Goal: Transaction & Acquisition: Purchase product/service

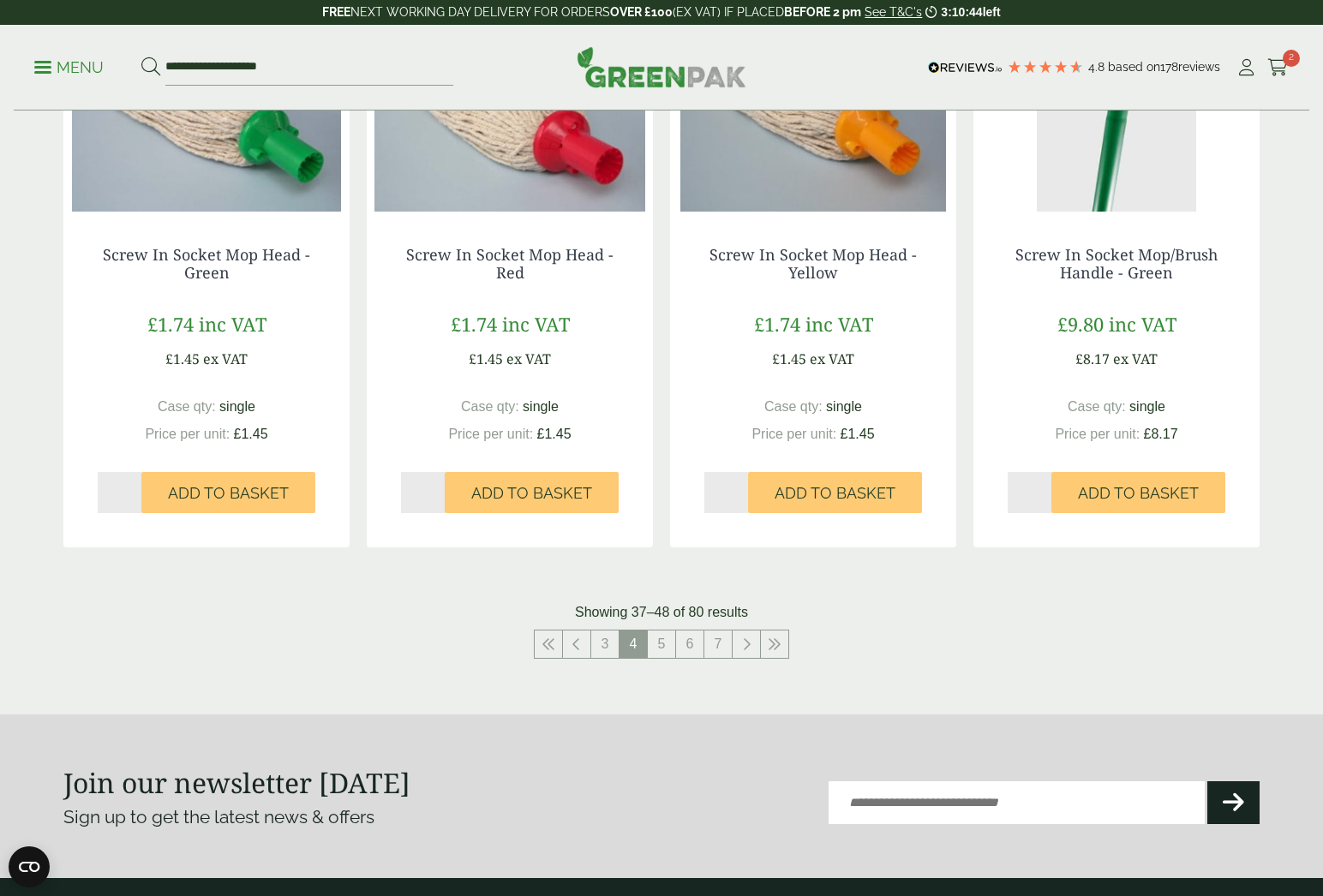
scroll to position [1605, 0]
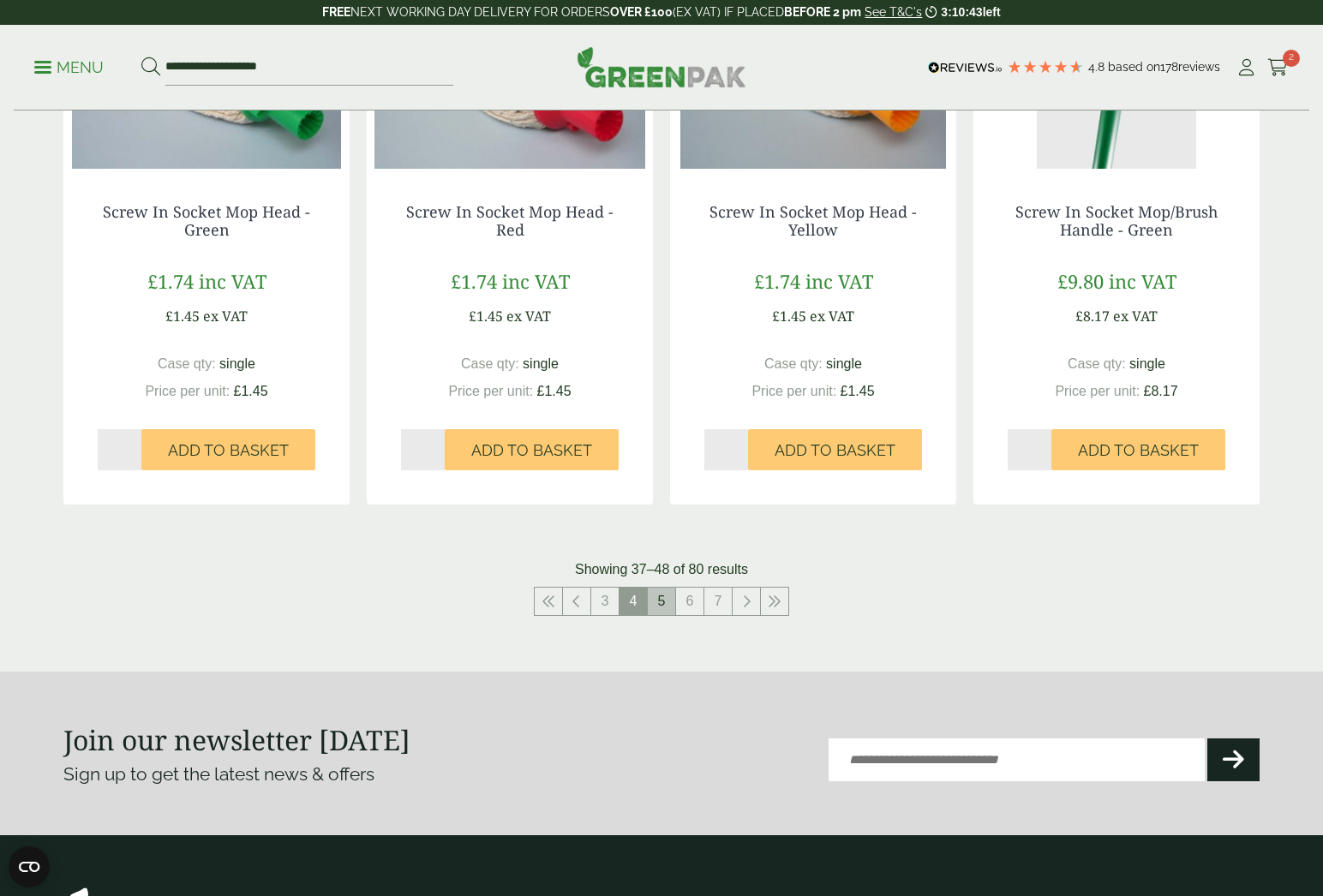
click at [659, 605] on link "5" at bounding box center [661, 601] width 28 height 28
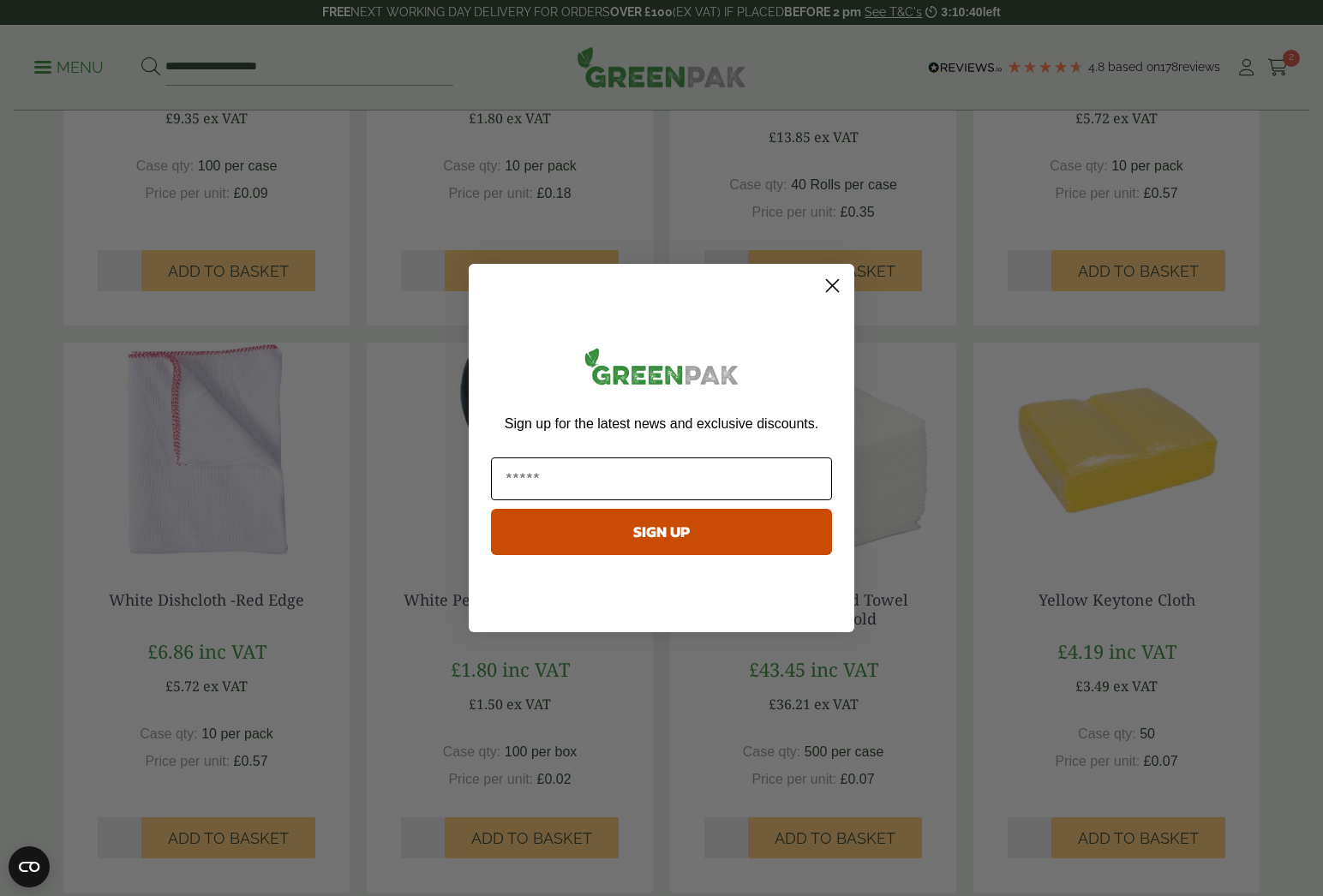
scroll to position [1196, 0]
click at [837, 287] on circle "Close dialog" at bounding box center [832, 285] width 29 height 29
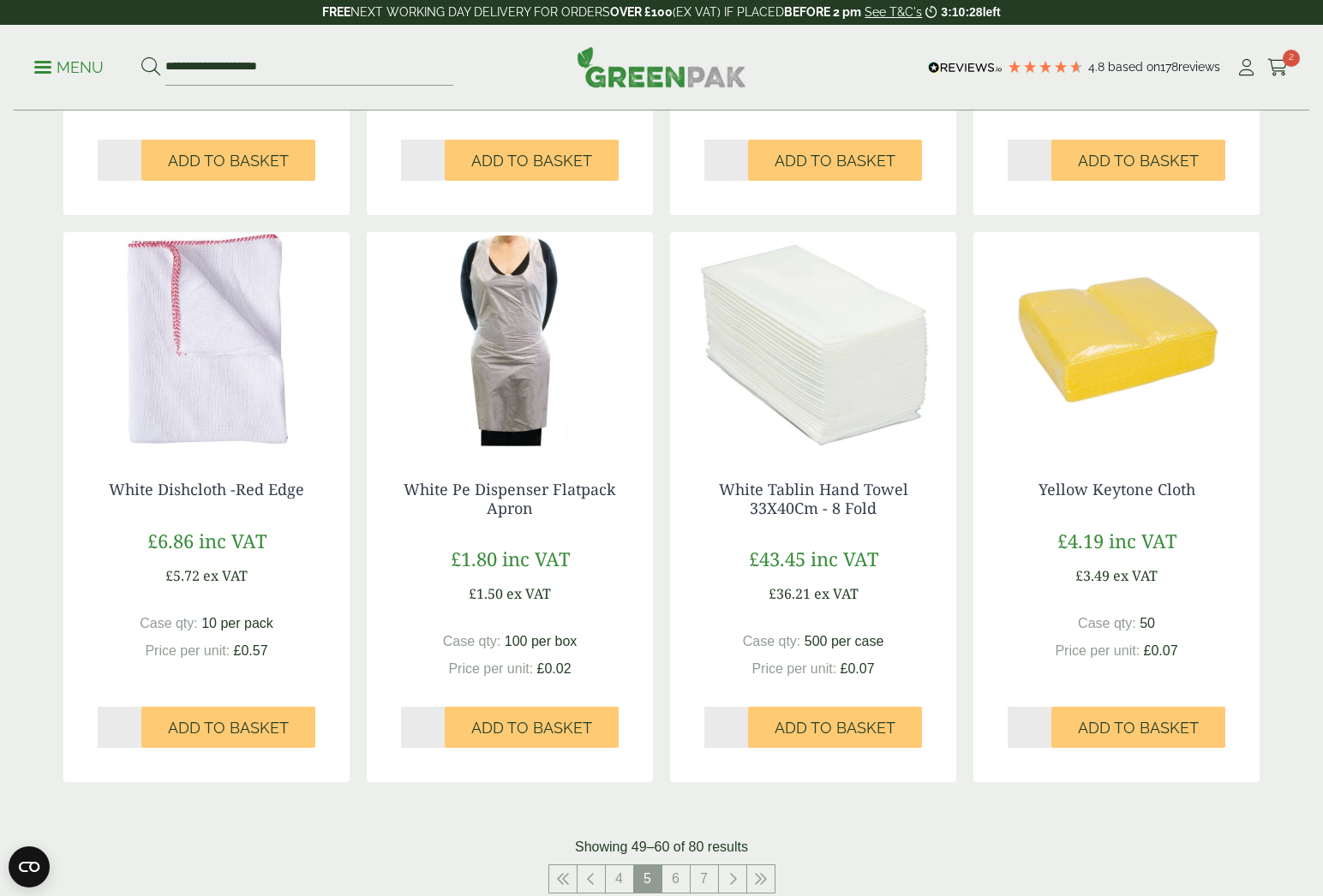
scroll to position [1440, 0]
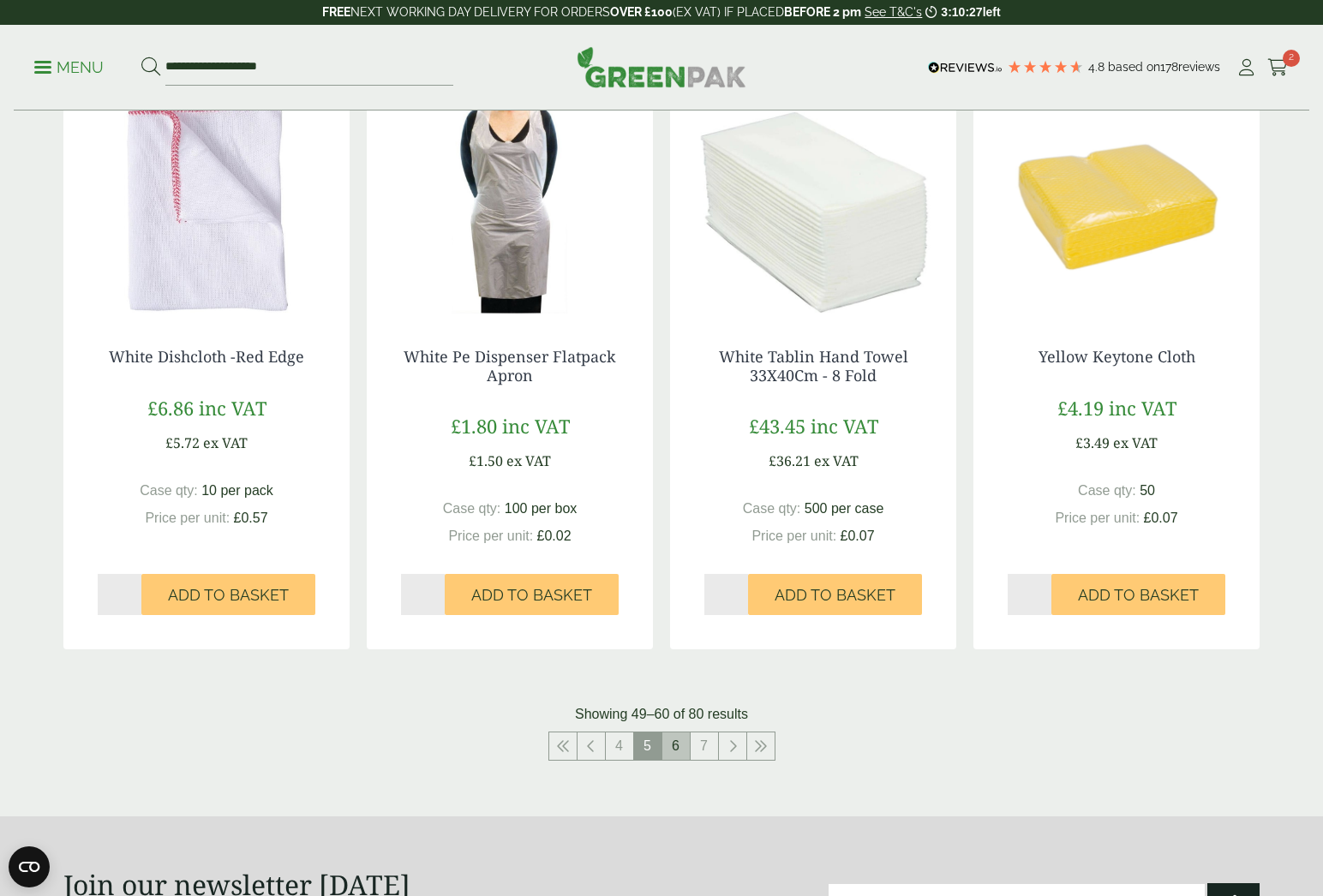
click at [688, 736] on link "6" at bounding box center [676, 747] width 28 height 28
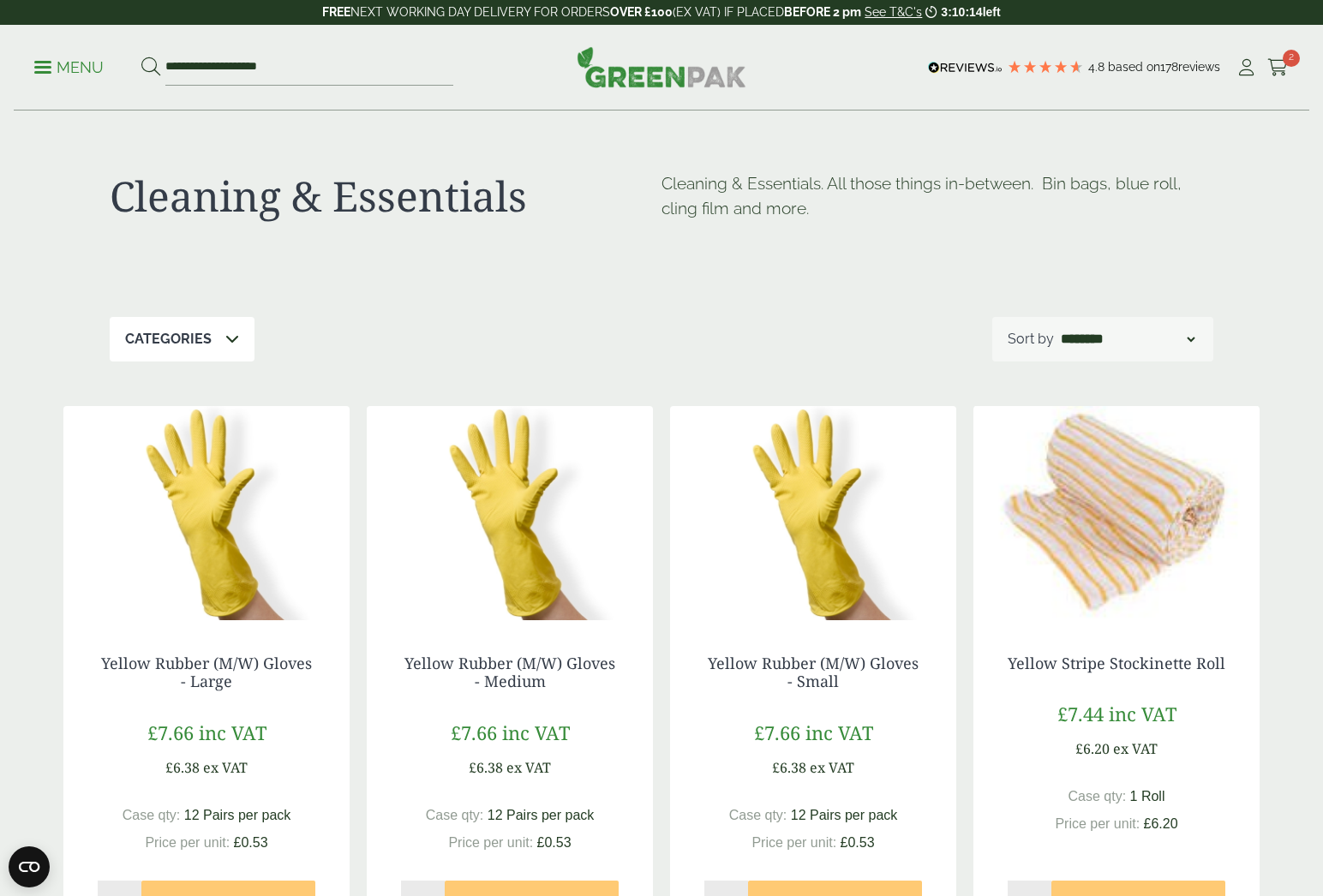
click at [46, 66] on span at bounding box center [43, 67] width 17 height 3
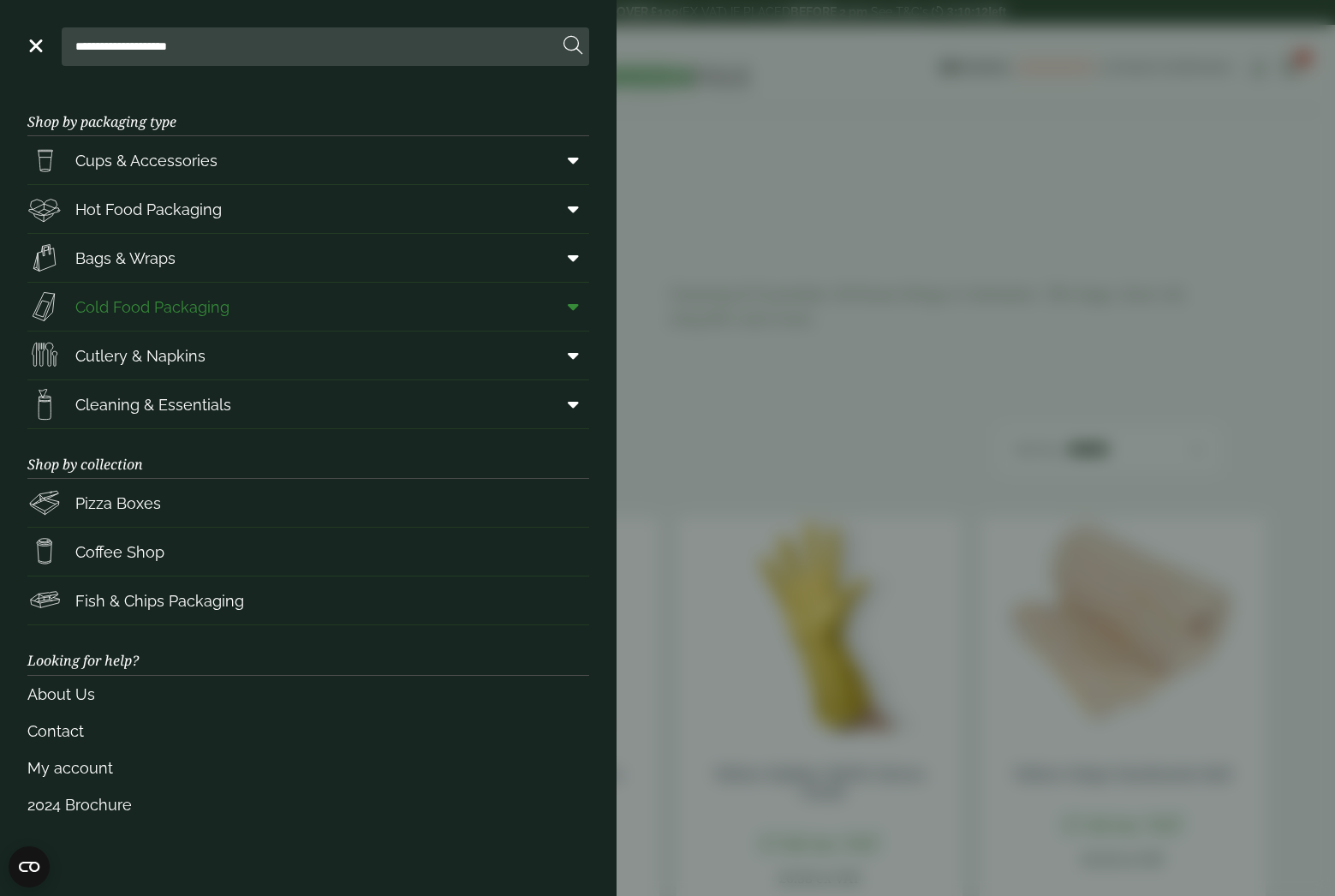
click at [227, 316] on span "Cold Food Packaging" at bounding box center [152, 307] width 154 height 23
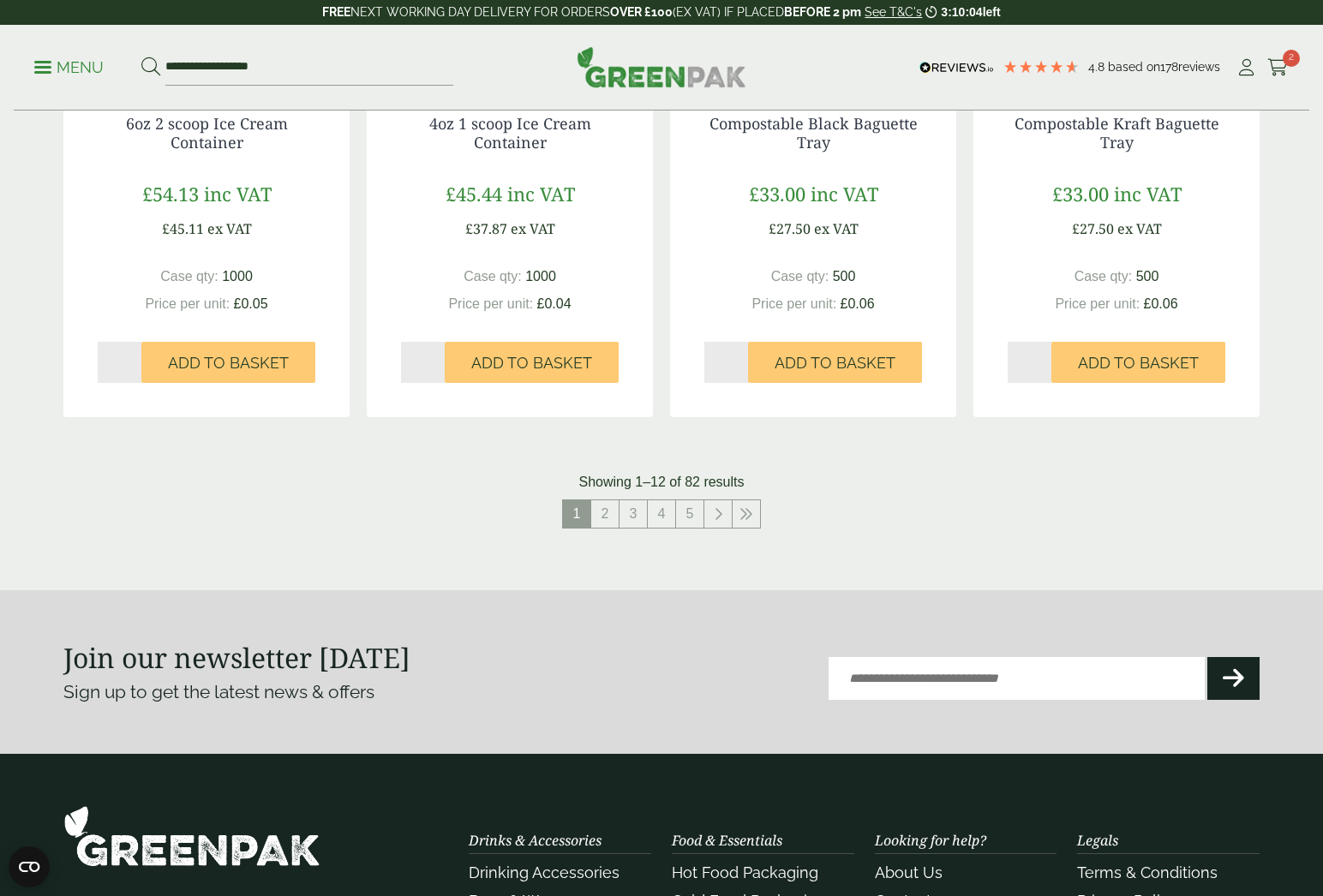
scroll to position [1770, 0]
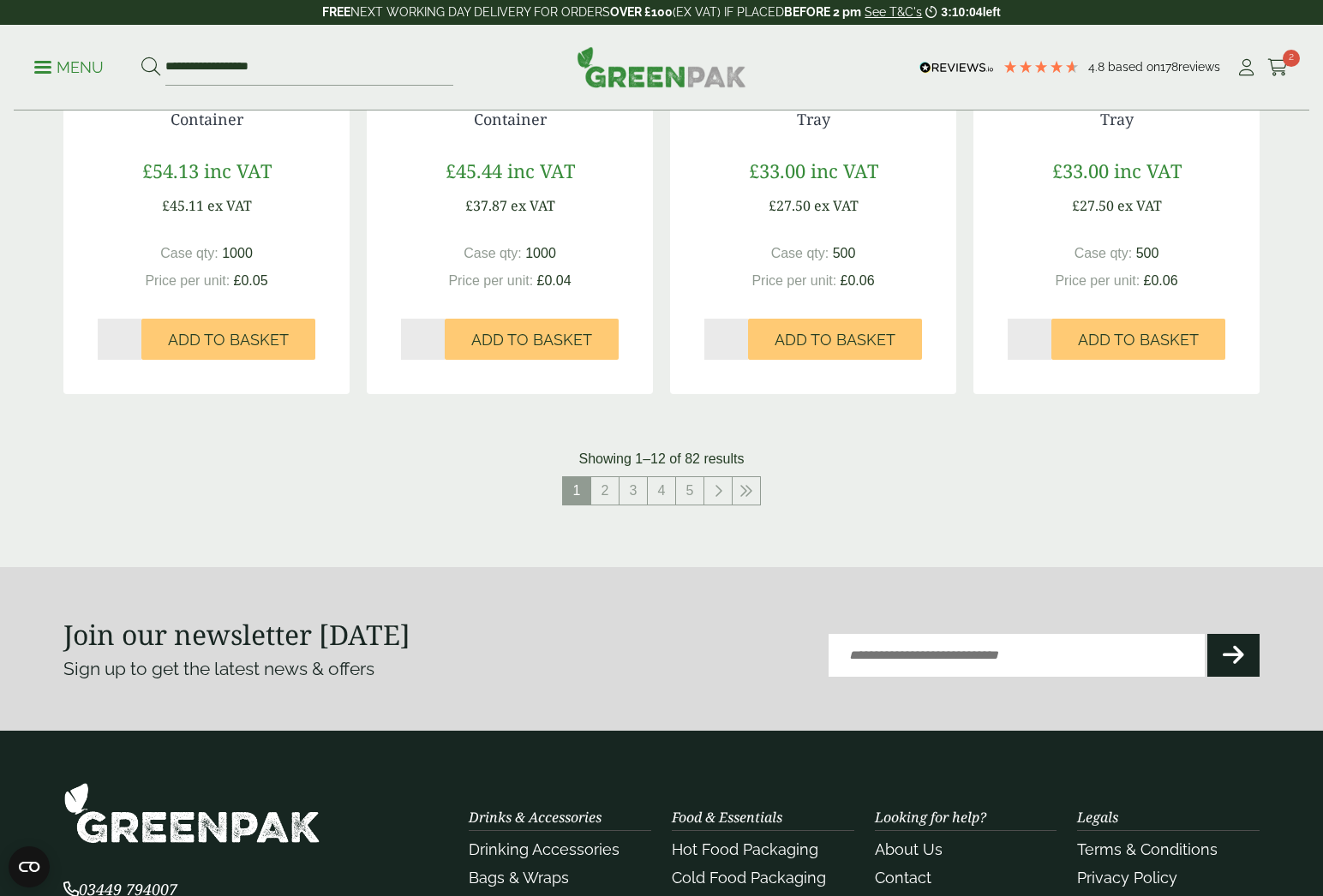
click at [496, 587] on section "Join our newsletter [DATE] Sign up to get the latest news & offers Email (Requi…" at bounding box center [661, 648] width 1323 height 163
click at [608, 490] on link "2" at bounding box center [605, 491] width 28 height 28
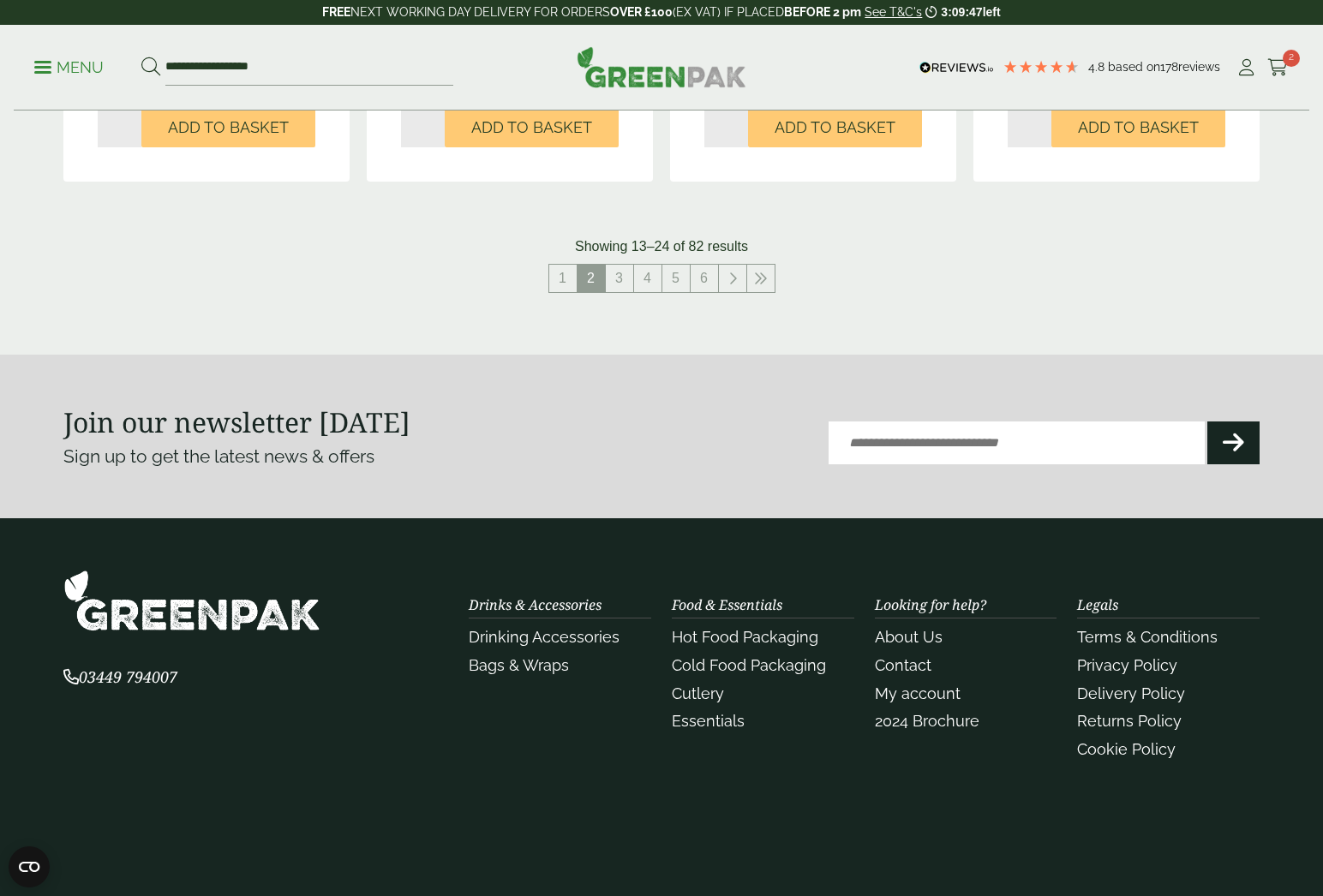
scroll to position [2001, 0]
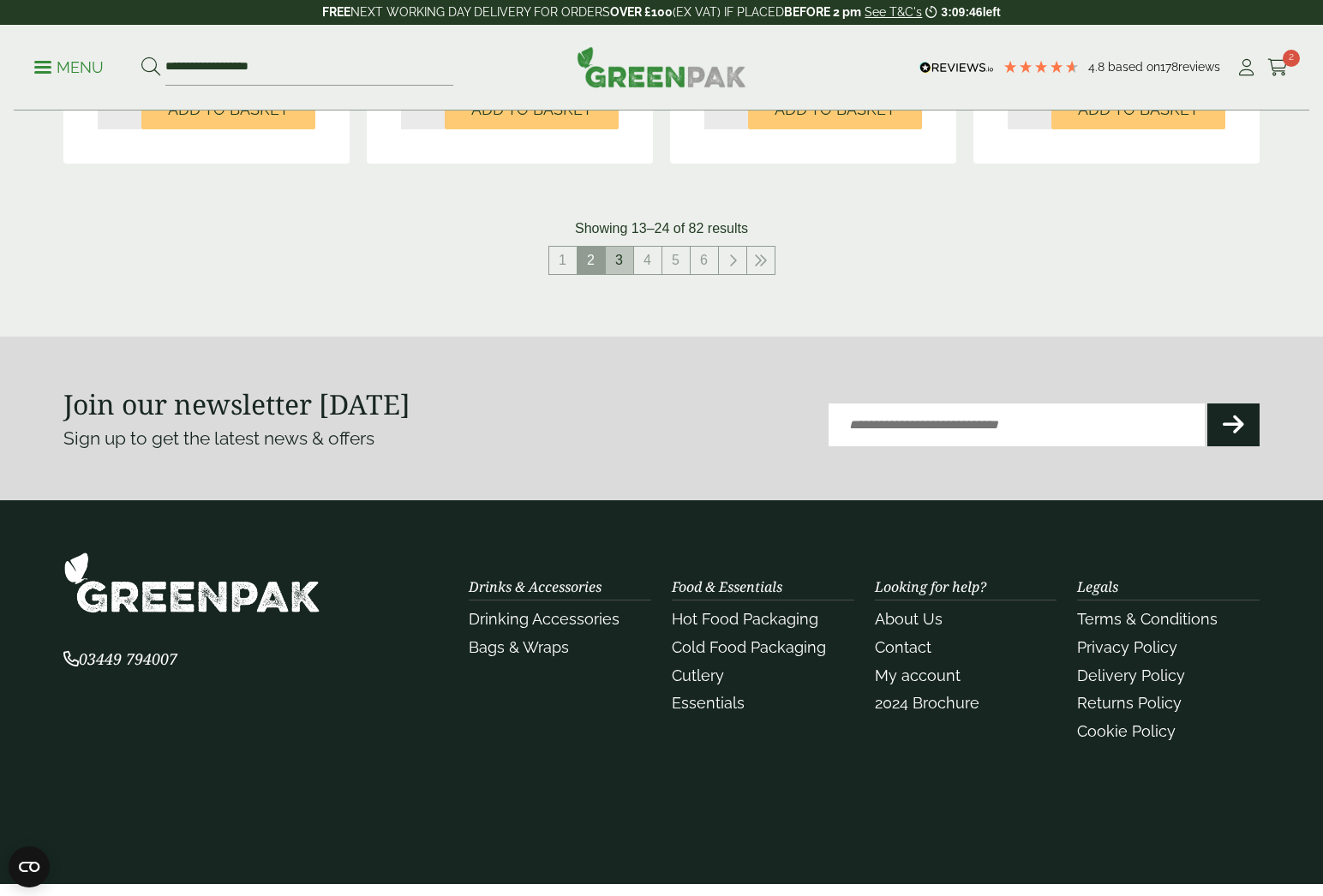
click at [622, 251] on link "3" at bounding box center [620, 260] width 28 height 28
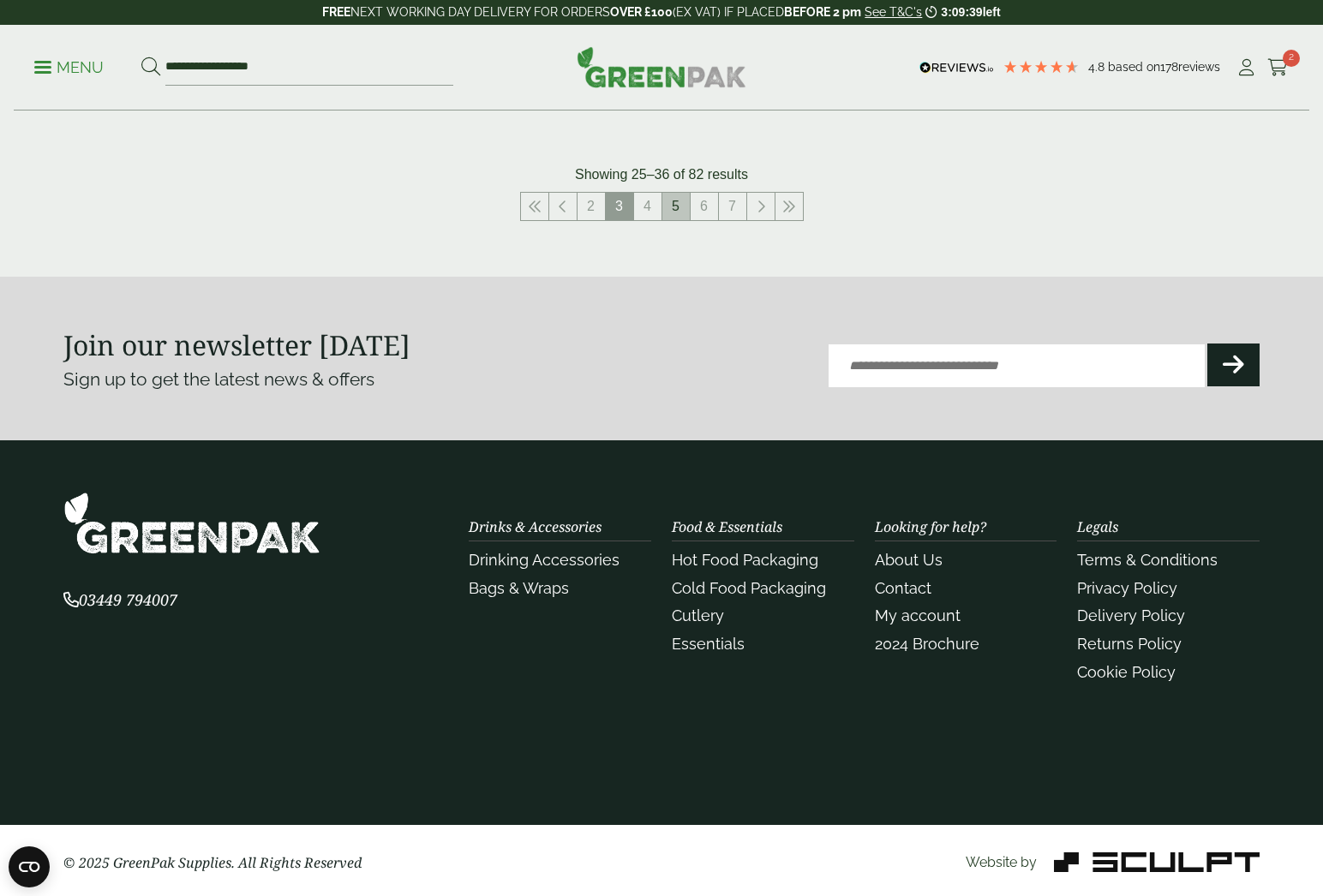
scroll to position [2017, 0]
click at [657, 202] on link "4" at bounding box center [648, 207] width 28 height 28
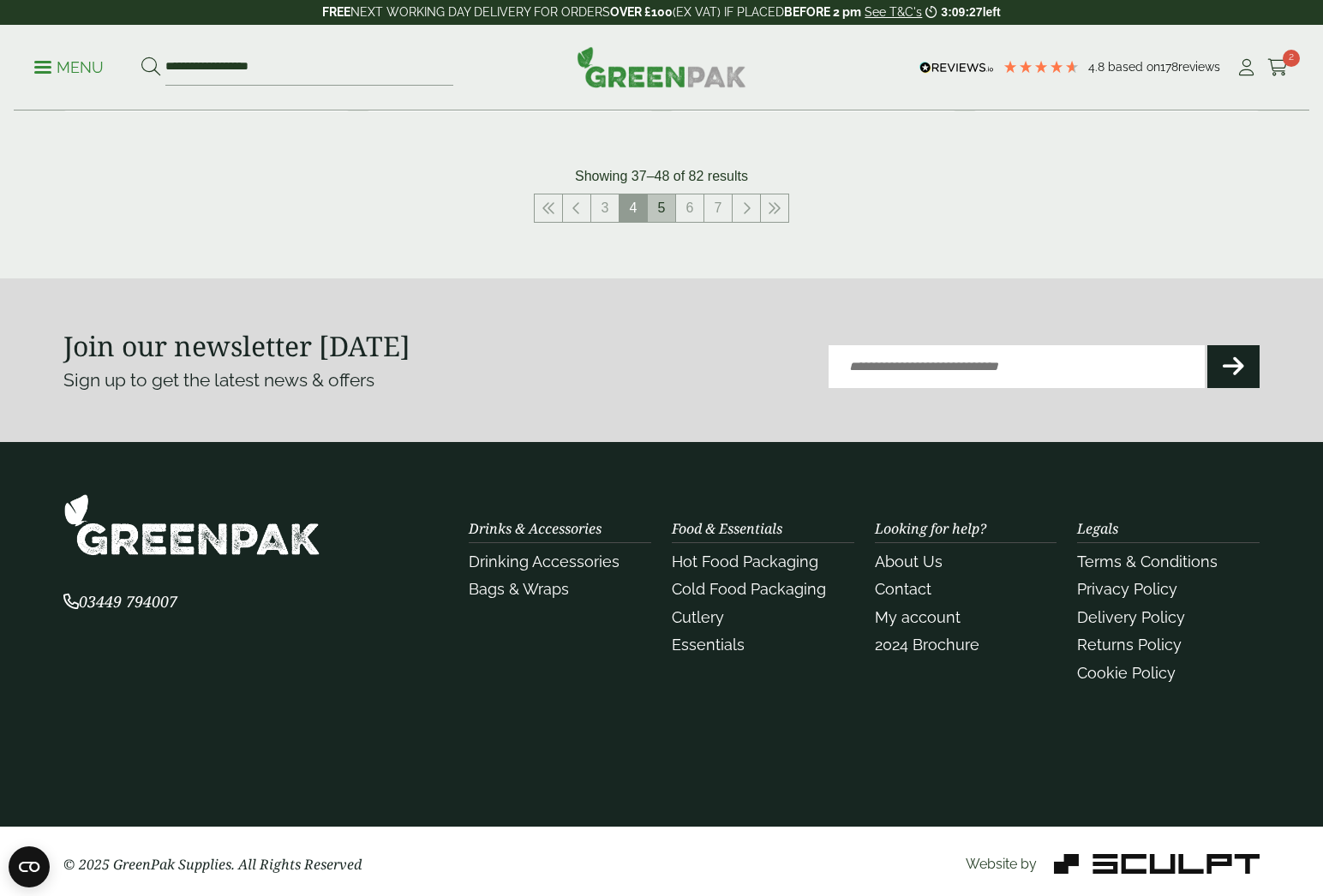
scroll to position [2088, 0]
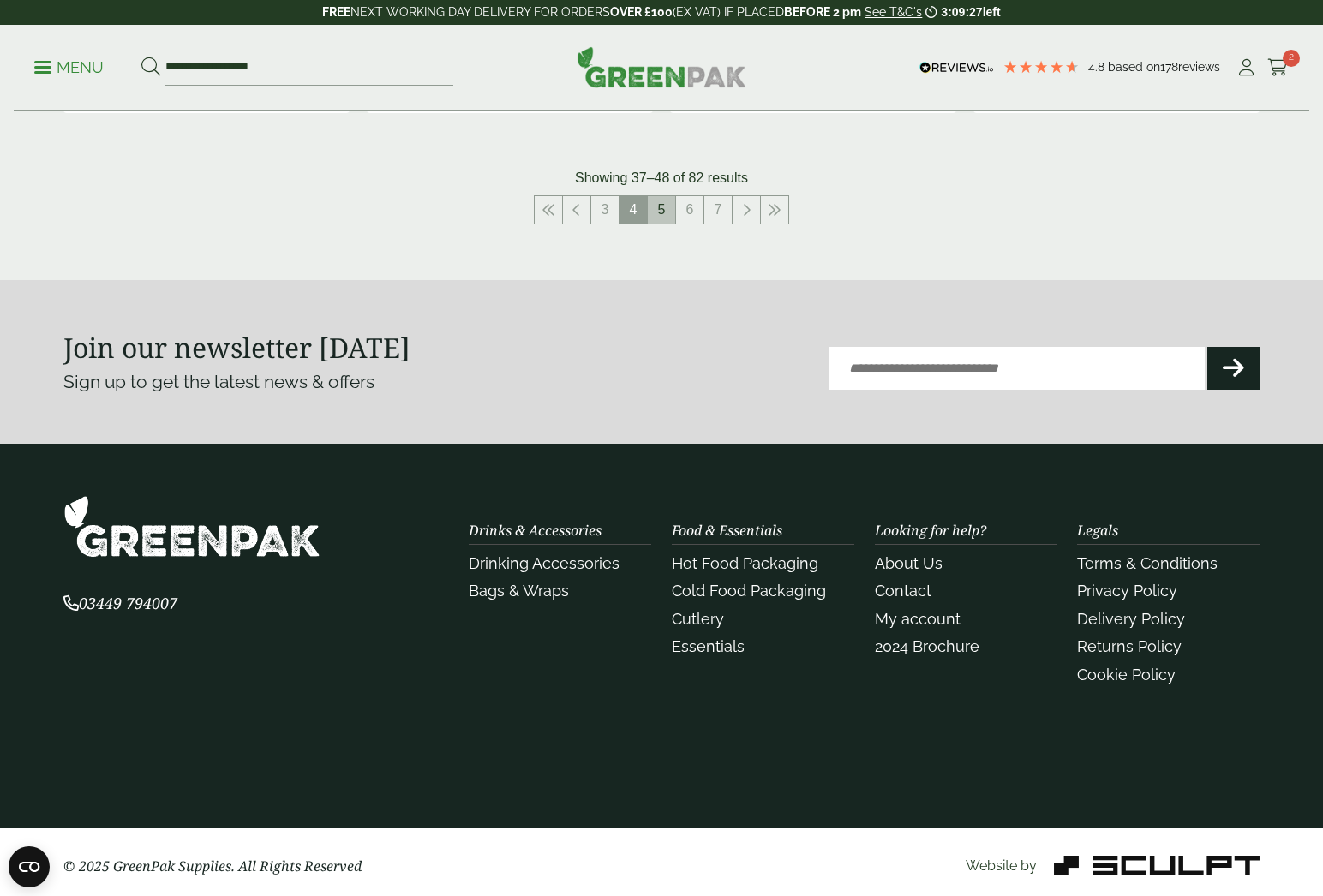
click at [663, 198] on link "5" at bounding box center [661, 210] width 28 height 28
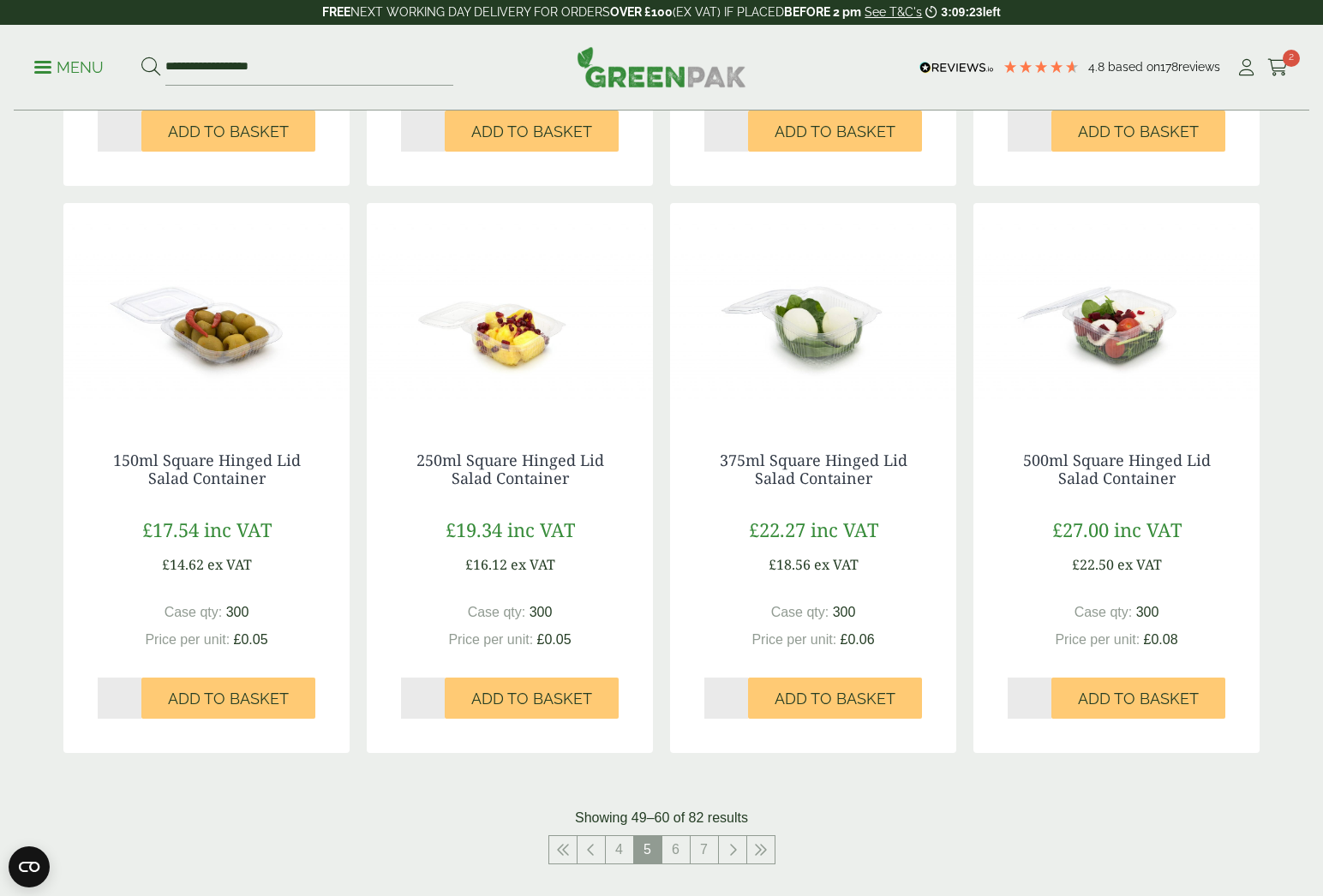
scroll to position [1391, 0]
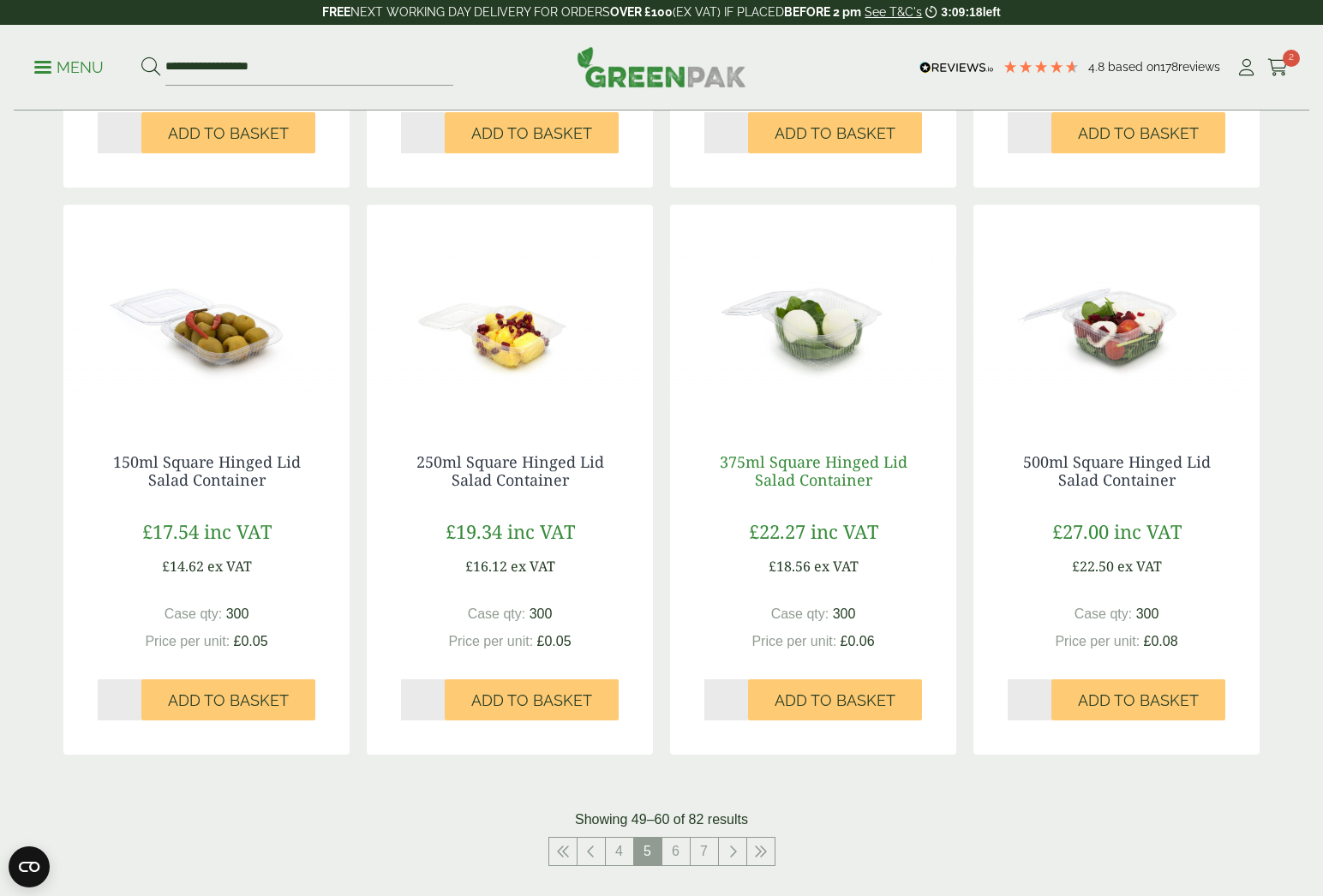
click at [778, 467] on link "375ml Square Hinged Lid Salad Container" at bounding box center [813, 471] width 188 height 40
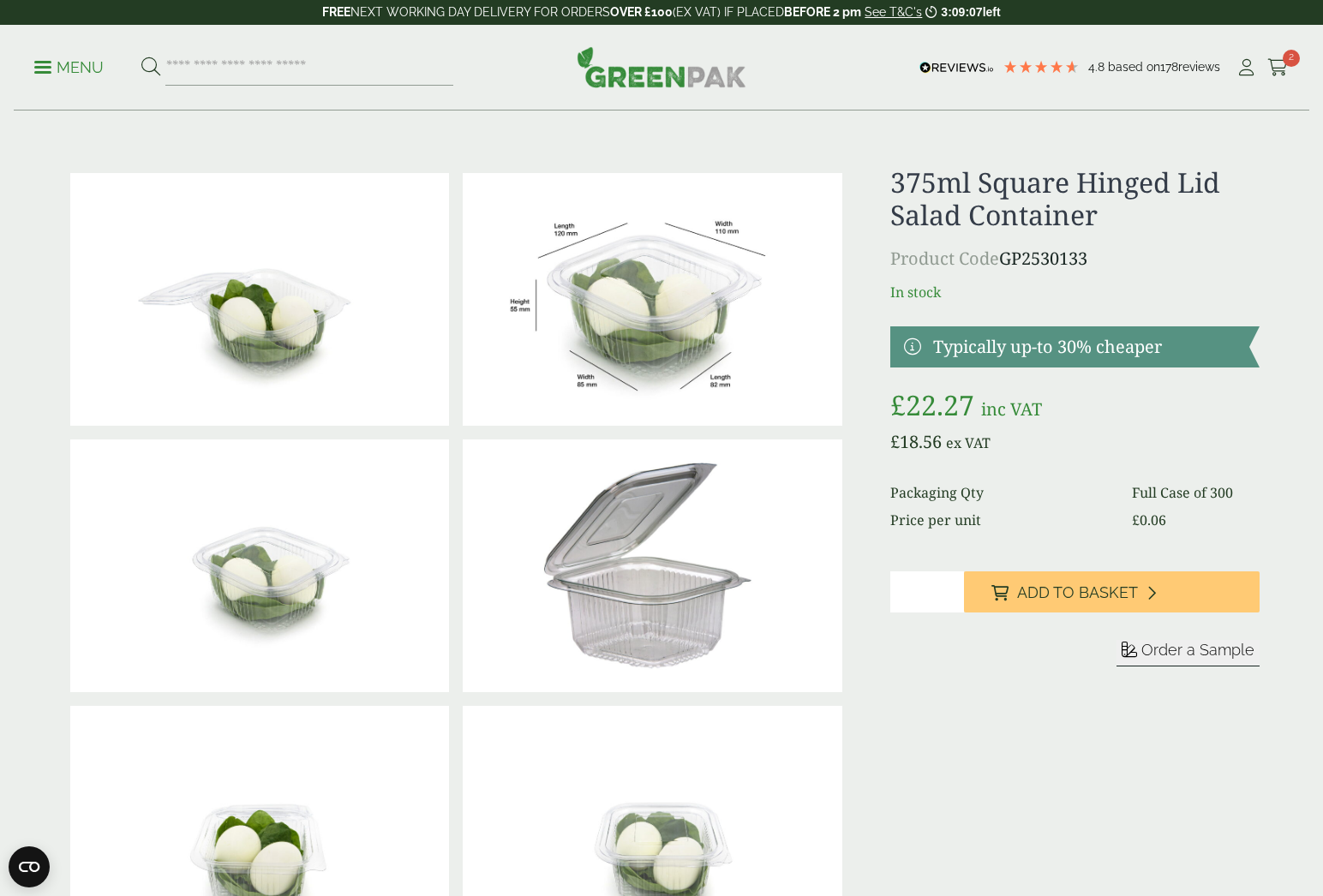
click at [949, 588] on input "*" at bounding box center [926, 592] width 73 height 41
type input "*"
click at [949, 588] on input "*" at bounding box center [926, 592] width 73 height 41
click at [1091, 592] on span "Add to Basket" at bounding box center [1078, 593] width 121 height 19
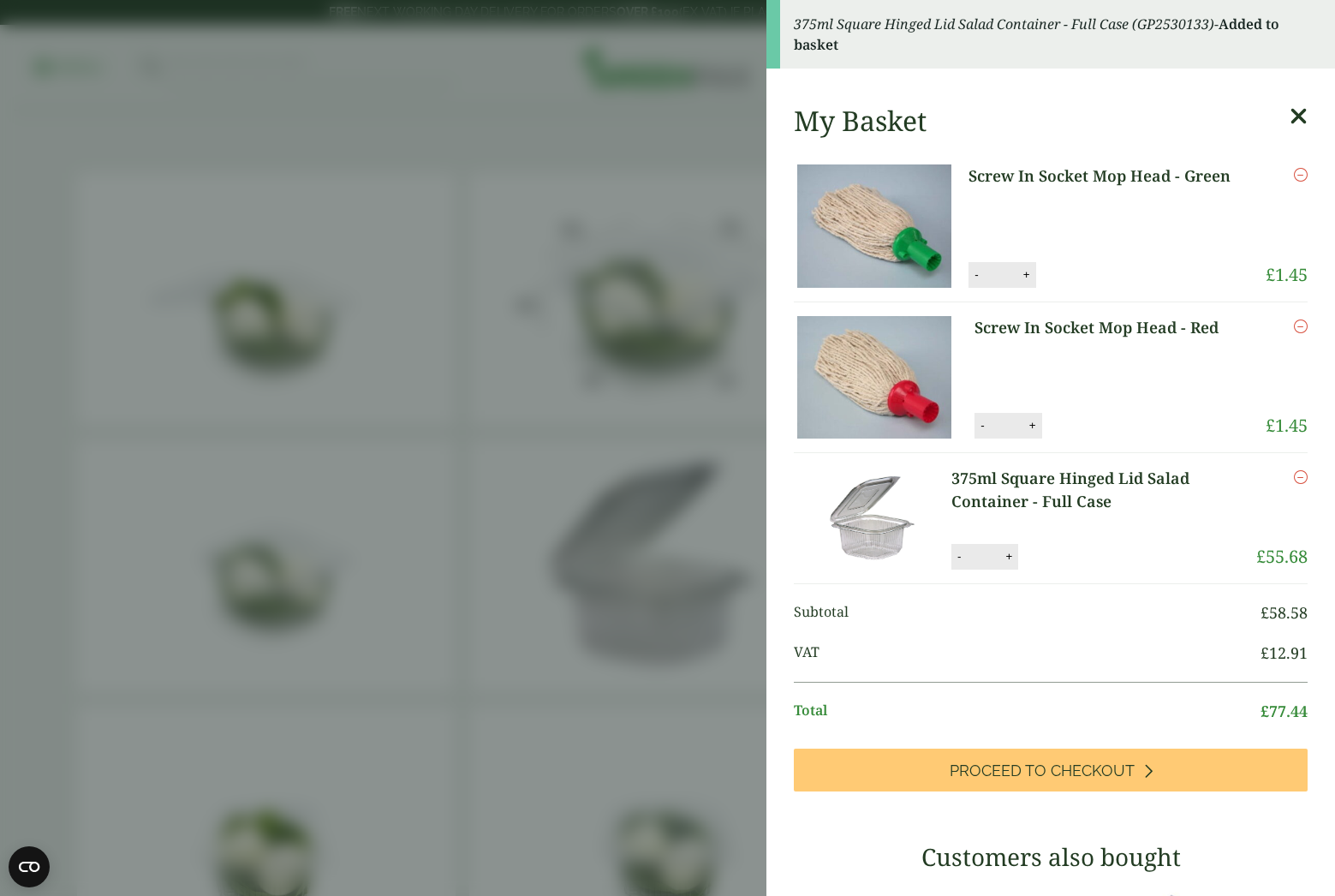
click at [650, 419] on aside "375ml Square Hinged Lid Salad Container - Full Case (GP2530133) - Added to bask…" at bounding box center [667, 448] width 1335 height 896
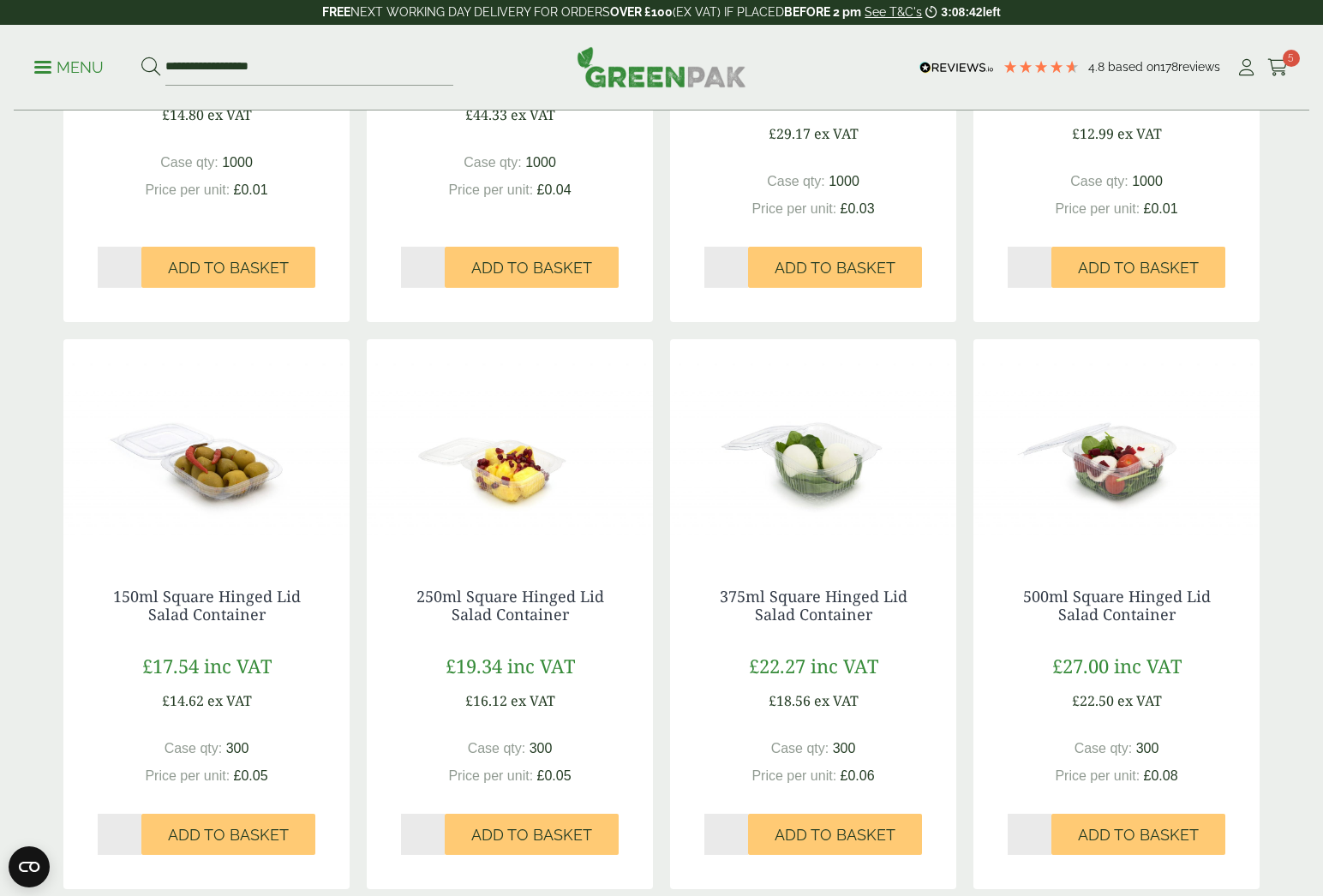
scroll to position [1307, 0]
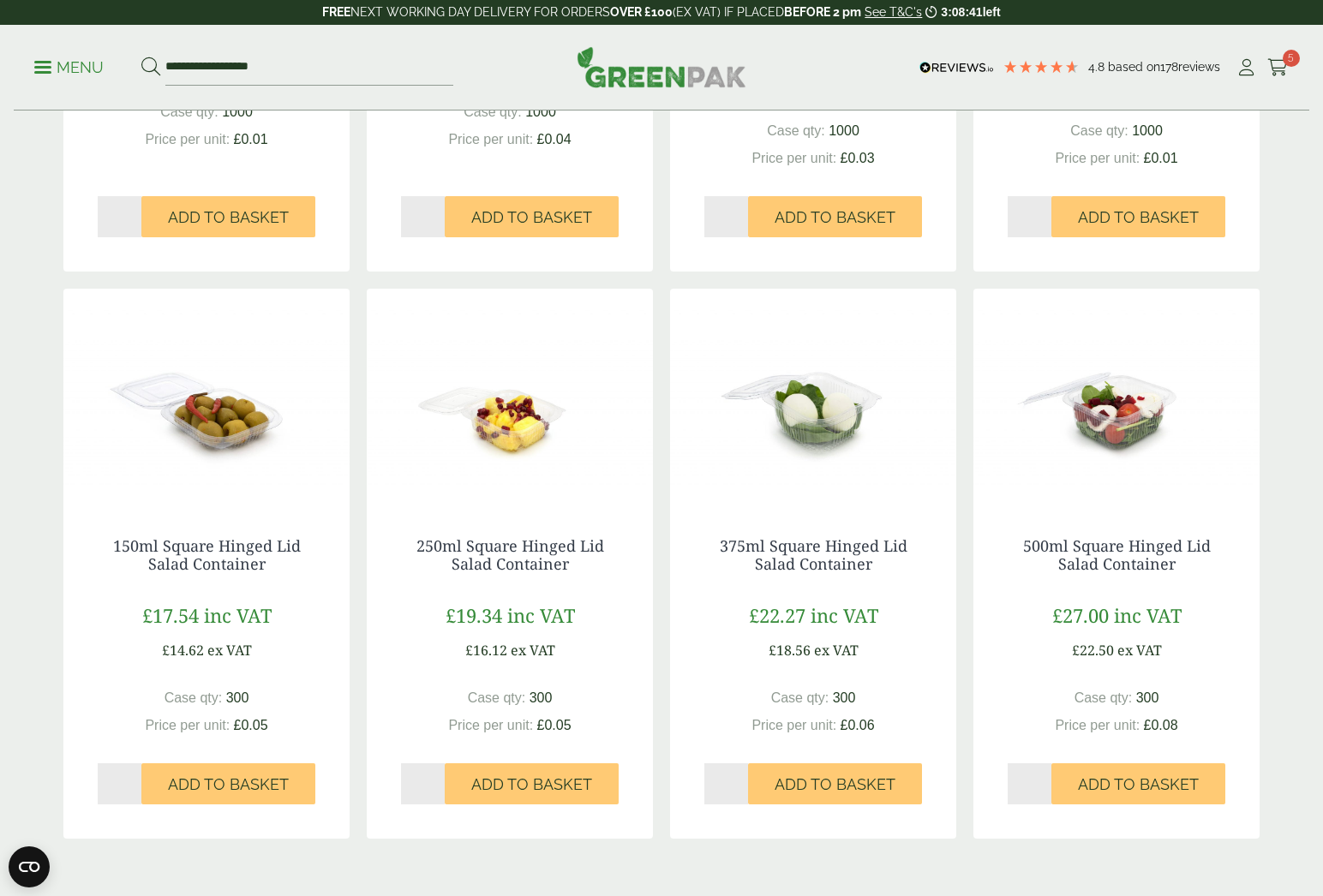
click at [1117, 442] on img at bounding box center [1116, 396] width 286 height 214
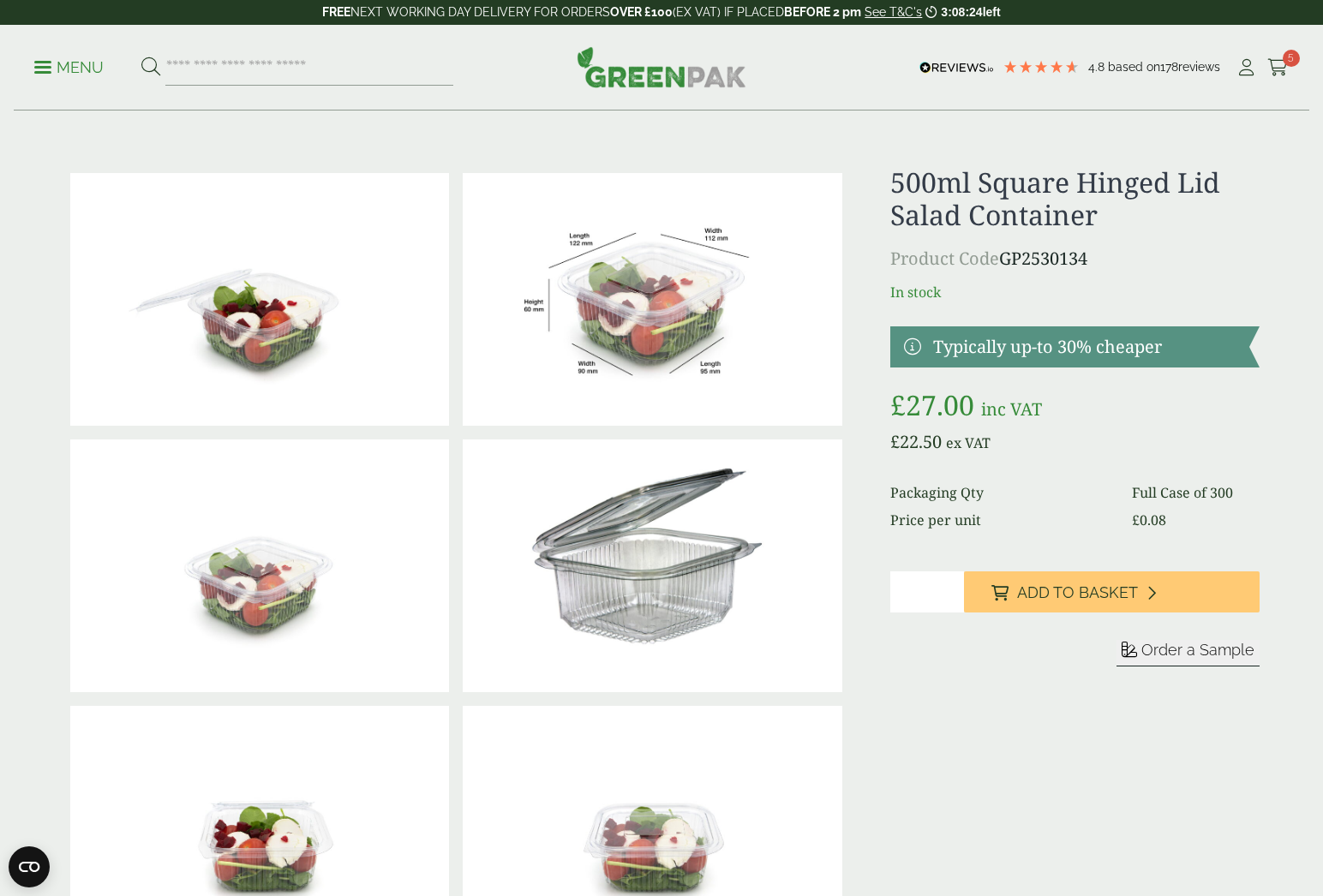
click at [1174, 658] on button "Order a Sample" at bounding box center [1188, 653] width 143 height 27
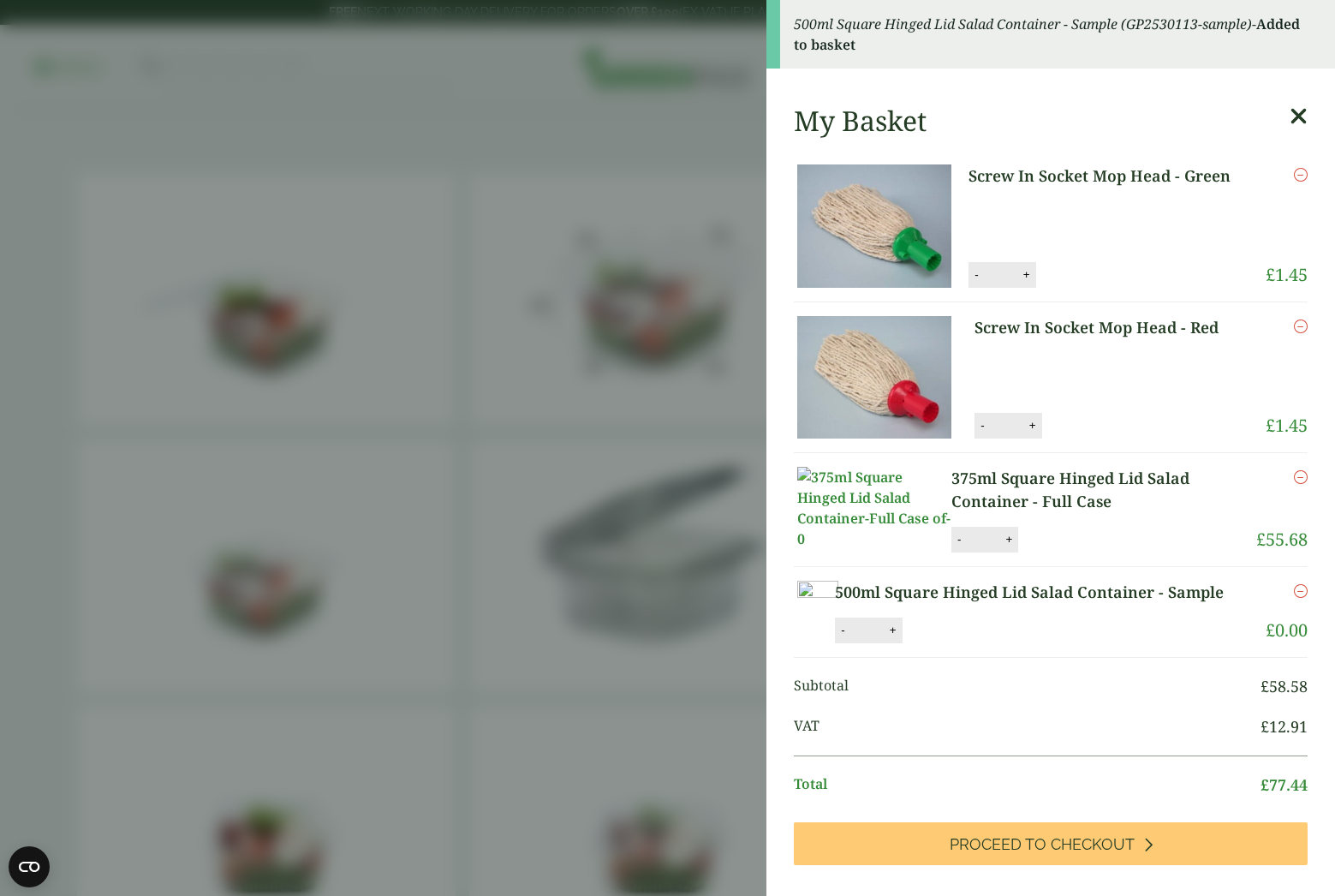
click at [598, 467] on aside "500ml Square Hinged Lid Salad Container - Sample (GP2530113-sample) - Added to …" at bounding box center [667, 448] width 1335 height 896
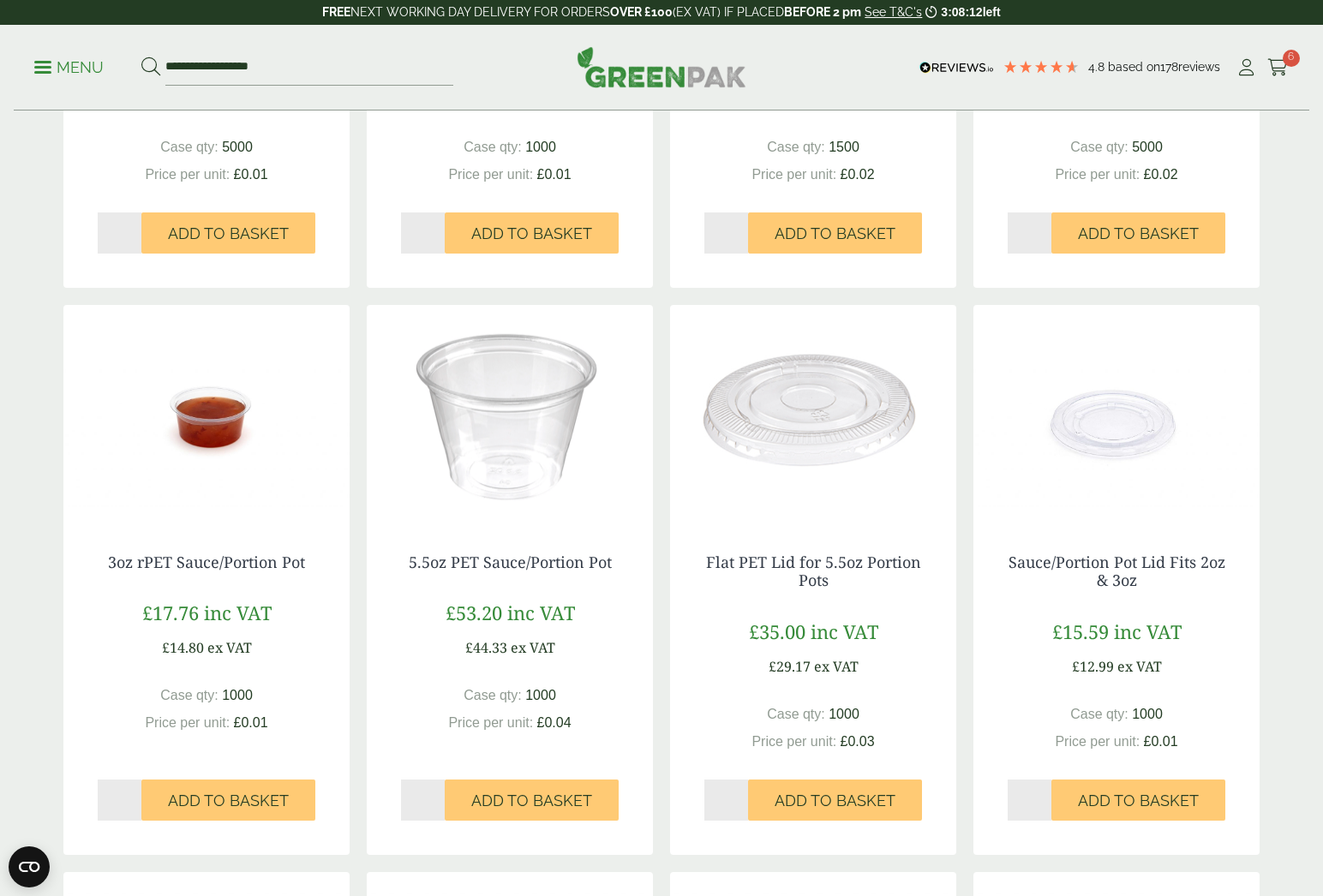
scroll to position [785, 0]
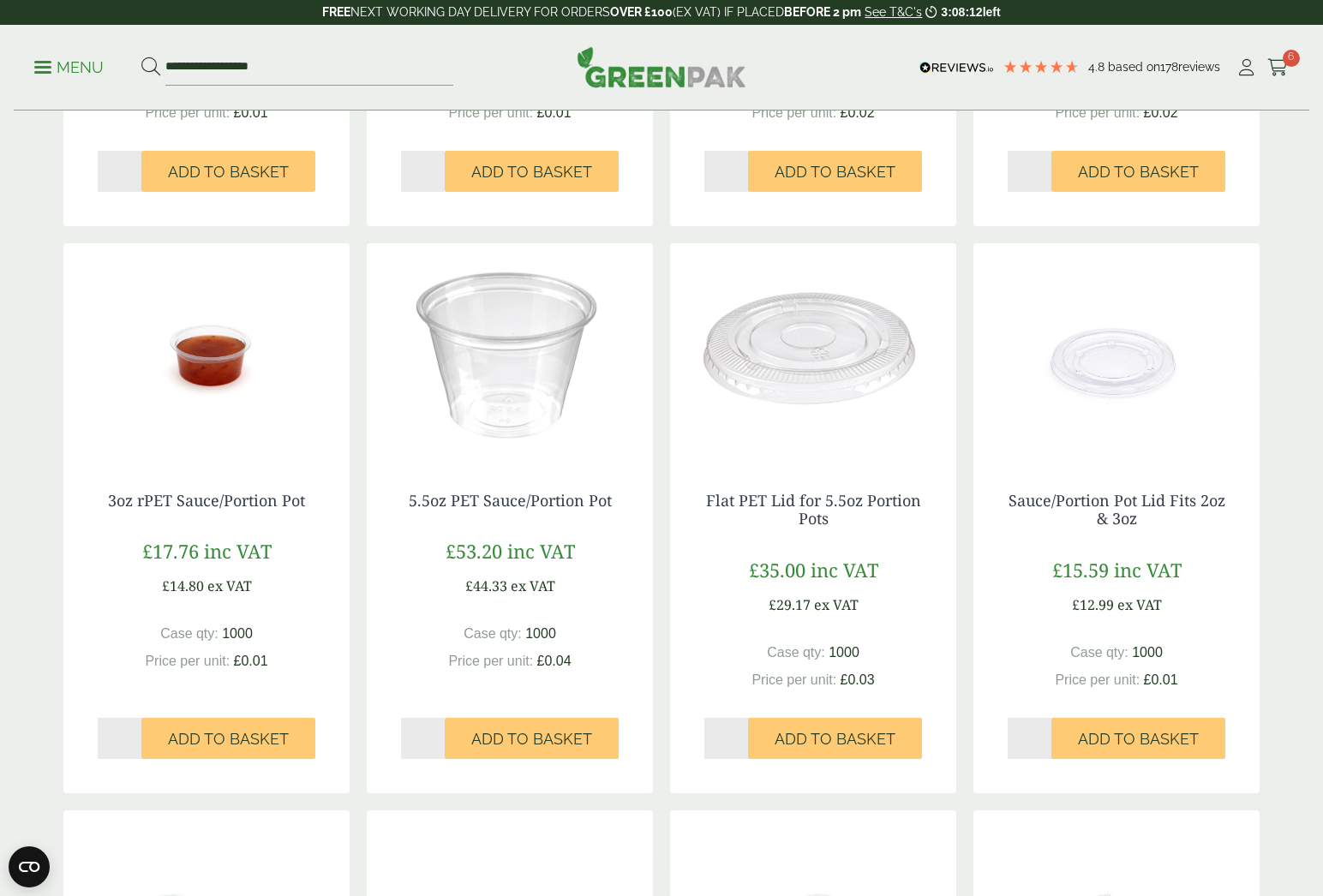
click at [667, 422] on div "2oz Paper Soufflé Portion Pot £67.79 inc VAT £56.49 ex VAT Case qty: 5000 £0.01…" at bounding box center [661, 527] width 1196 height 1666
click at [605, 385] on img at bounding box center [509, 351] width 286 height 214
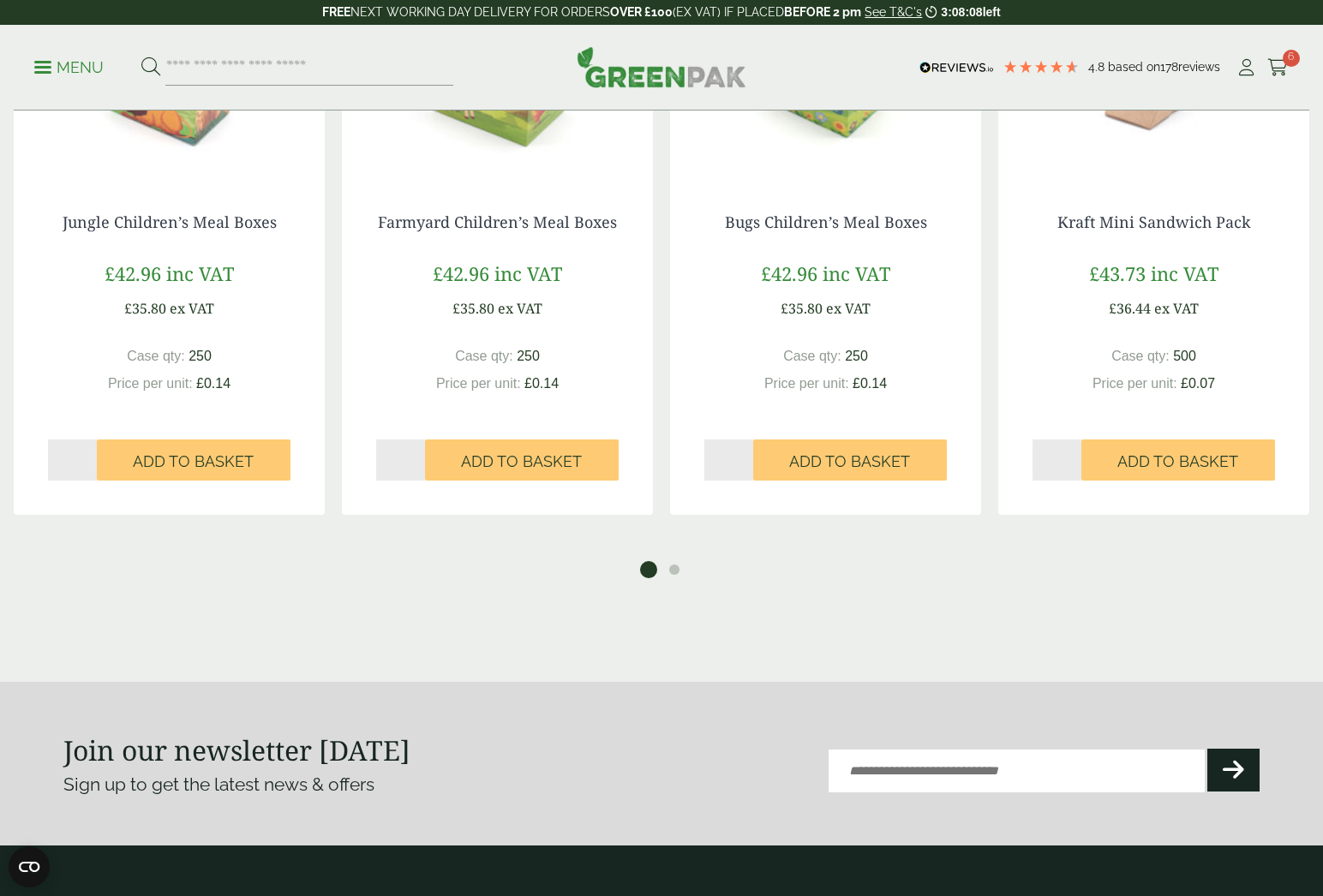
scroll to position [2088, 0]
click at [665, 202] on div "Bugs Children’s Meal Boxes £ 42.96 inc VAT £ 35.80 ex VAT Case qty: 250 Price p…" at bounding box center [825, 239] width 328 height 550
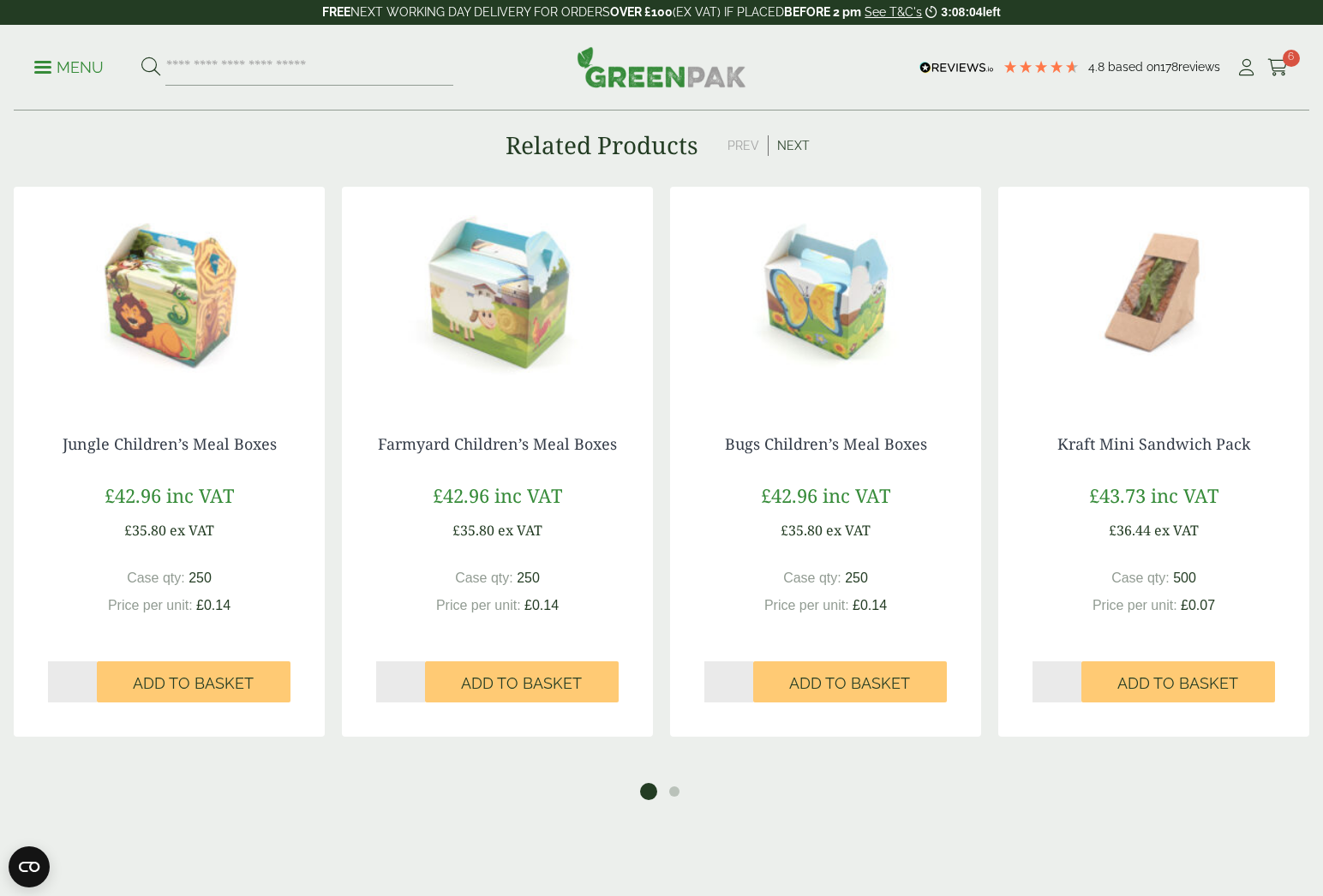
scroll to position [1855, 0]
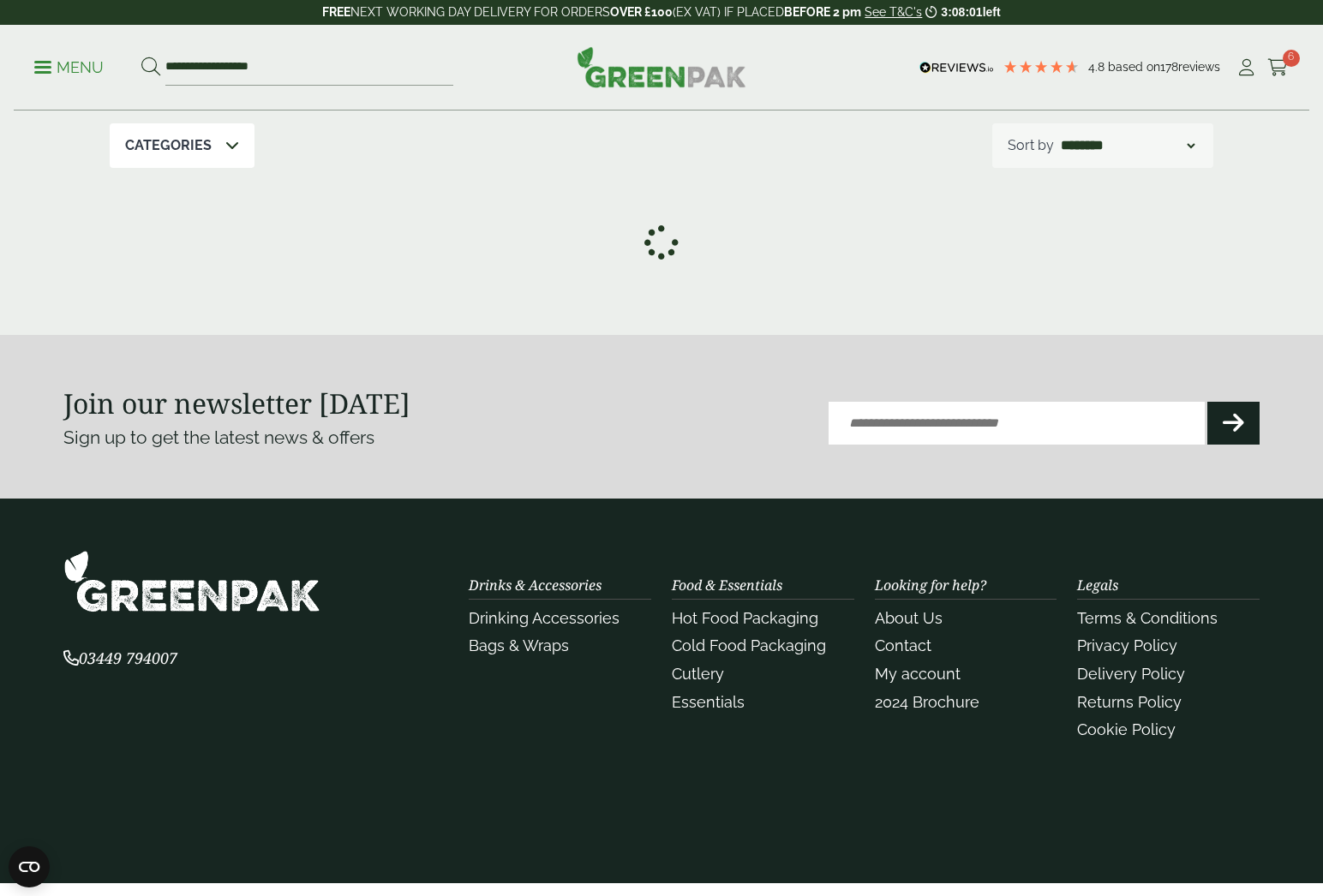
scroll to position [267, 0]
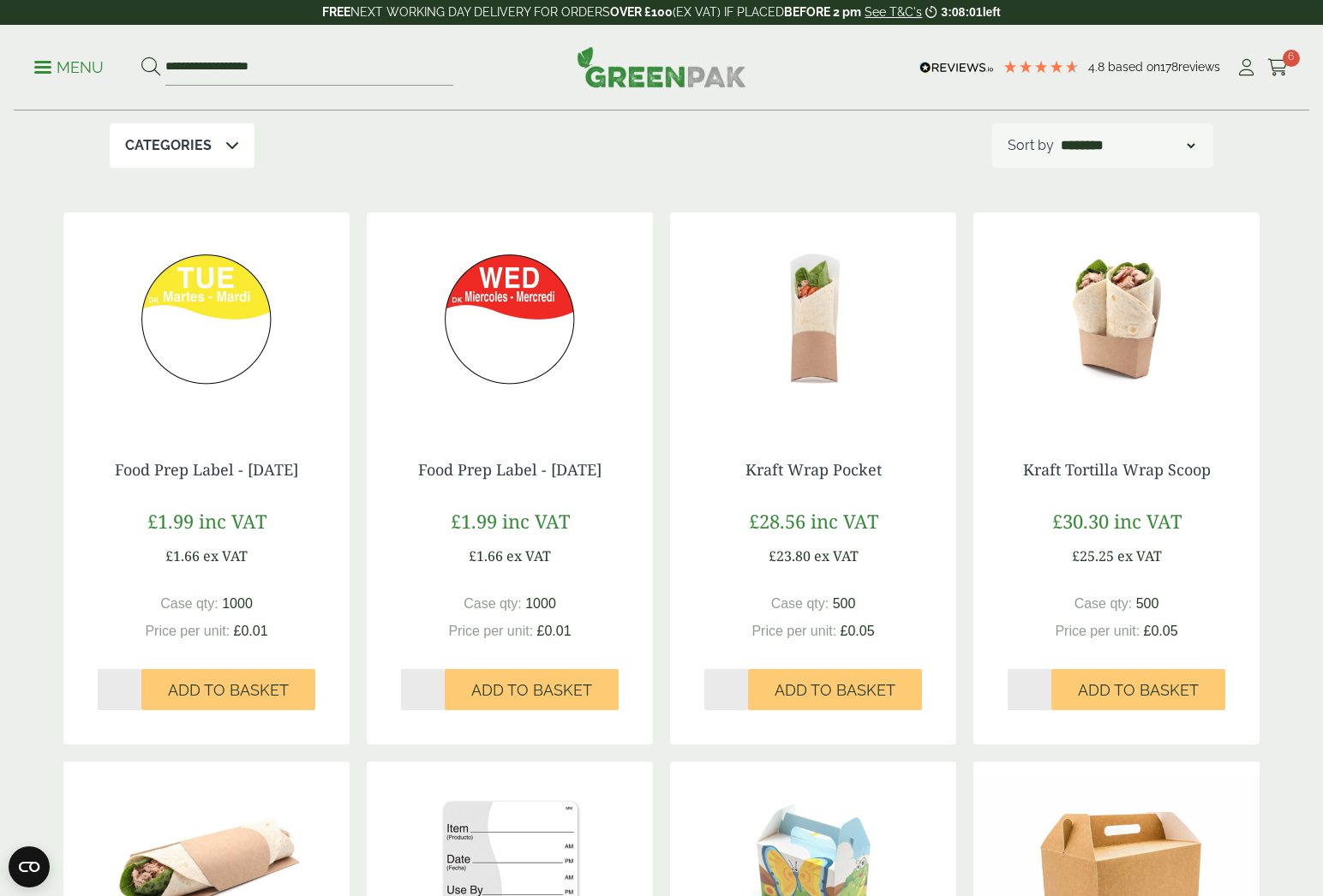
click at [671, 204] on div "Cold Food Packaging Our extensive range of recyclable cold food packaging provi…" at bounding box center [661, 907] width 1217 height 2126
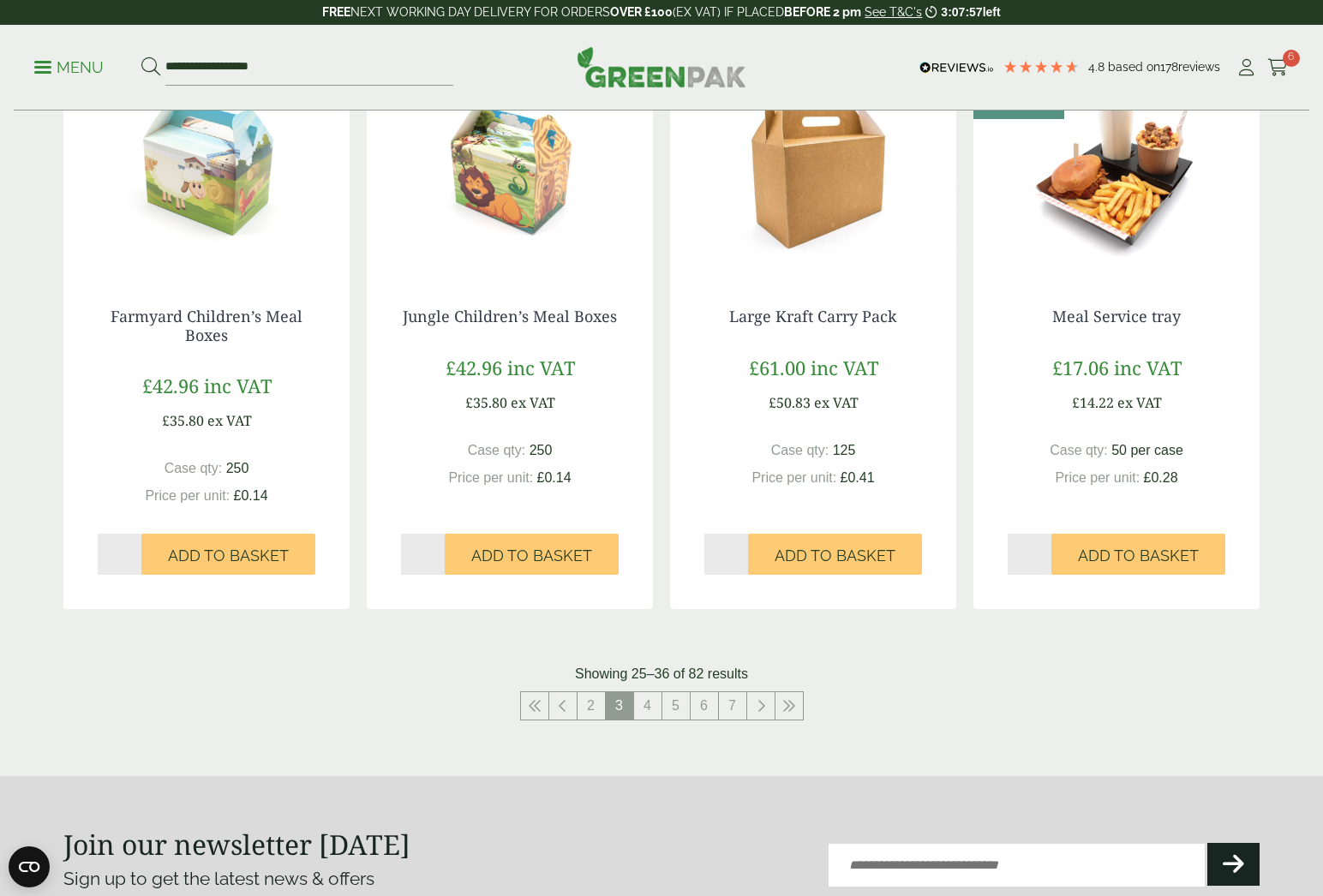
scroll to position [1565, 0]
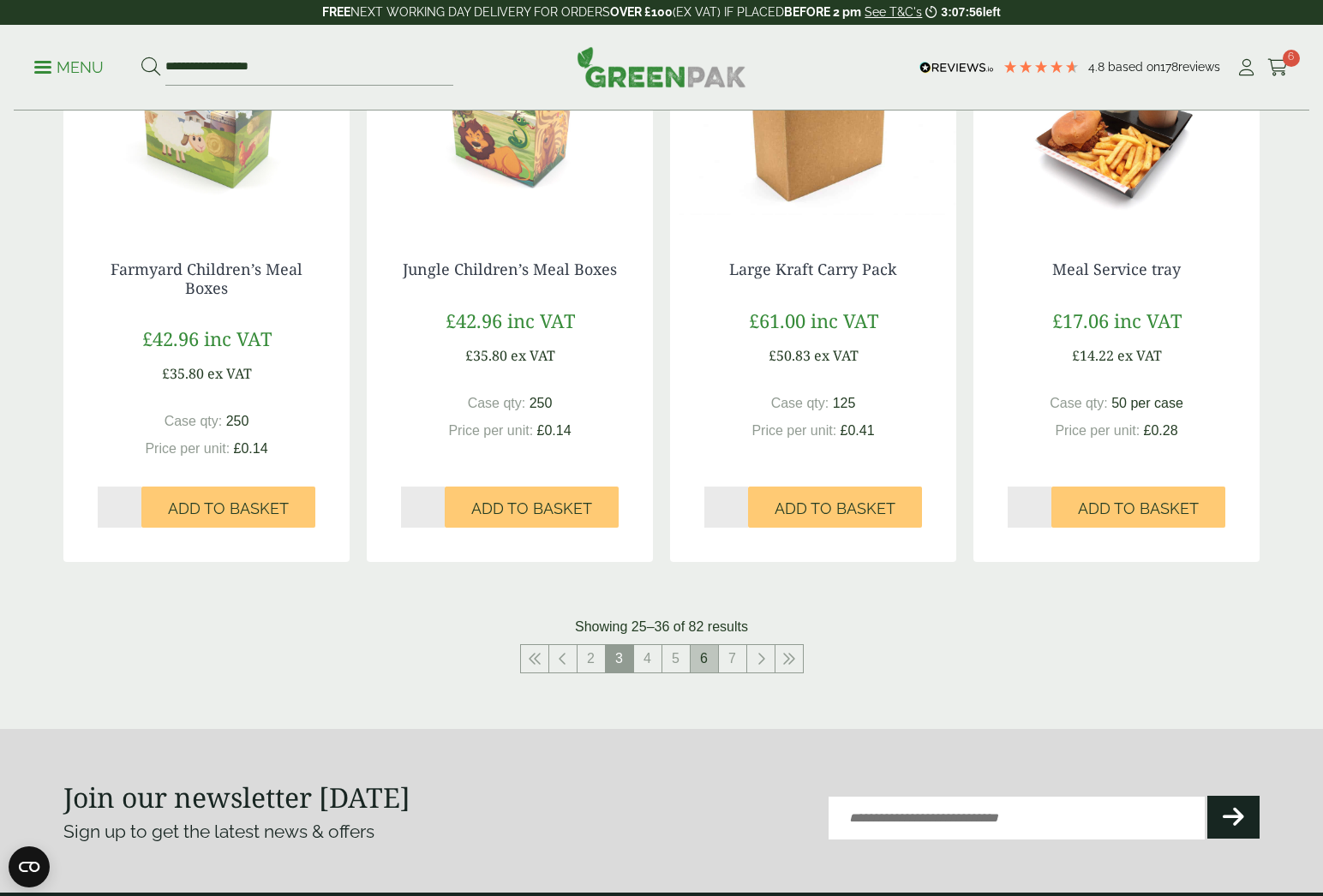
click at [703, 660] on link "6" at bounding box center [704, 658] width 28 height 28
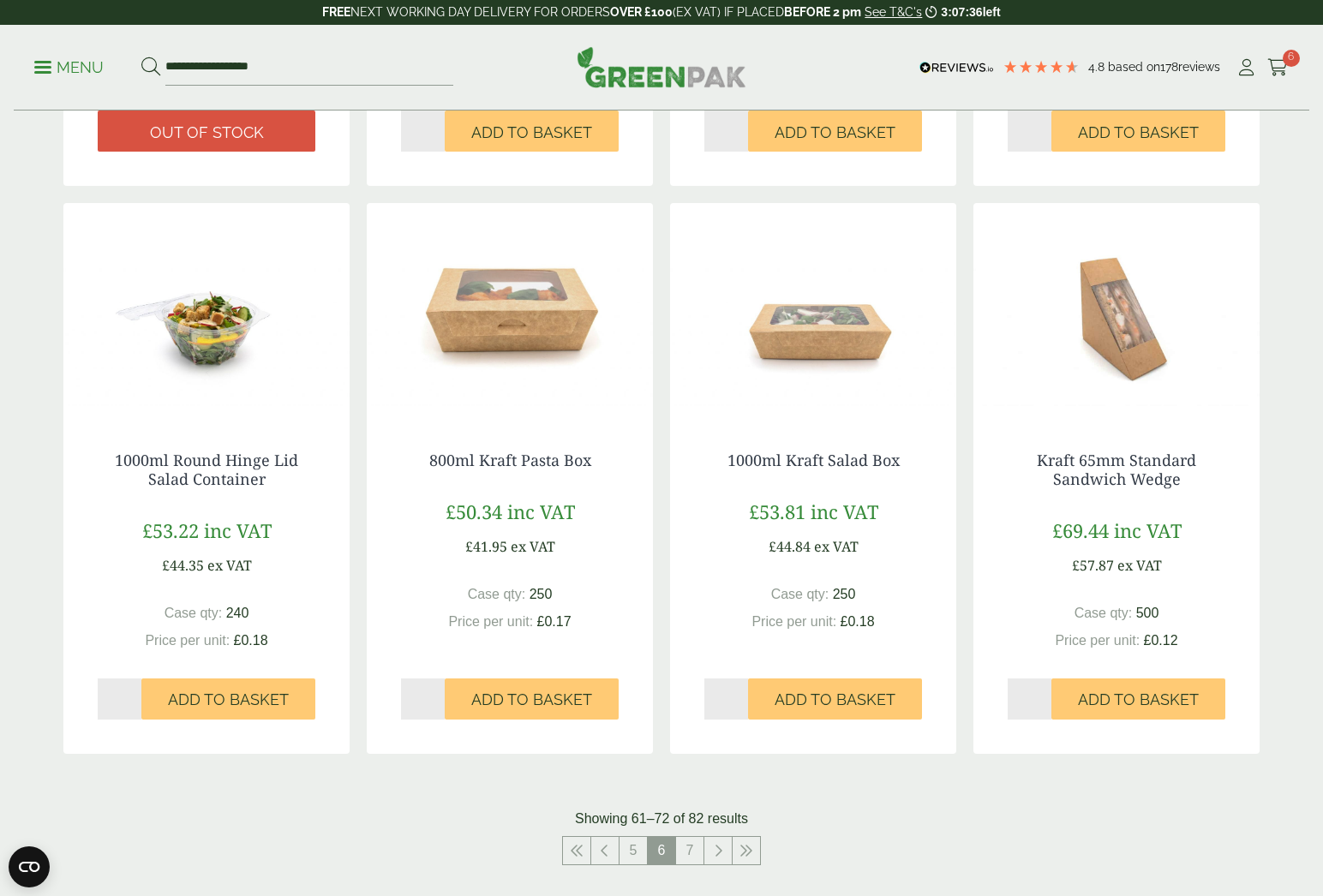
scroll to position [1477, 0]
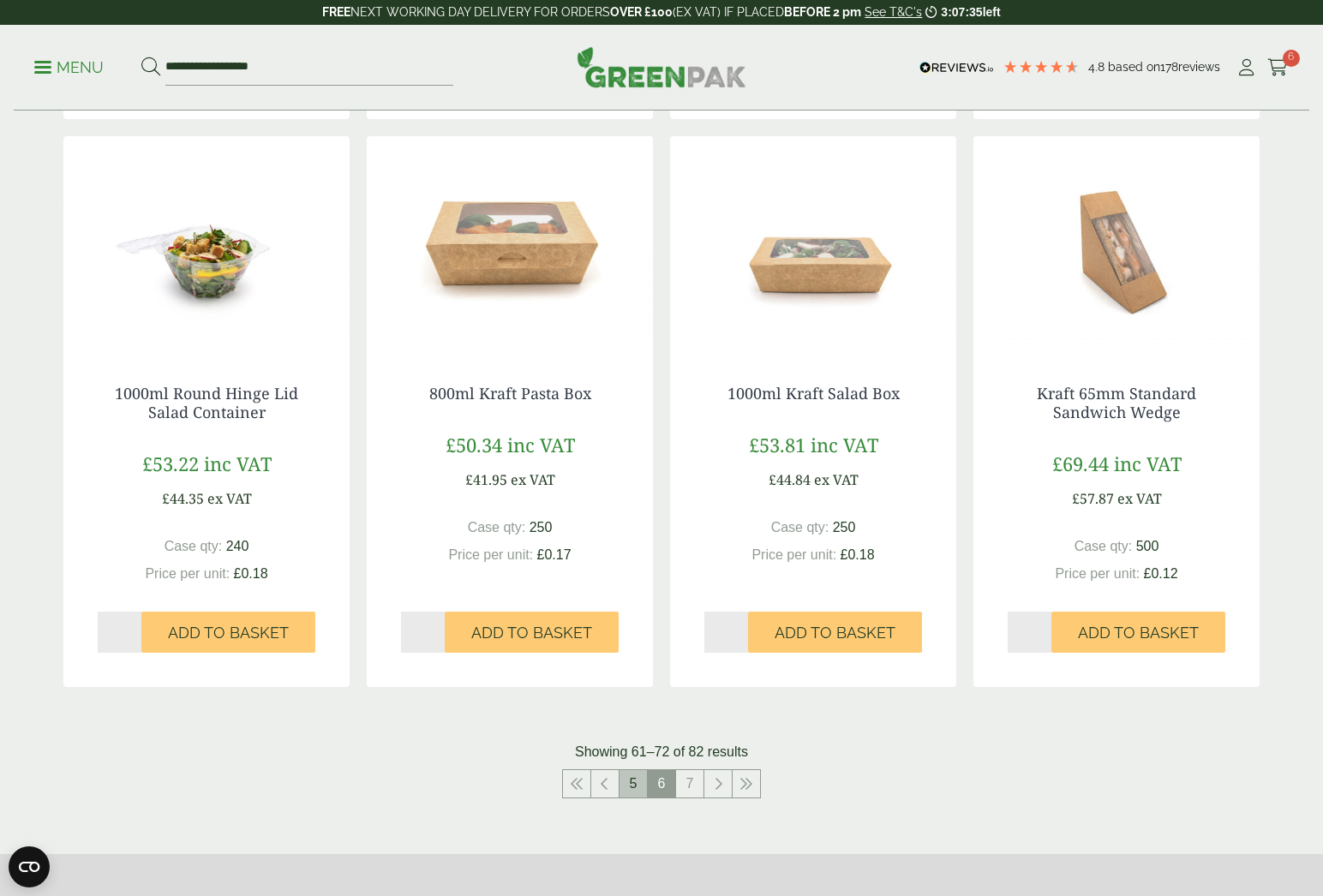
click at [640, 776] on link "5" at bounding box center [633, 784] width 28 height 28
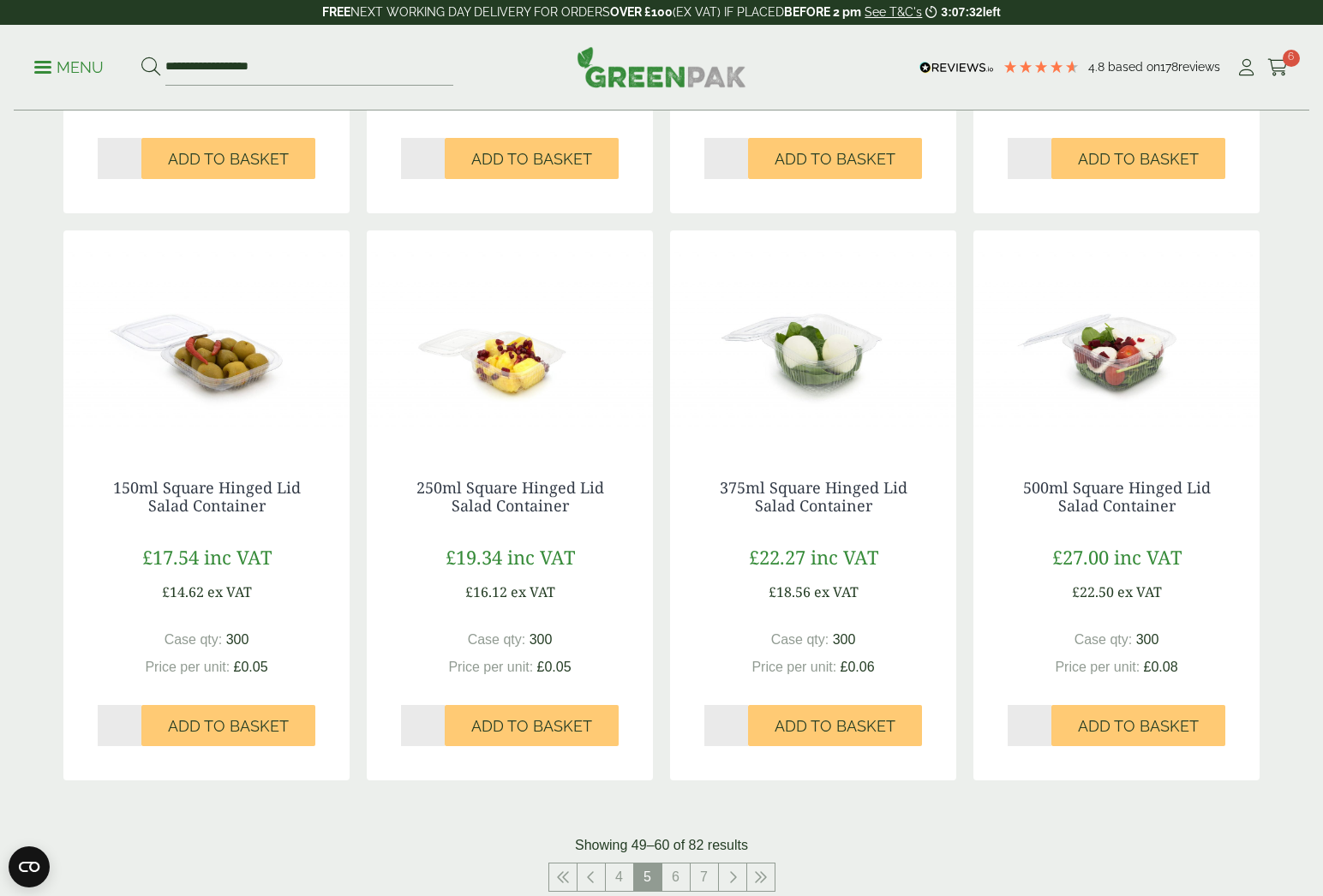
scroll to position [1363, 0]
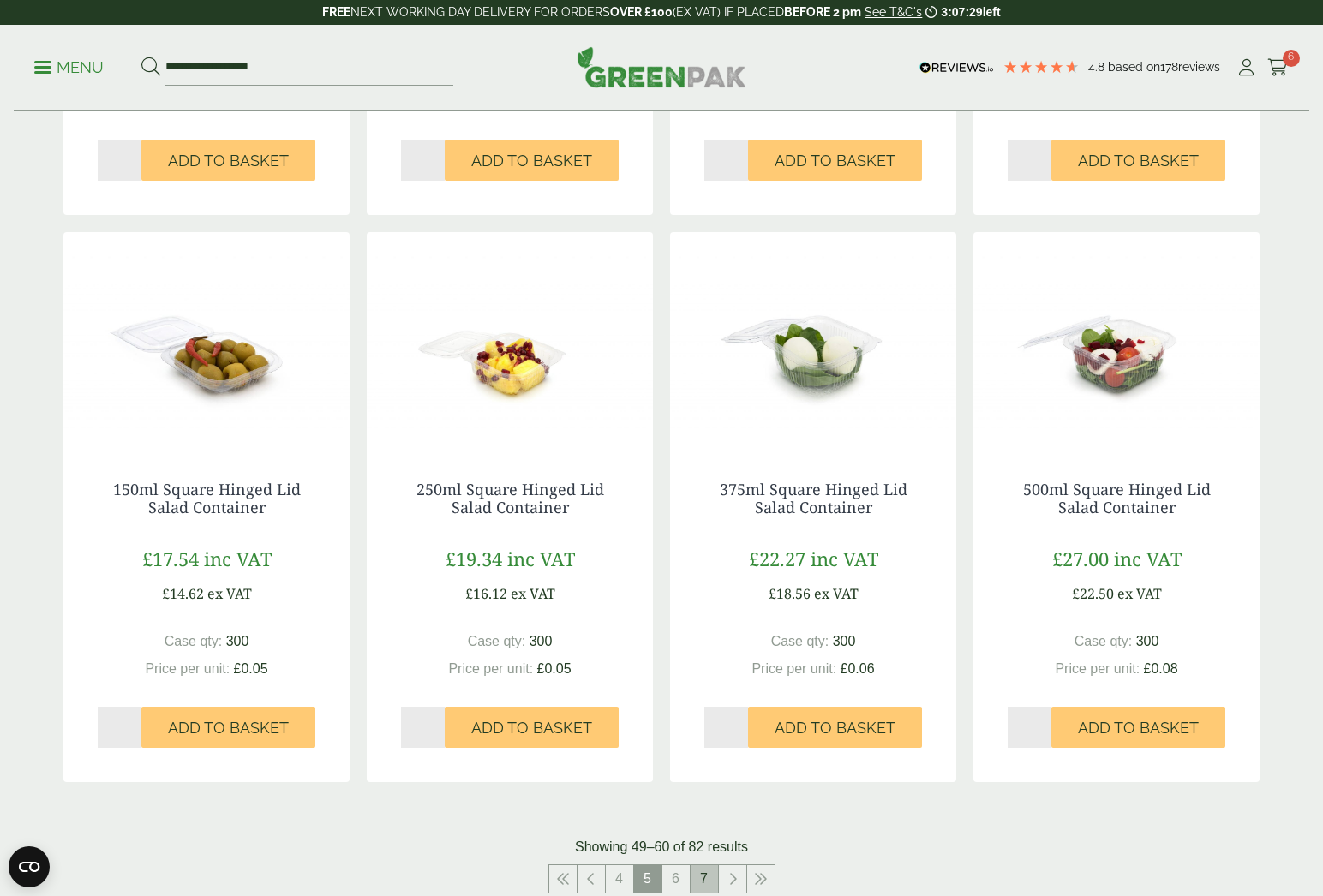
click at [703, 871] on link "7" at bounding box center [704, 879] width 28 height 28
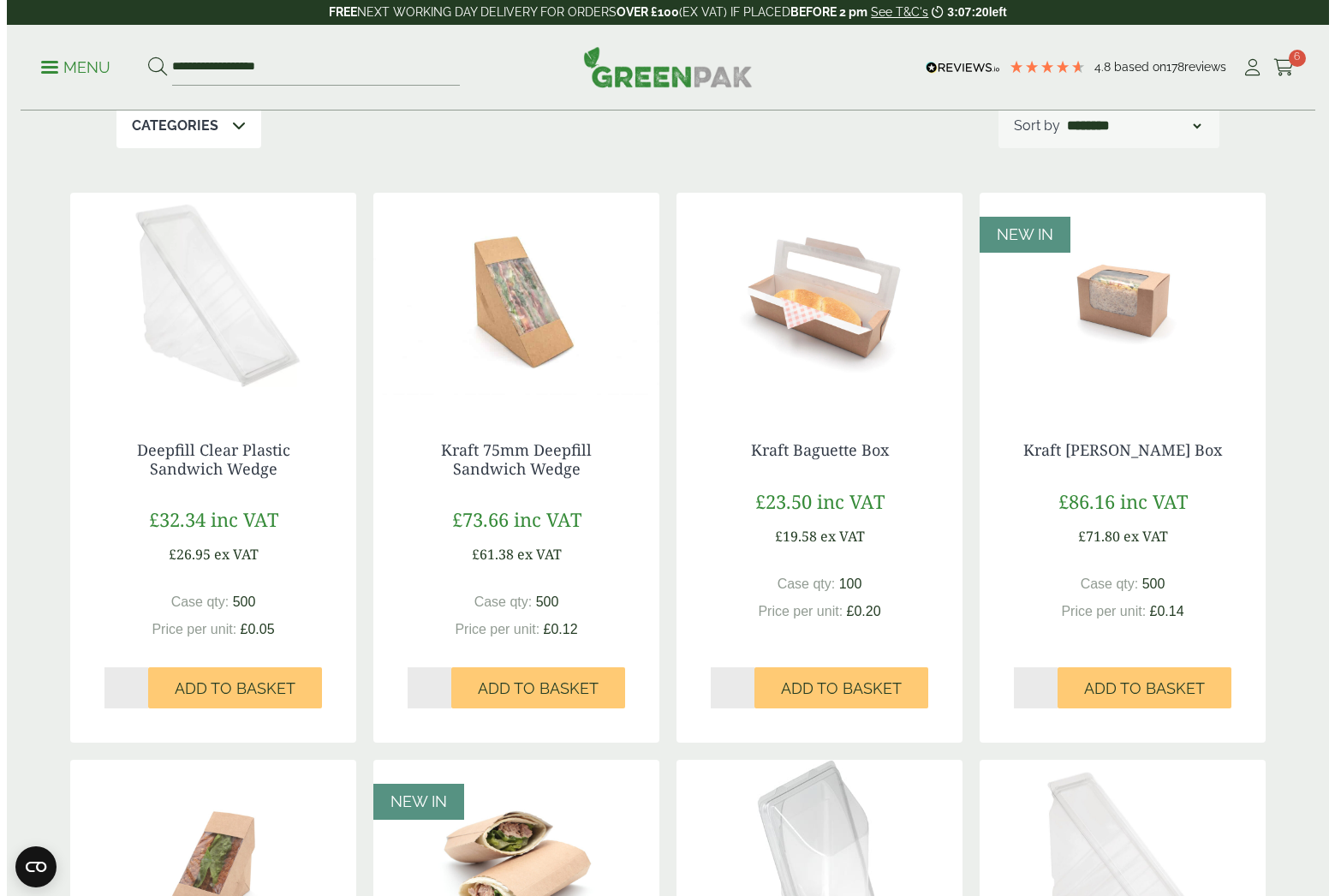
scroll to position [288, 0]
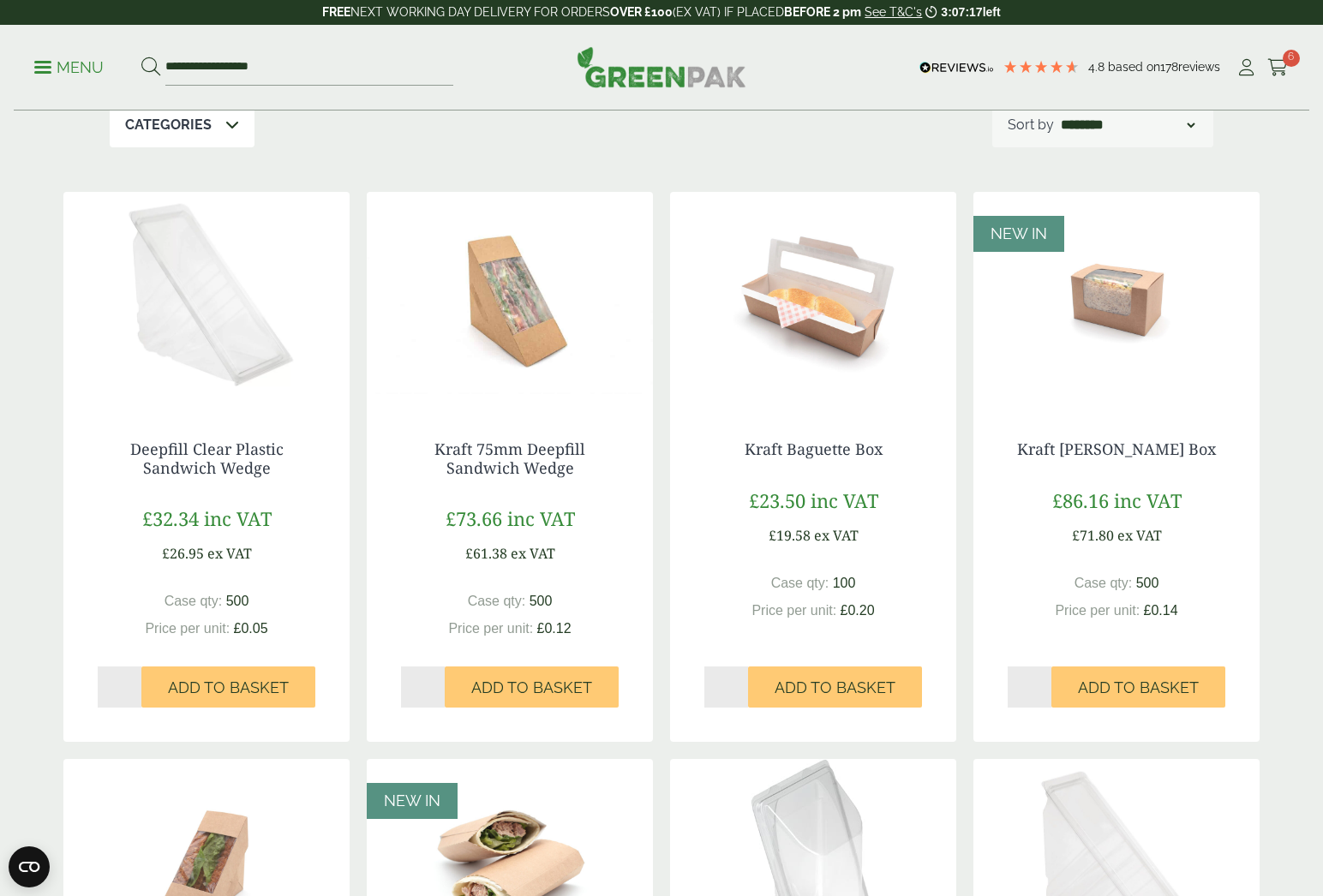
click at [37, 64] on p "Menu" at bounding box center [69, 67] width 69 height 21
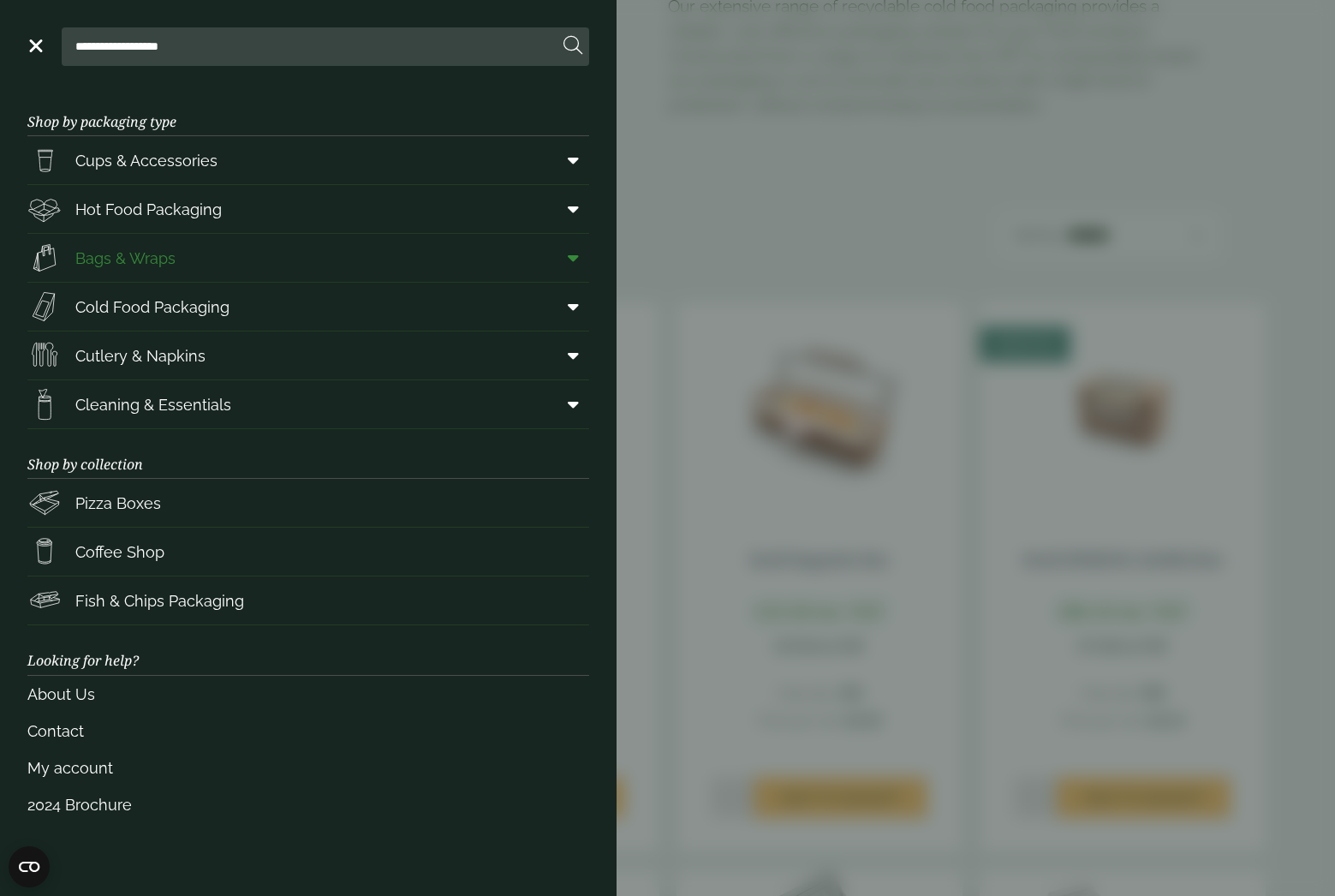
click at [211, 256] on link "Bags & Wraps" at bounding box center [308, 258] width 562 height 48
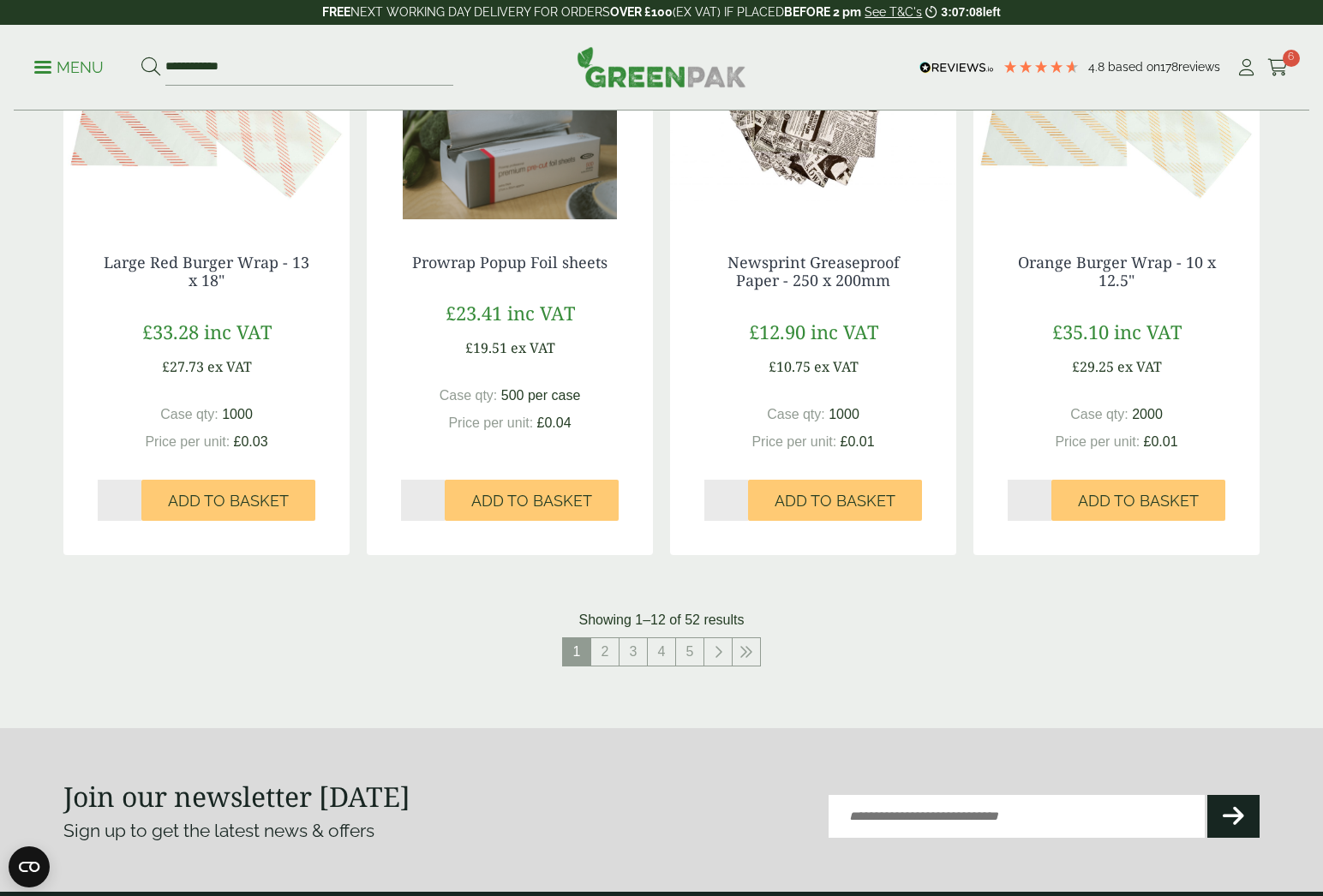
scroll to position [1560, 0]
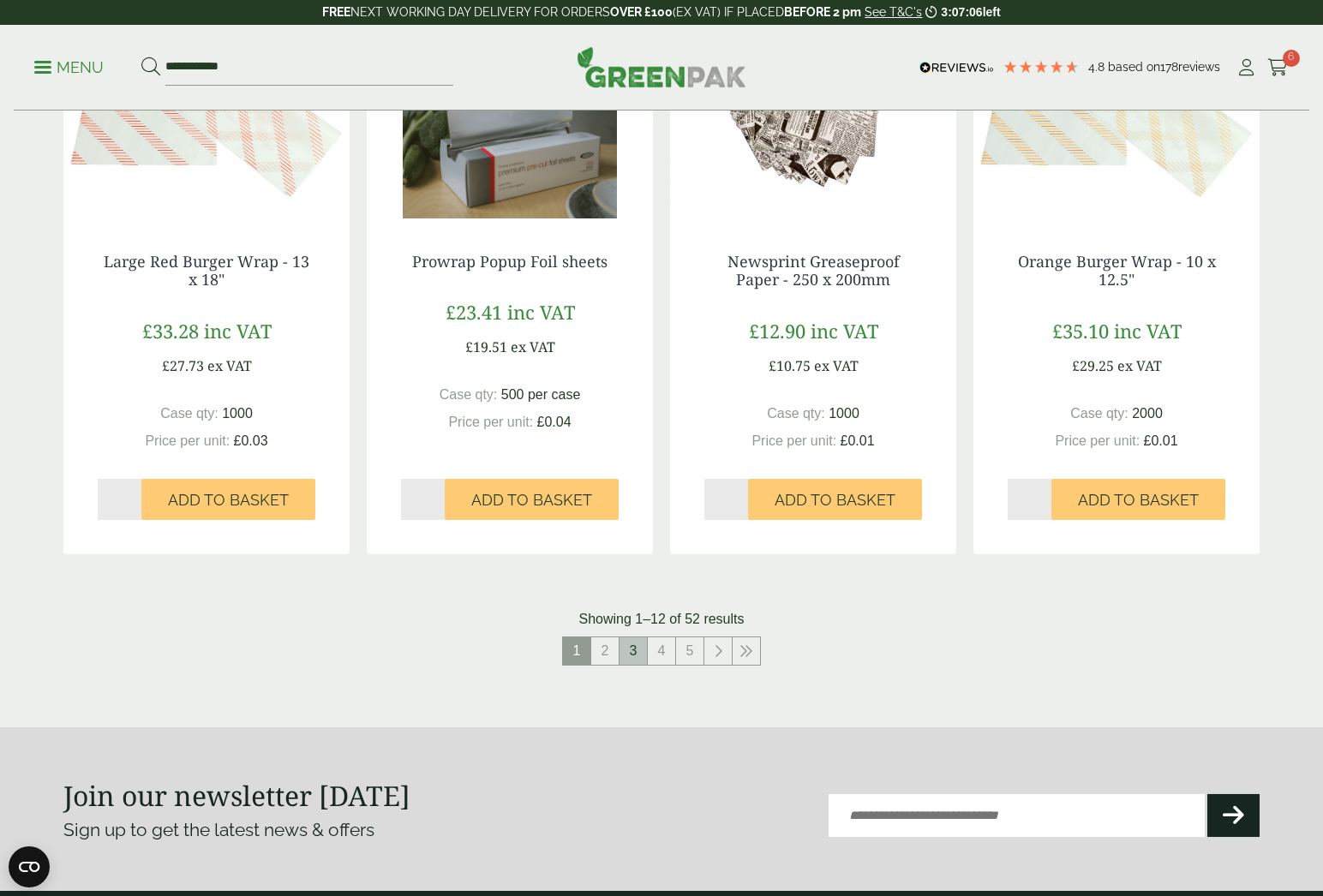
click at [633, 646] on link "3" at bounding box center [633, 651] width 28 height 28
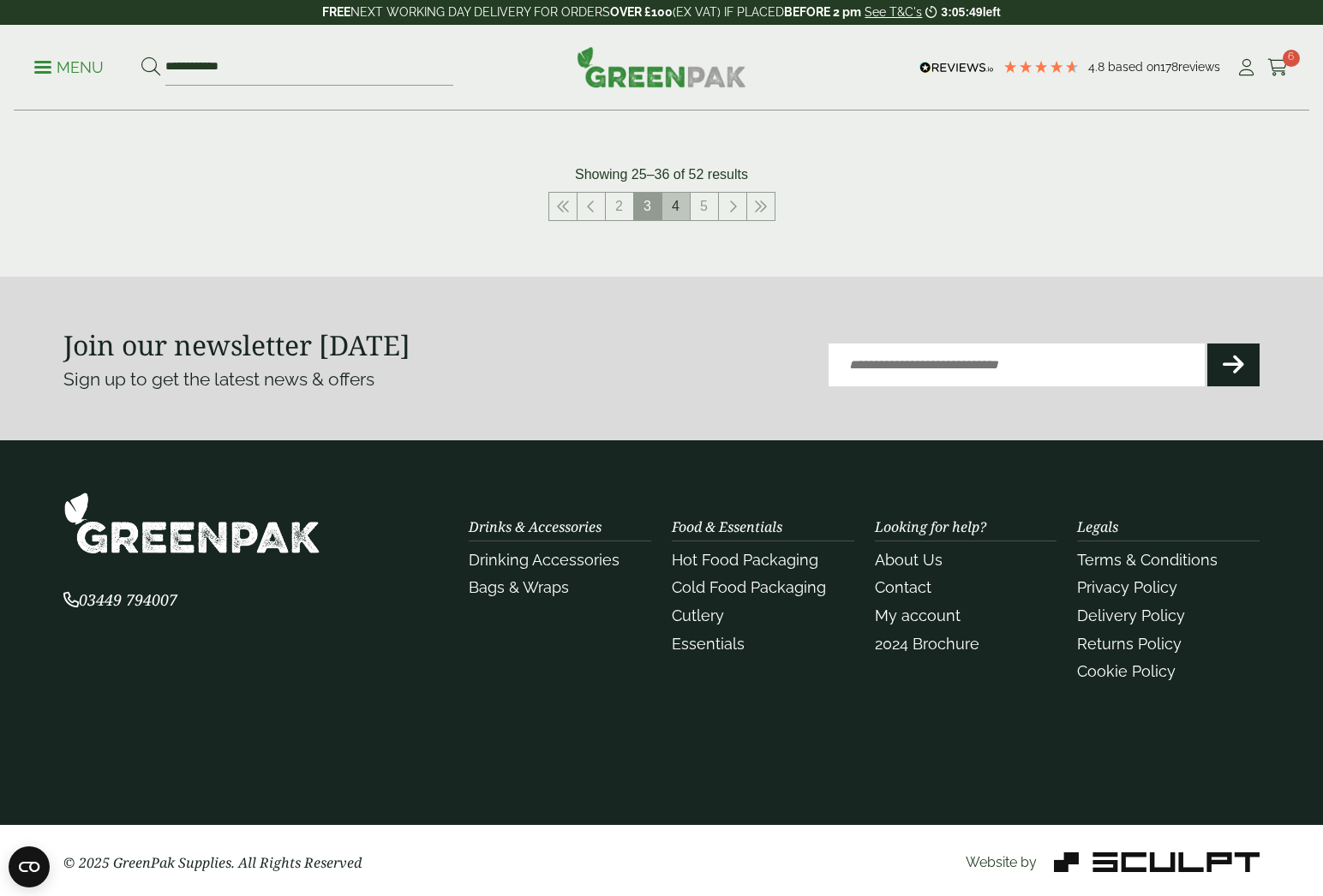
scroll to position [2005, 0]
click at [679, 200] on link "4" at bounding box center [676, 207] width 28 height 28
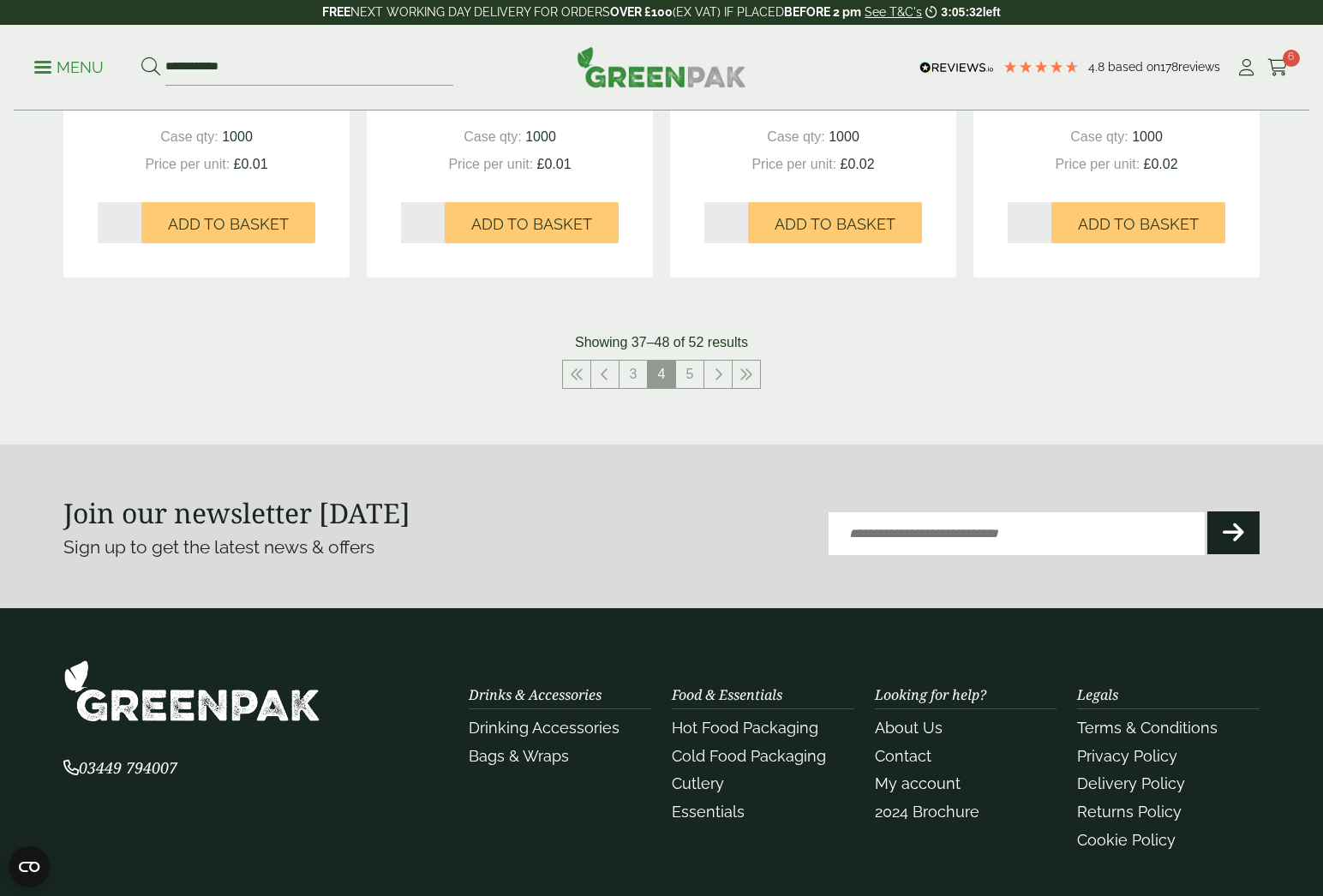
scroll to position [1854, 0]
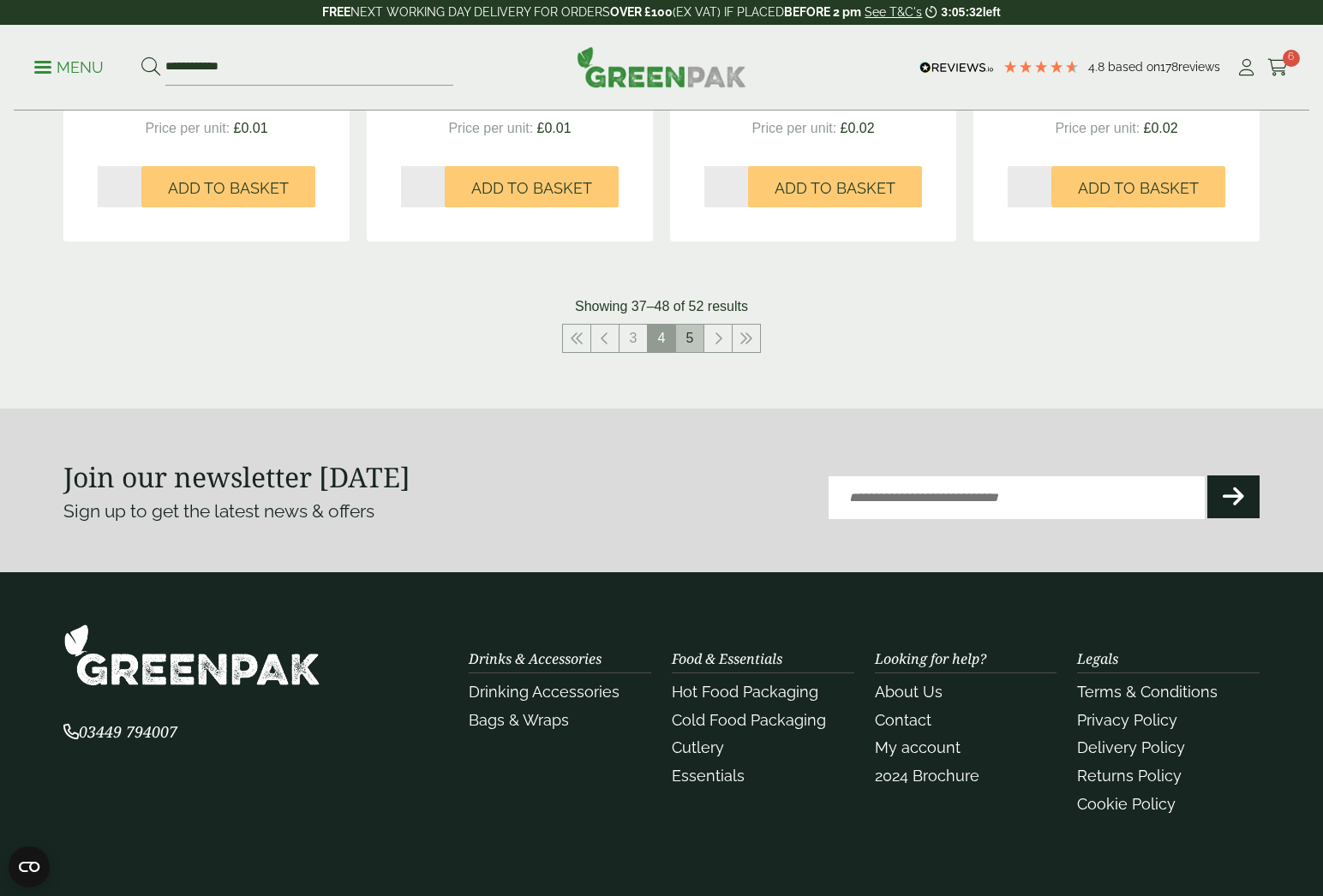
click at [686, 339] on link "5" at bounding box center [690, 339] width 28 height 28
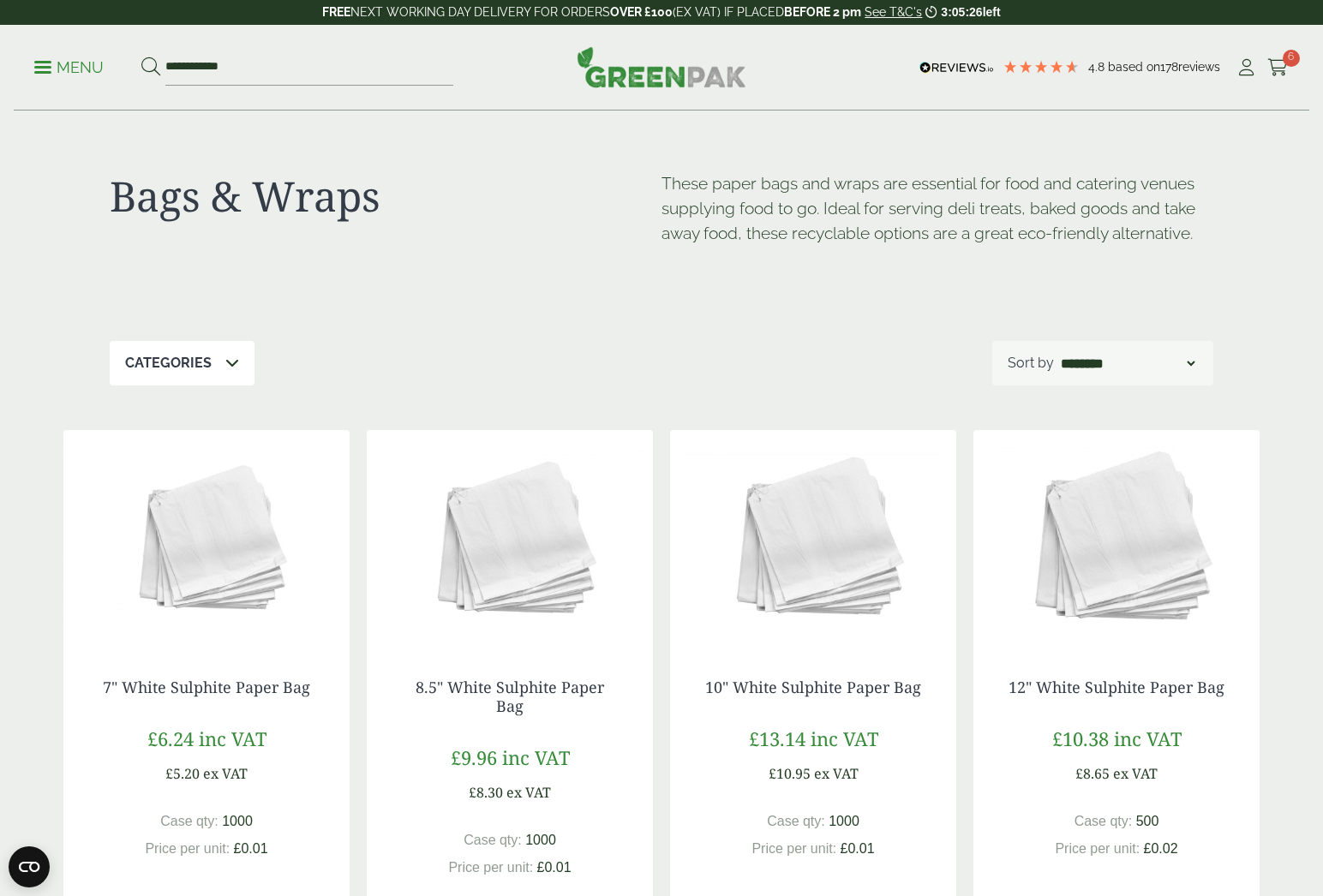
click at [50, 67] on span at bounding box center [43, 67] width 17 height 3
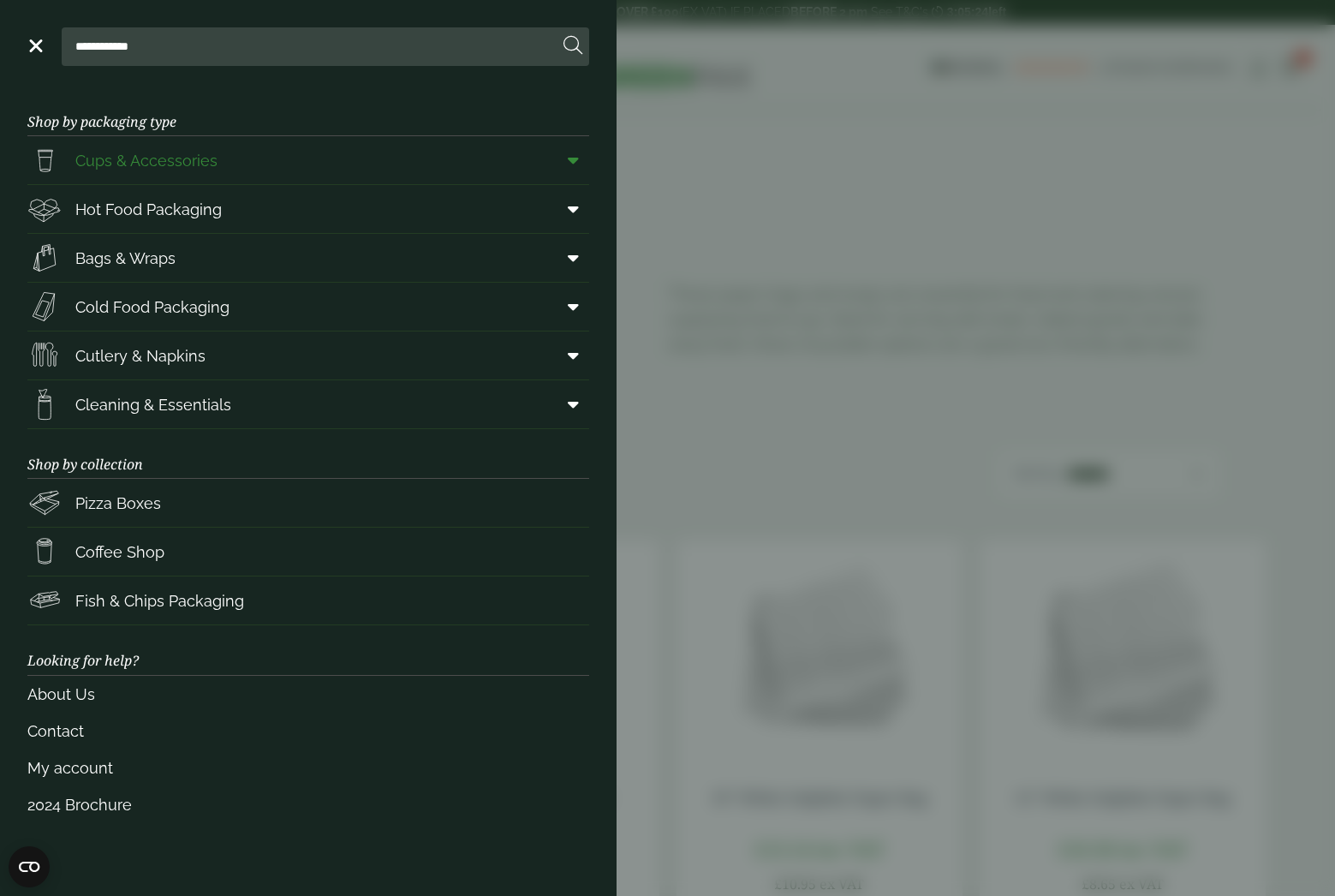
click at [455, 158] on link "Cups & Accessories" at bounding box center [308, 161] width 562 height 48
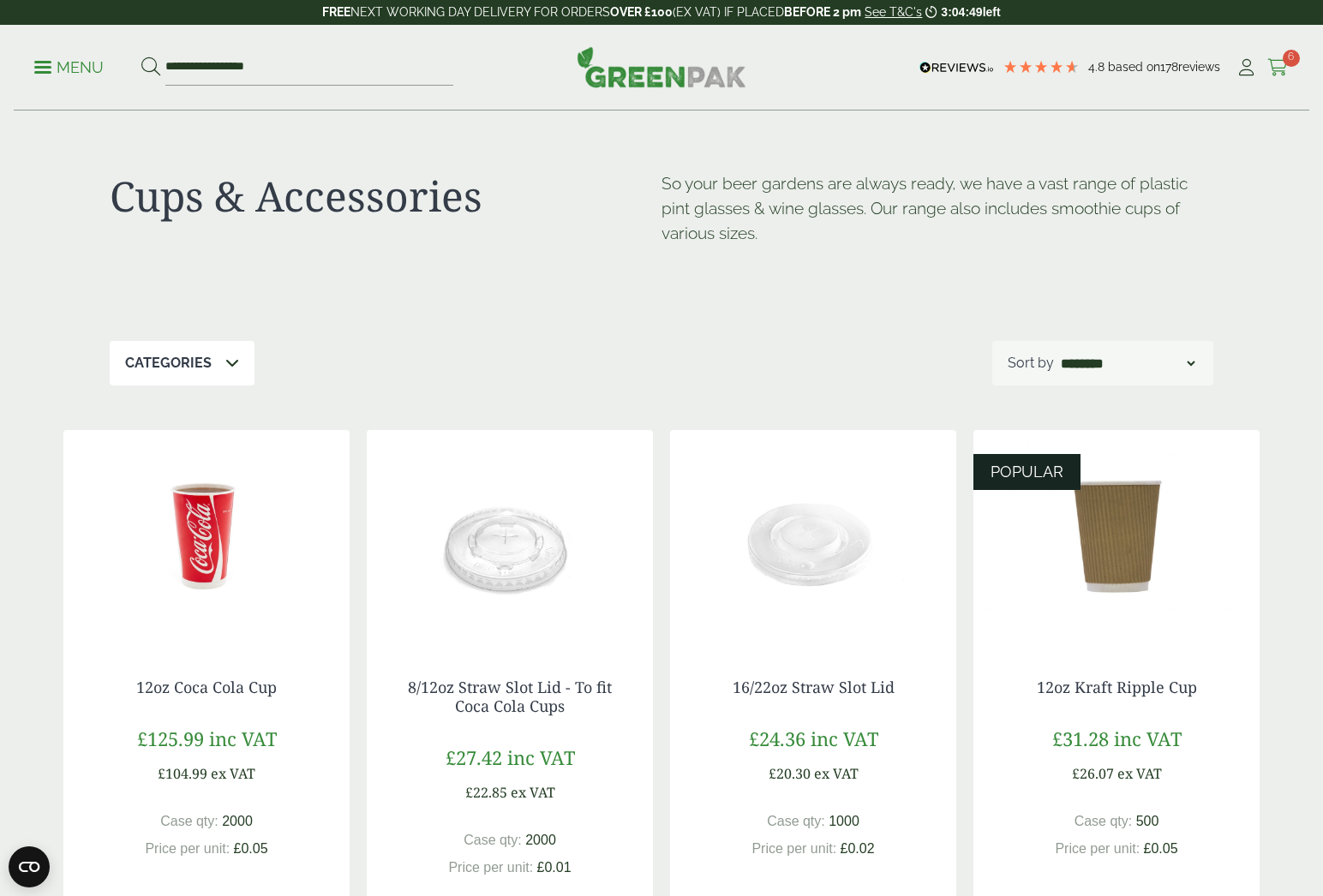
click at [1282, 60] on icon at bounding box center [1277, 67] width 22 height 17
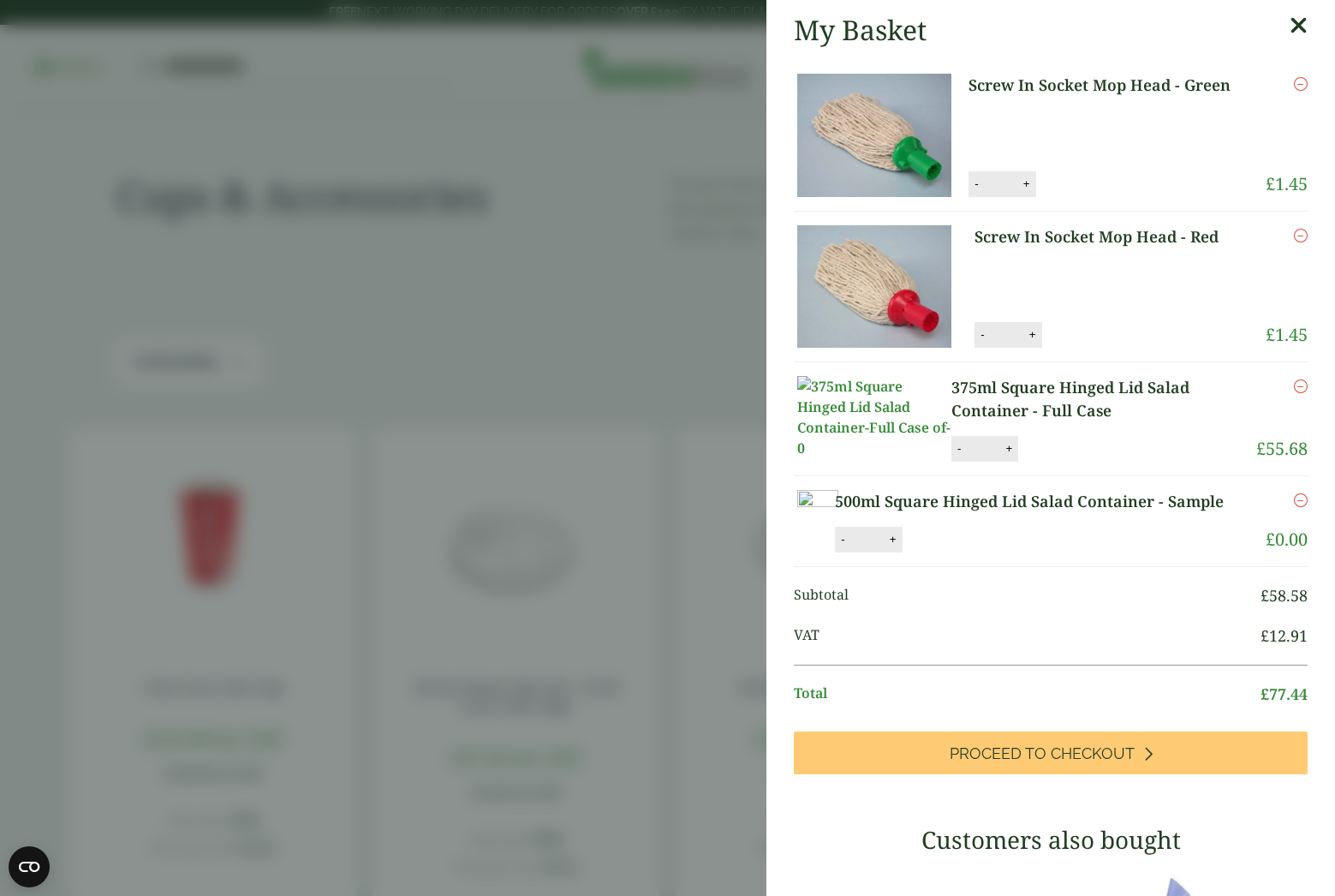
click at [1020, 184] on button "+" at bounding box center [1027, 183] width 17 height 15
type input "*"
click at [1028, 337] on button "+" at bounding box center [1033, 334] width 17 height 15
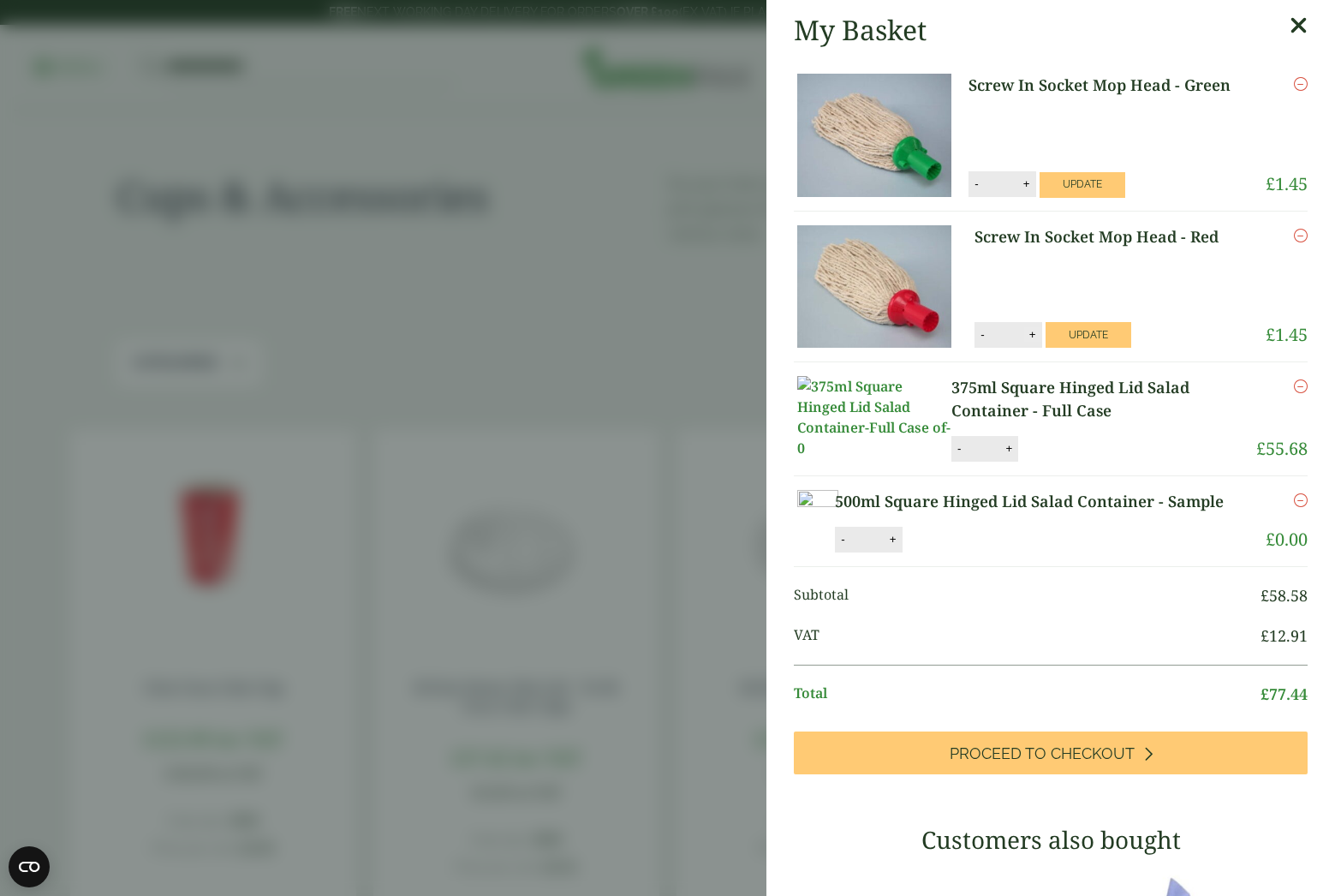
click at [1028, 337] on button "+" at bounding box center [1033, 334] width 17 height 15
type input "*"
click at [1011, 455] on button "+" at bounding box center [1009, 448] width 17 height 15
type input "*"
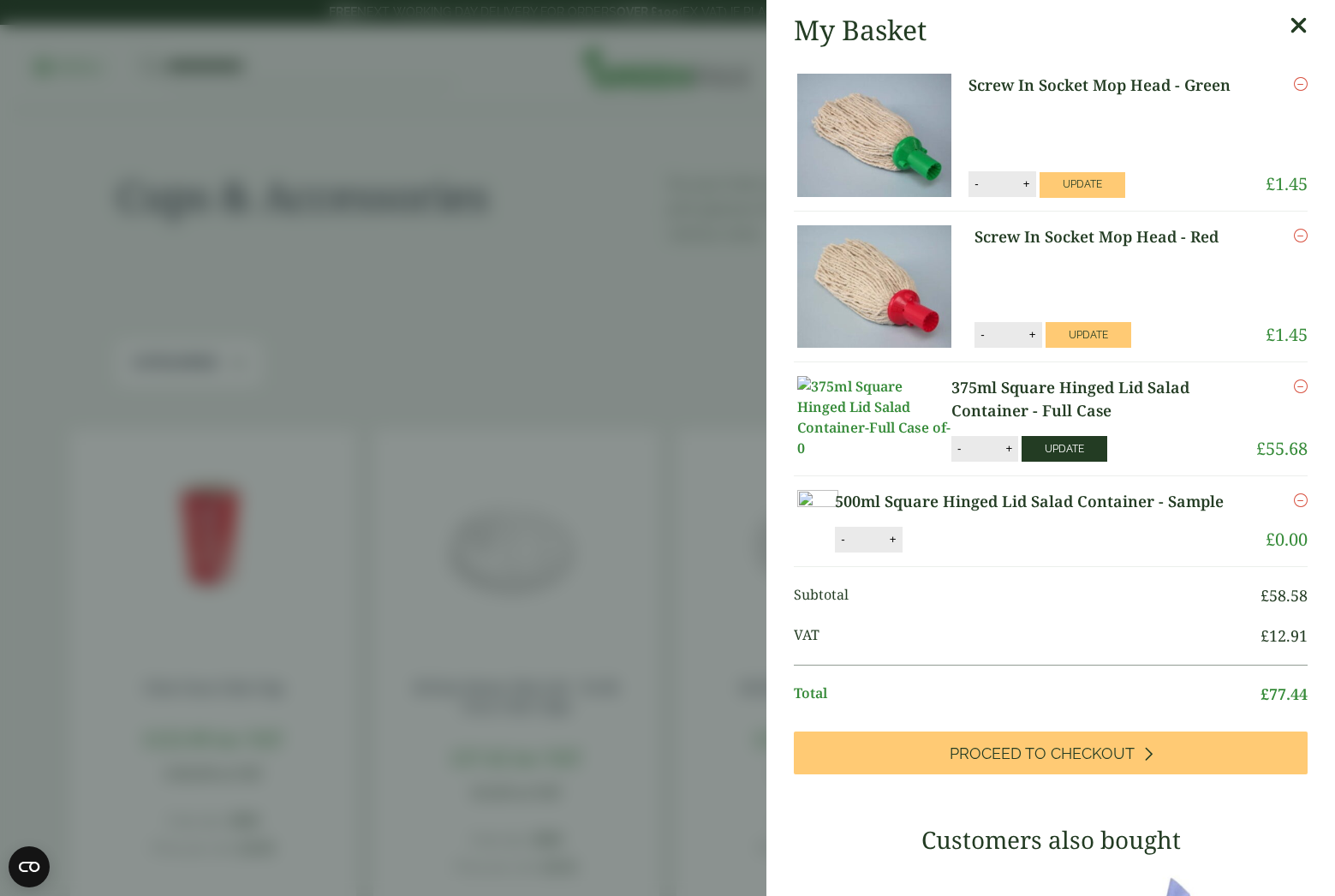
click at [1055, 461] on button "Update" at bounding box center [1065, 449] width 86 height 26
click at [1021, 181] on button "+" at bounding box center [1027, 183] width 17 height 15
type input "*"
click at [1078, 185] on button "Update" at bounding box center [1082, 185] width 86 height 26
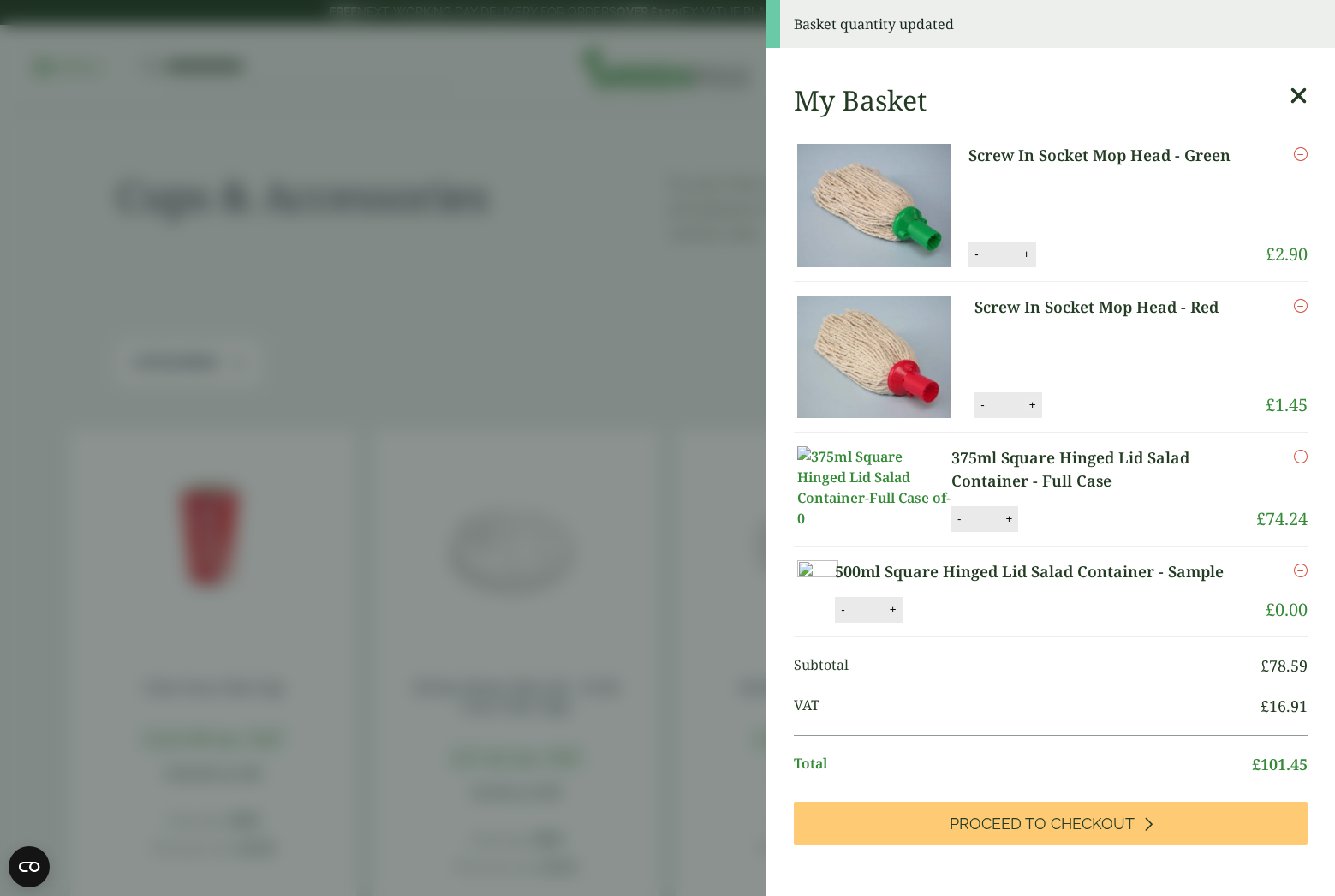
click at [1029, 407] on button "+" at bounding box center [1033, 404] width 17 height 15
type input "*"
click at [1073, 403] on button "Update" at bounding box center [1088, 405] width 86 height 26
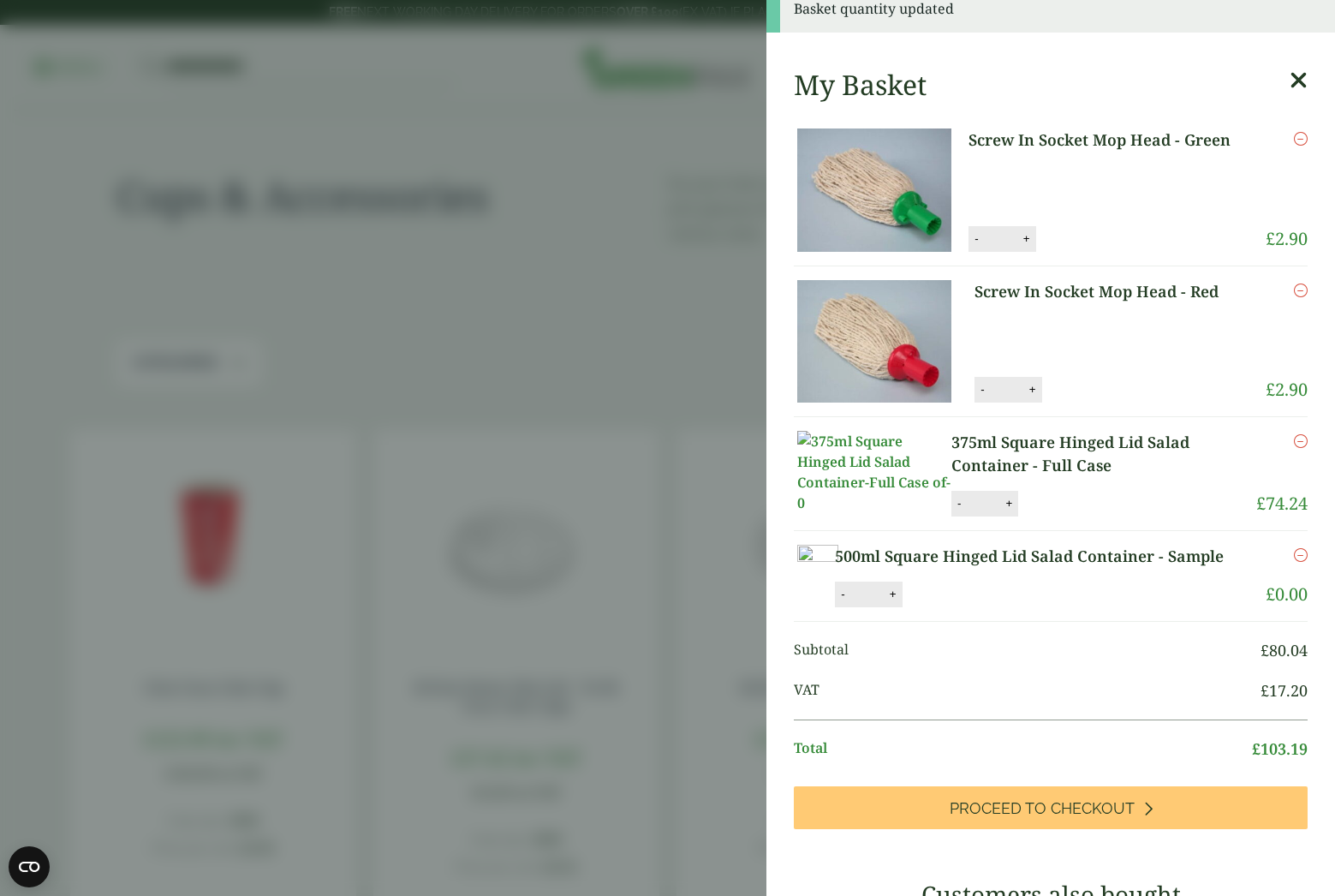
scroll to position [100, 0]
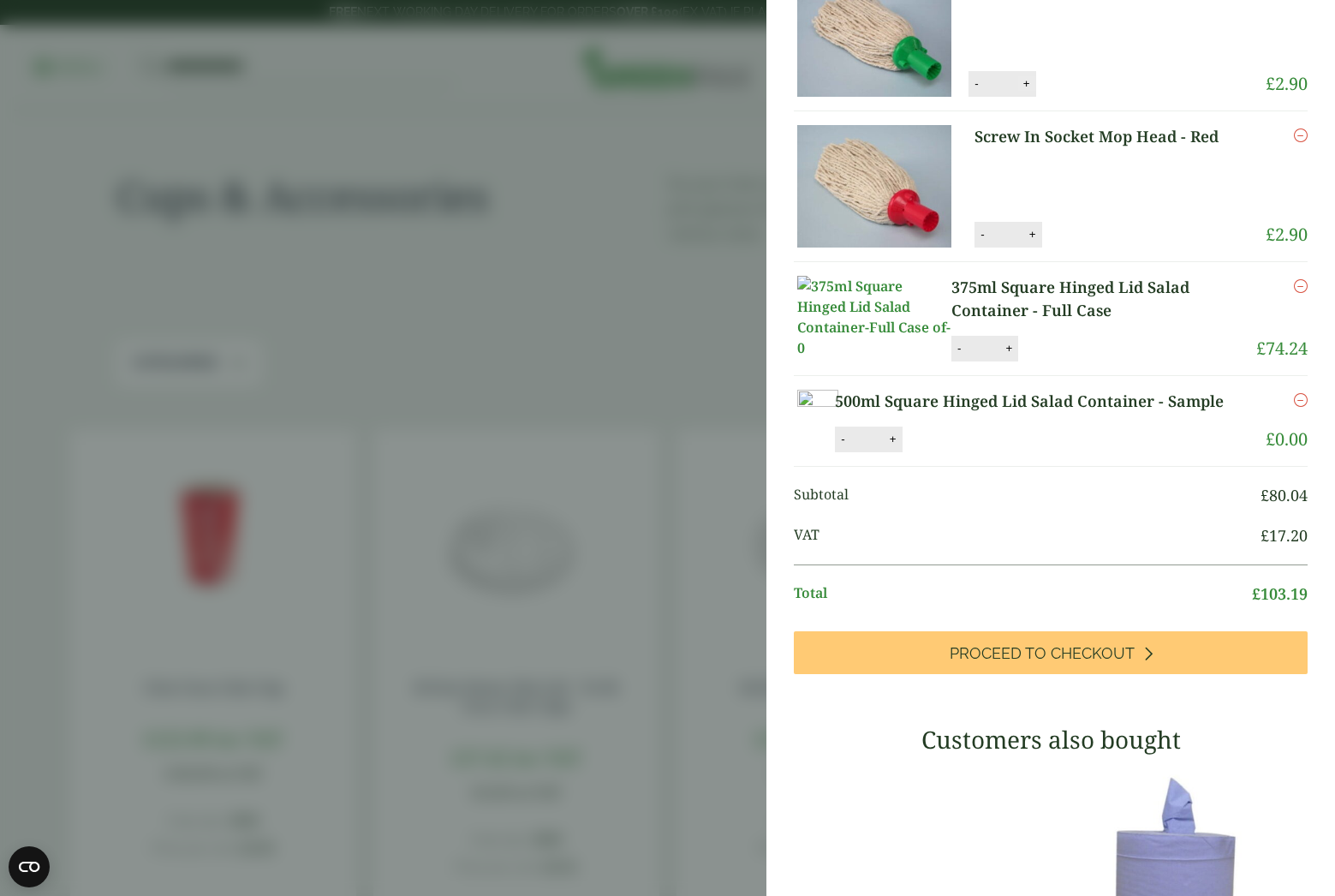
click at [1018, 156] on p "Screw In Socket Mop Head - Red" at bounding box center [1108, 167] width 267 height 83
click at [1030, 232] on button "+" at bounding box center [1033, 234] width 17 height 15
type input "*"
click at [1093, 232] on button "Update" at bounding box center [1088, 235] width 86 height 26
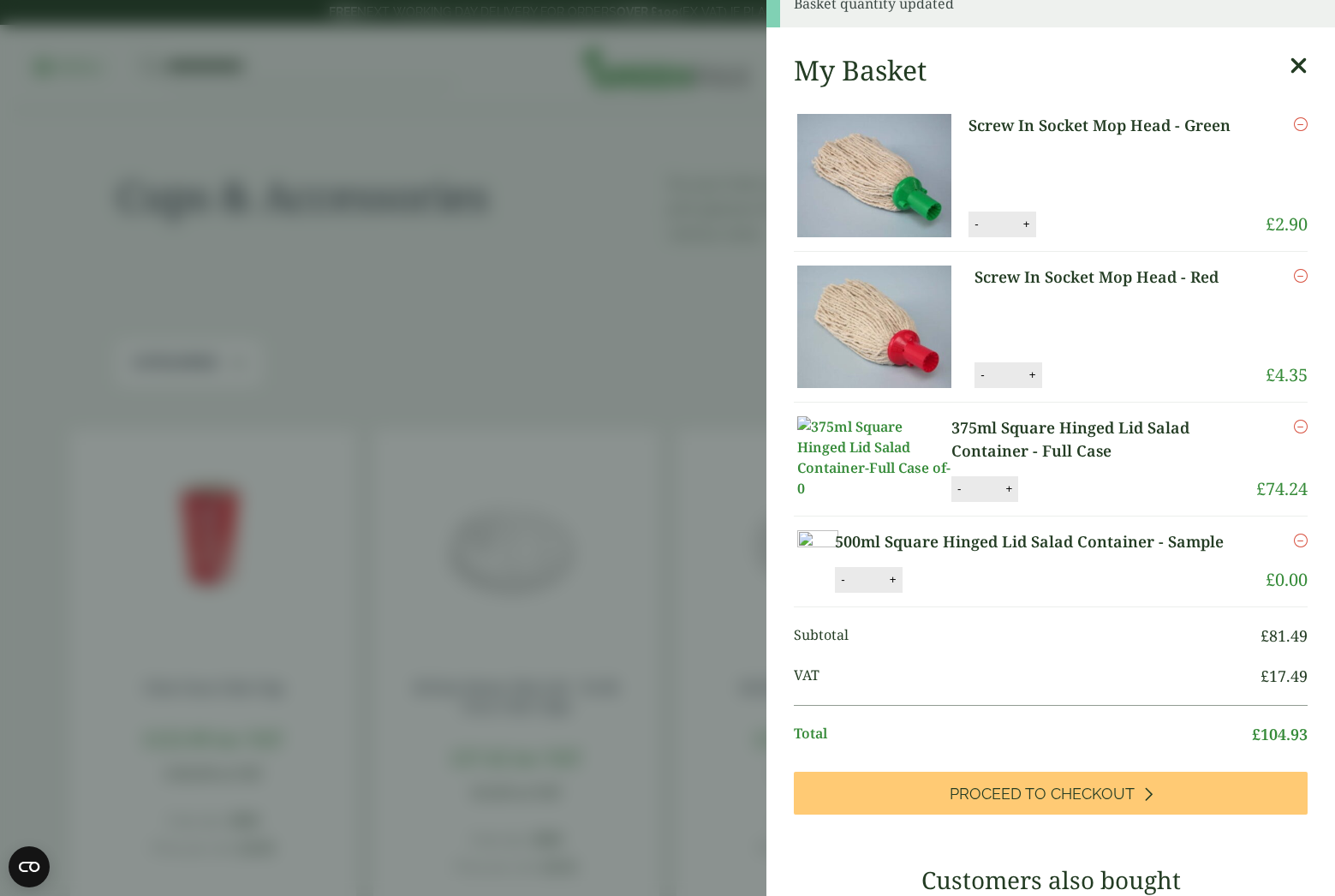
scroll to position [0, 0]
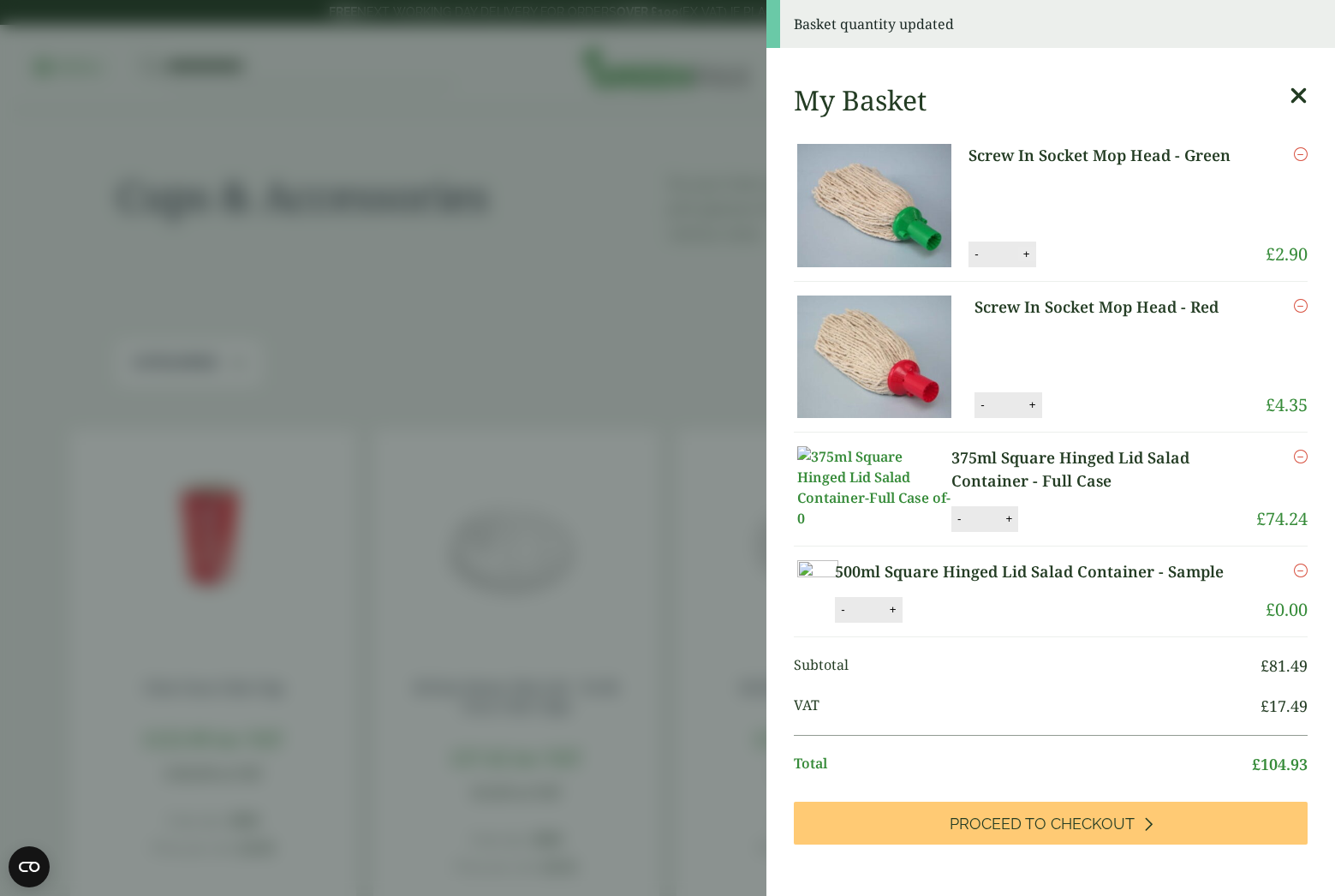
click at [1019, 252] on button "+" at bounding box center [1027, 253] width 17 height 15
type input "*"
click at [1058, 256] on button "Update" at bounding box center [1082, 256] width 86 height 26
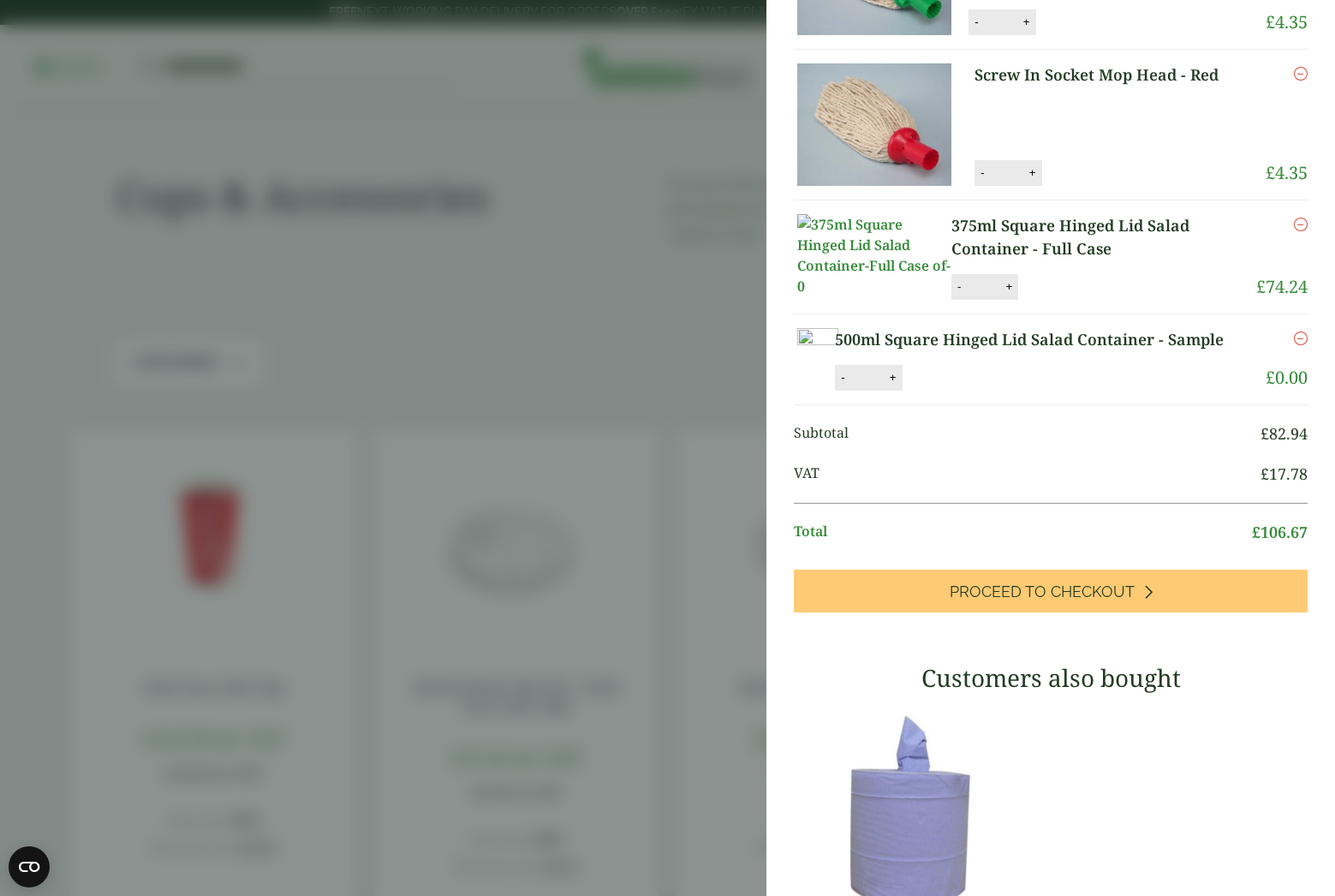
scroll to position [358, 0]
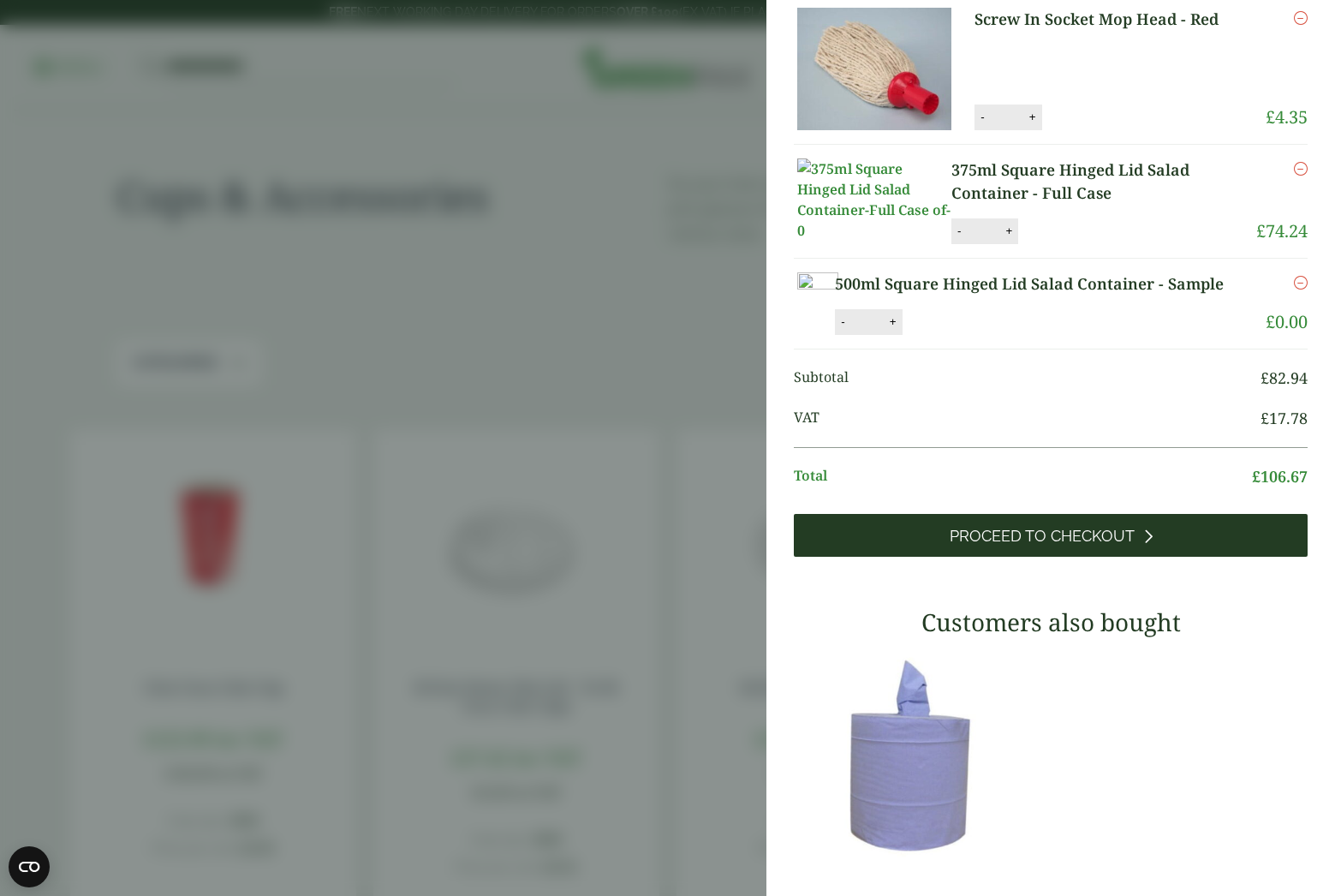
click at [1086, 545] on span "Proceed to Checkout" at bounding box center [1042, 537] width 185 height 19
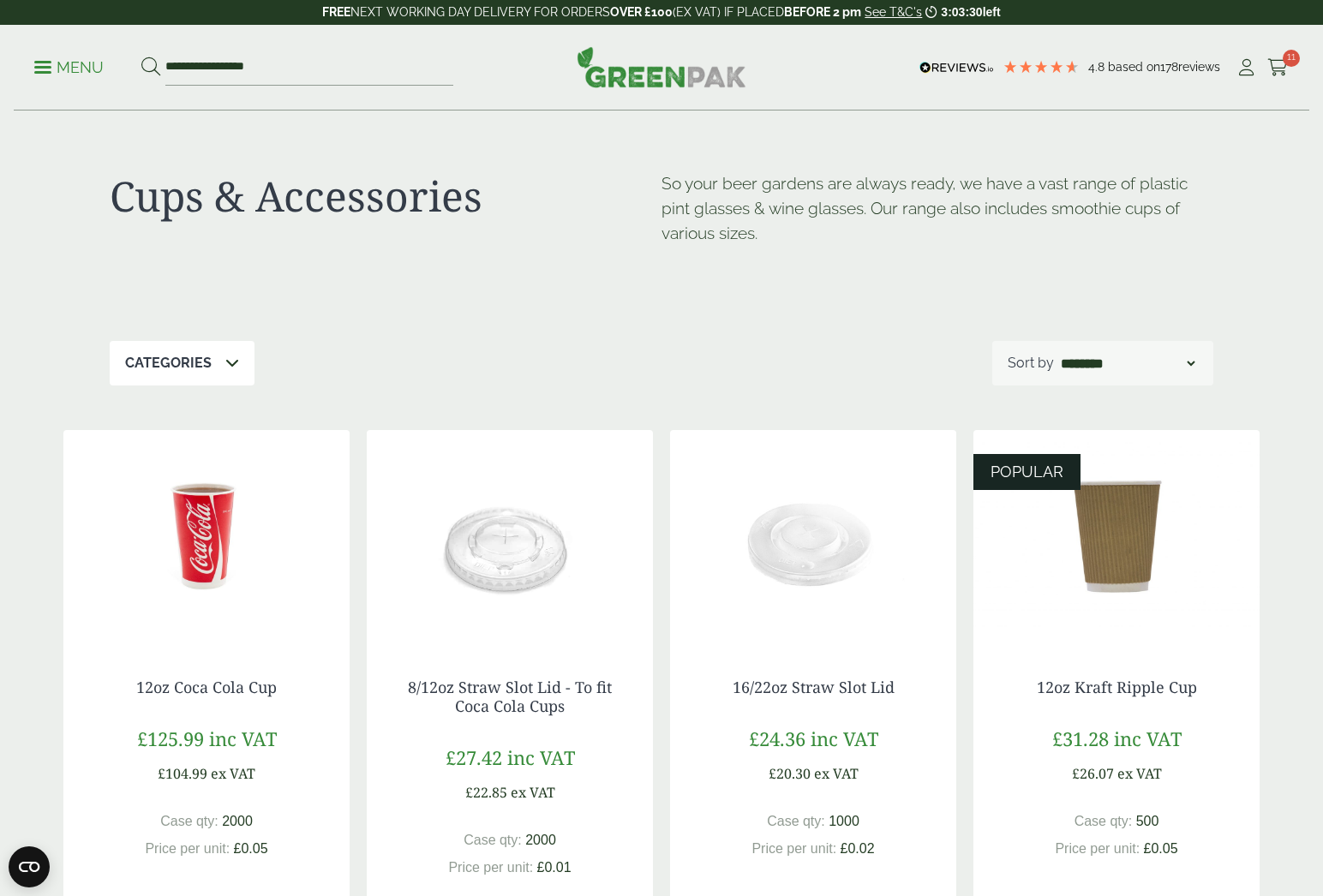
click at [49, 68] on p "Menu" at bounding box center [69, 67] width 69 height 21
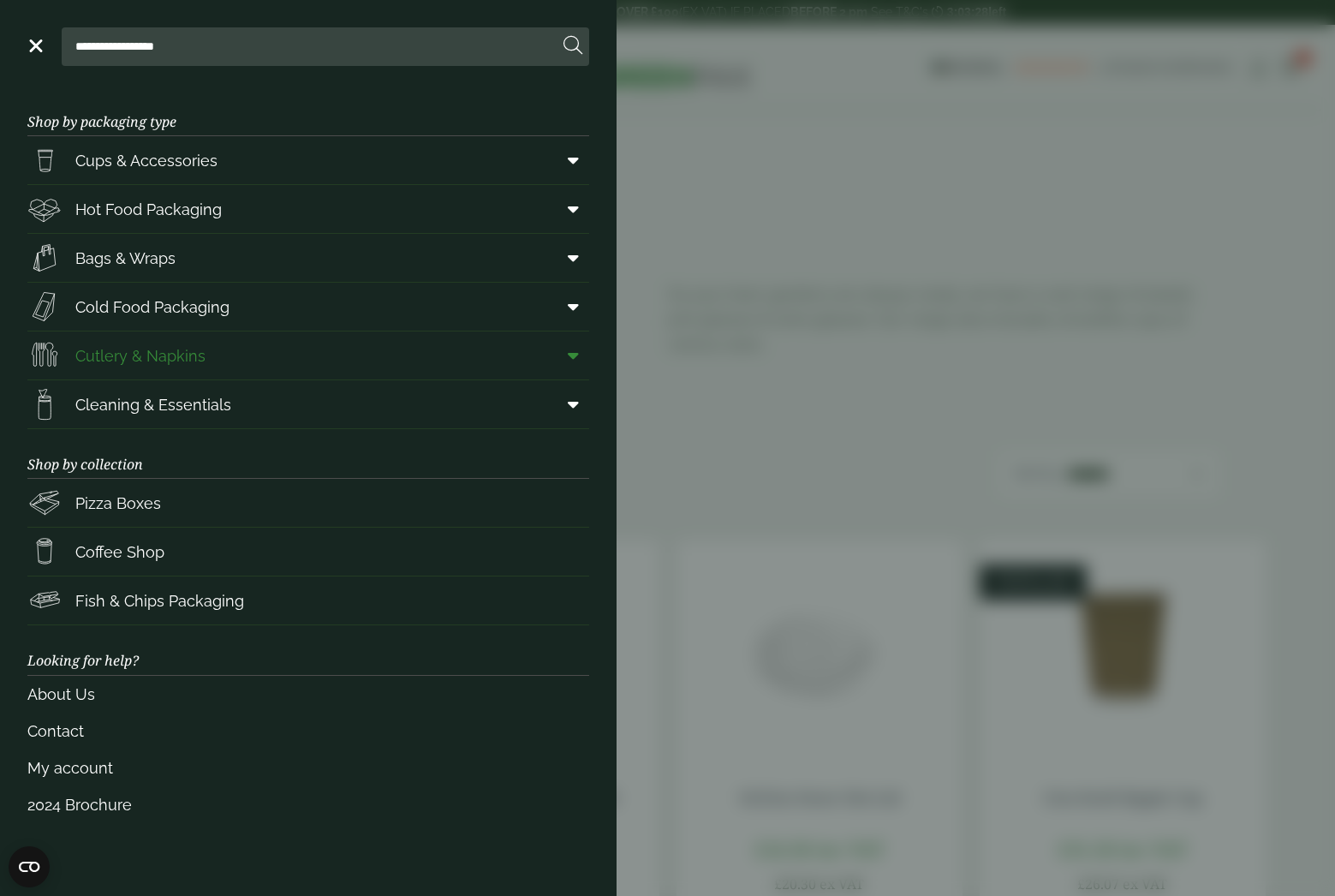
click at [252, 355] on link "Cutlery & Napkins" at bounding box center [308, 356] width 562 height 48
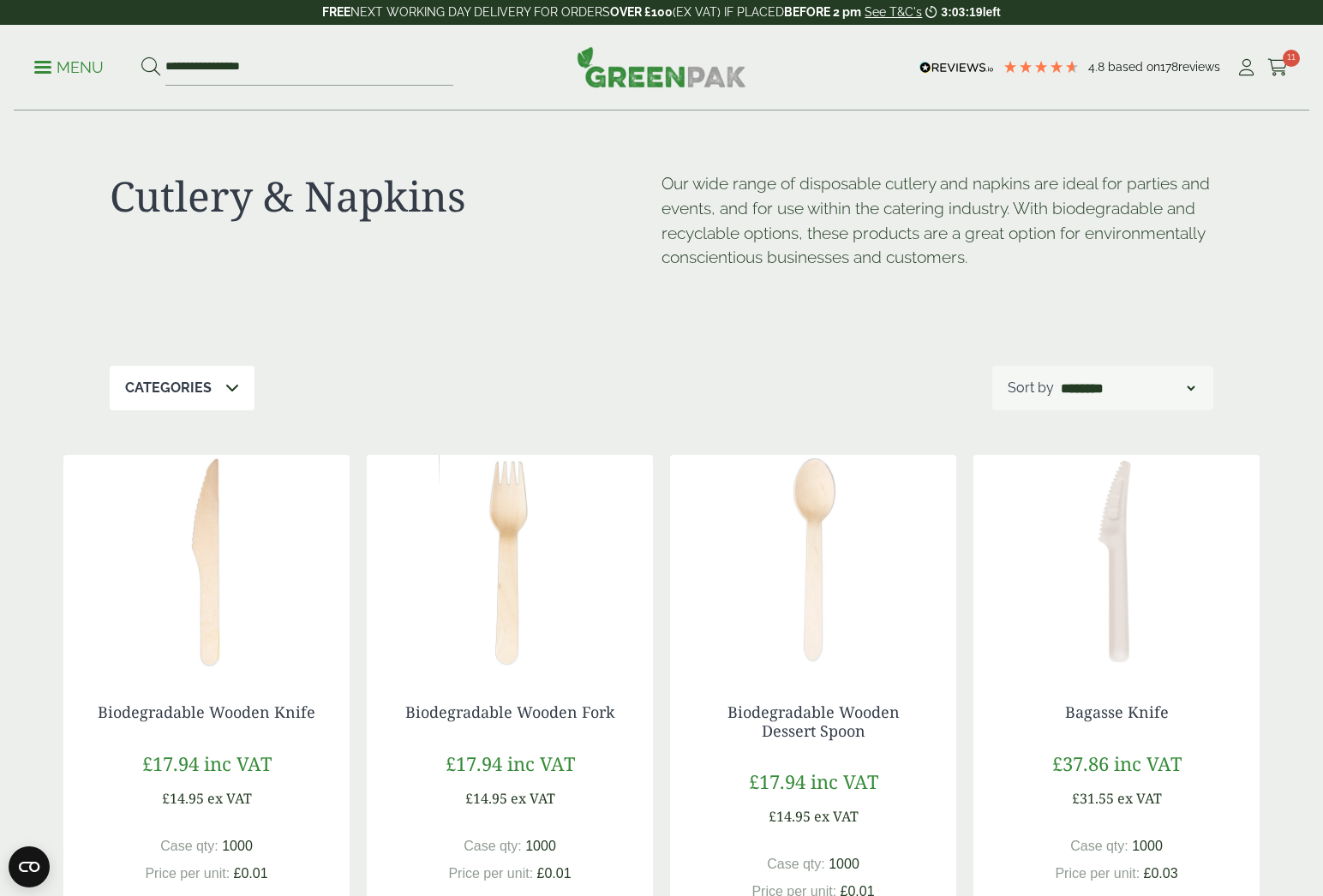
click at [41, 71] on link "Menu" at bounding box center [69, 66] width 69 height 17
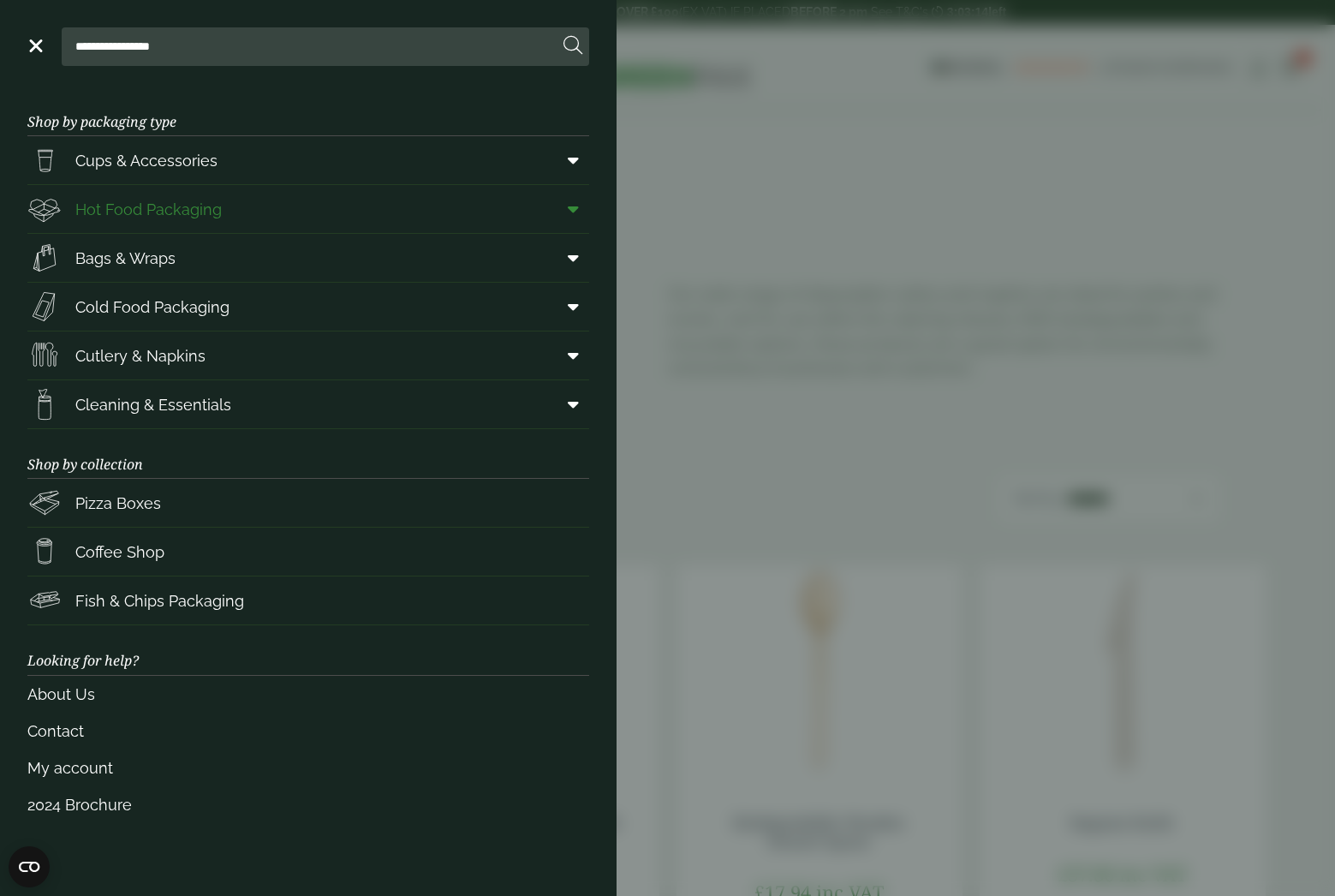
click at [219, 204] on span "Hot Food Packaging" at bounding box center [149, 209] width 147 height 23
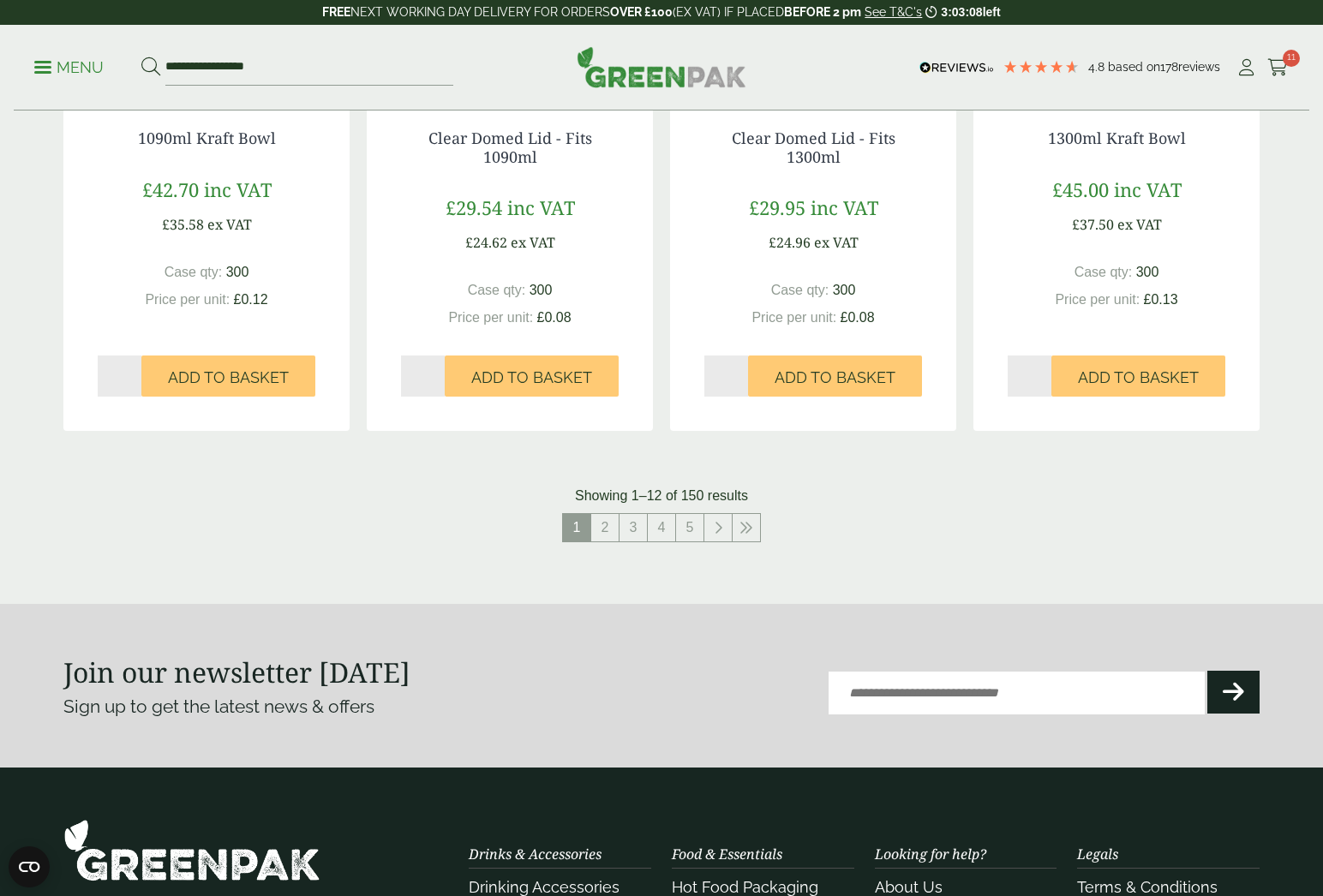
scroll to position [1799, 0]
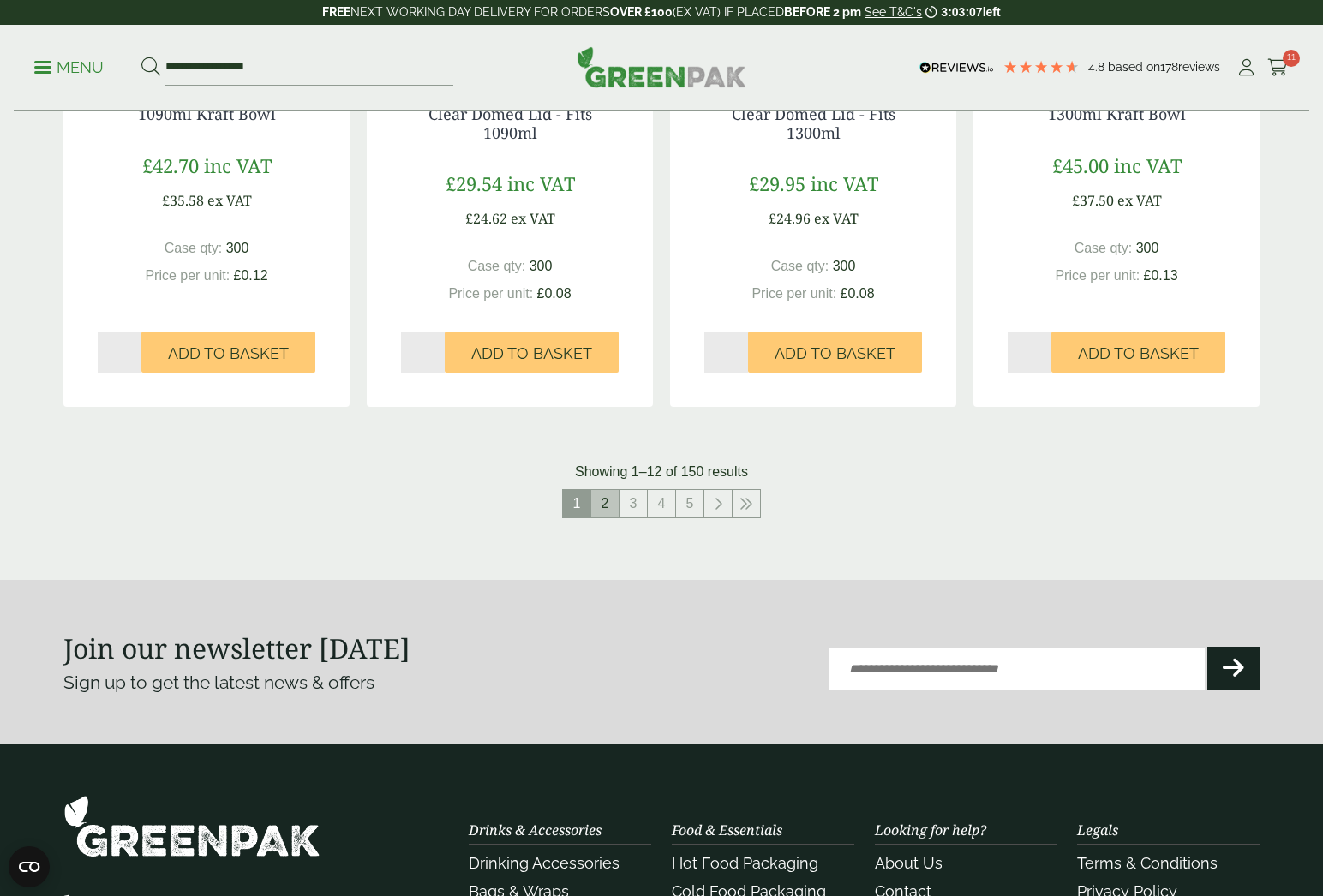
click at [608, 503] on link "2" at bounding box center [605, 504] width 28 height 28
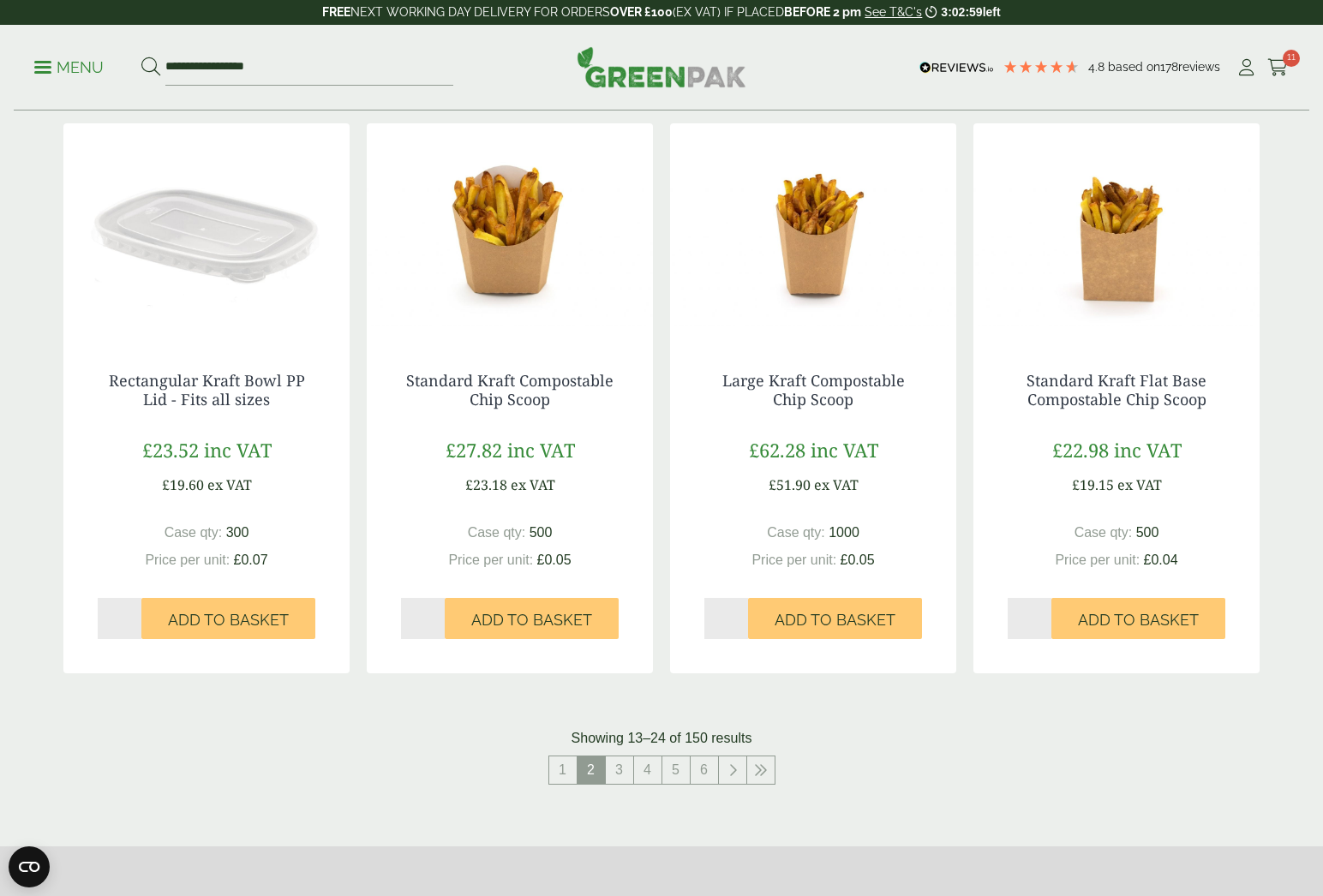
scroll to position [1555, 0]
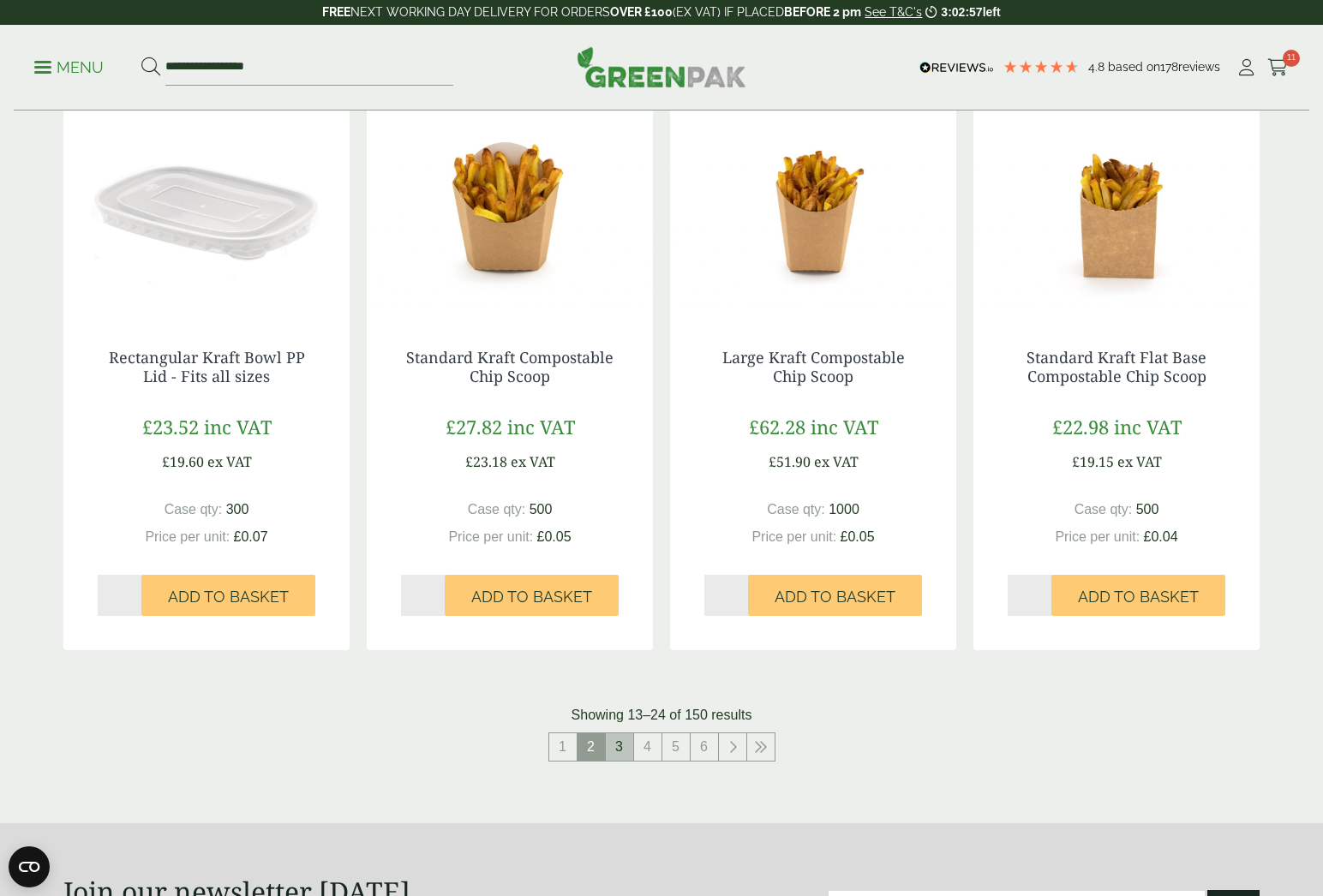
click at [627, 739] on link "3" at bounding box center [620, 747] width 28 height 28
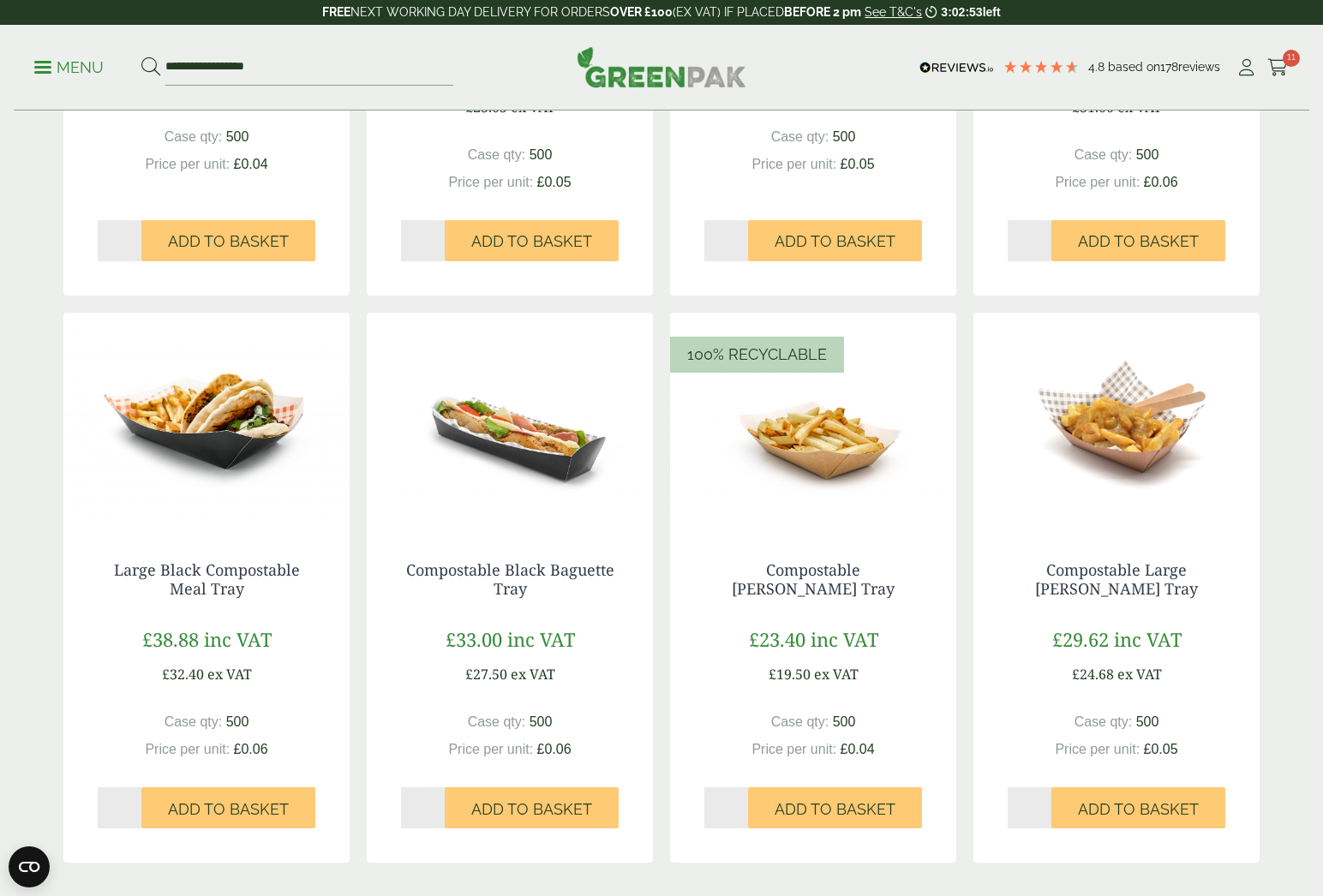
scroll to position [1416, 0]
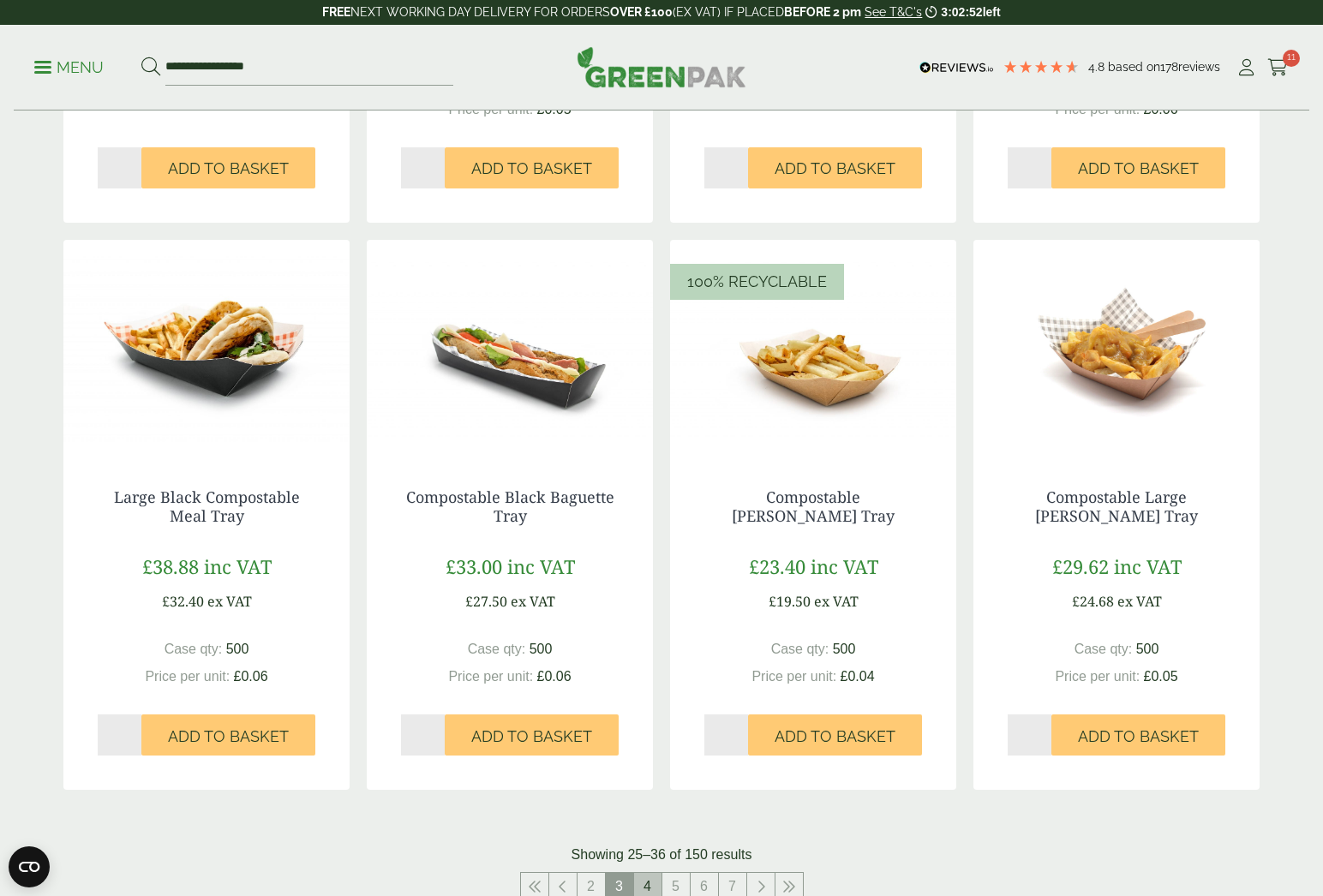
click at [650, 876] on link "4" at bounding box center [648, 886] width 28 height 28
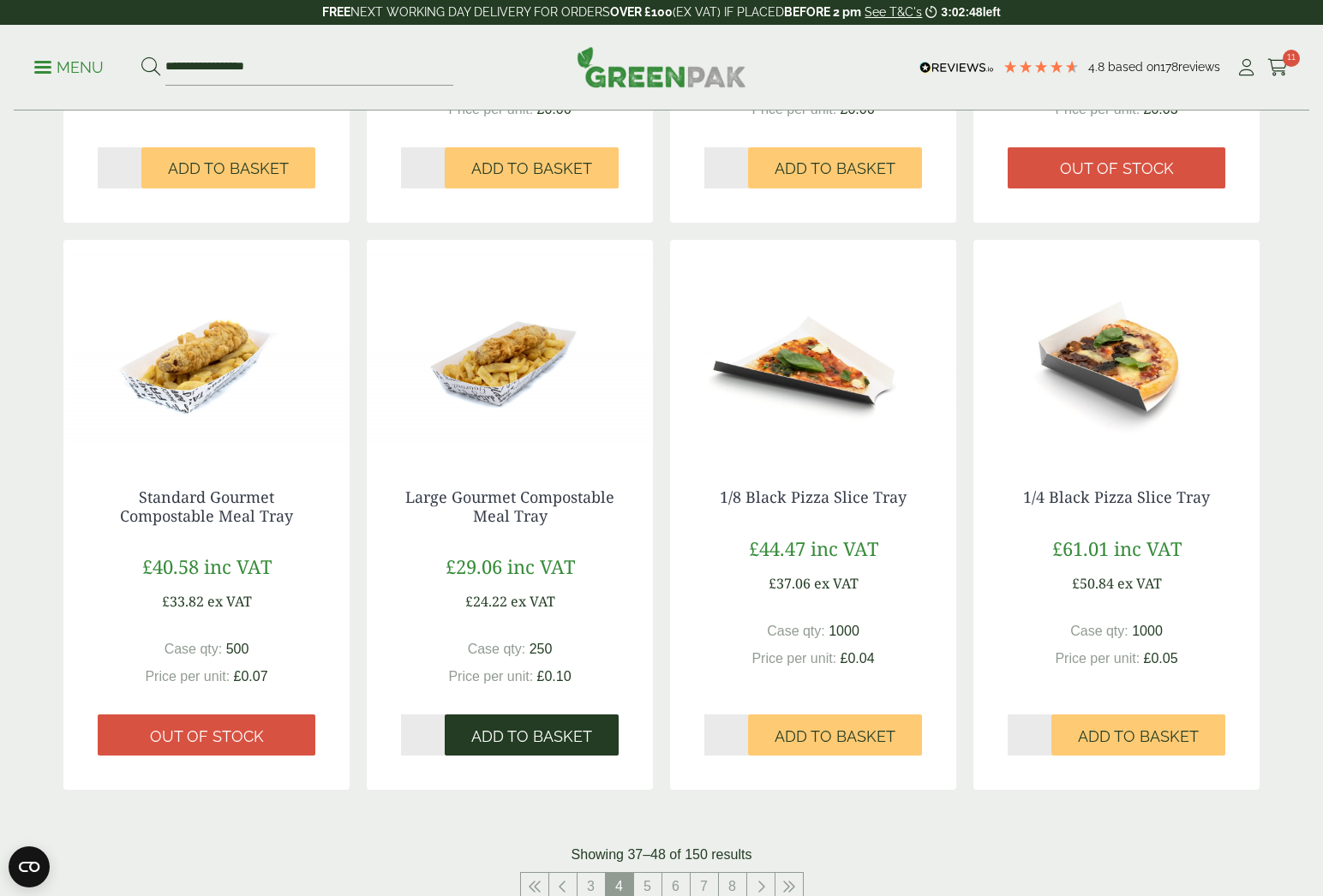
click at [555, 747] on button "Add to Basket" at bounding box center [531, 735] width 174 height 41
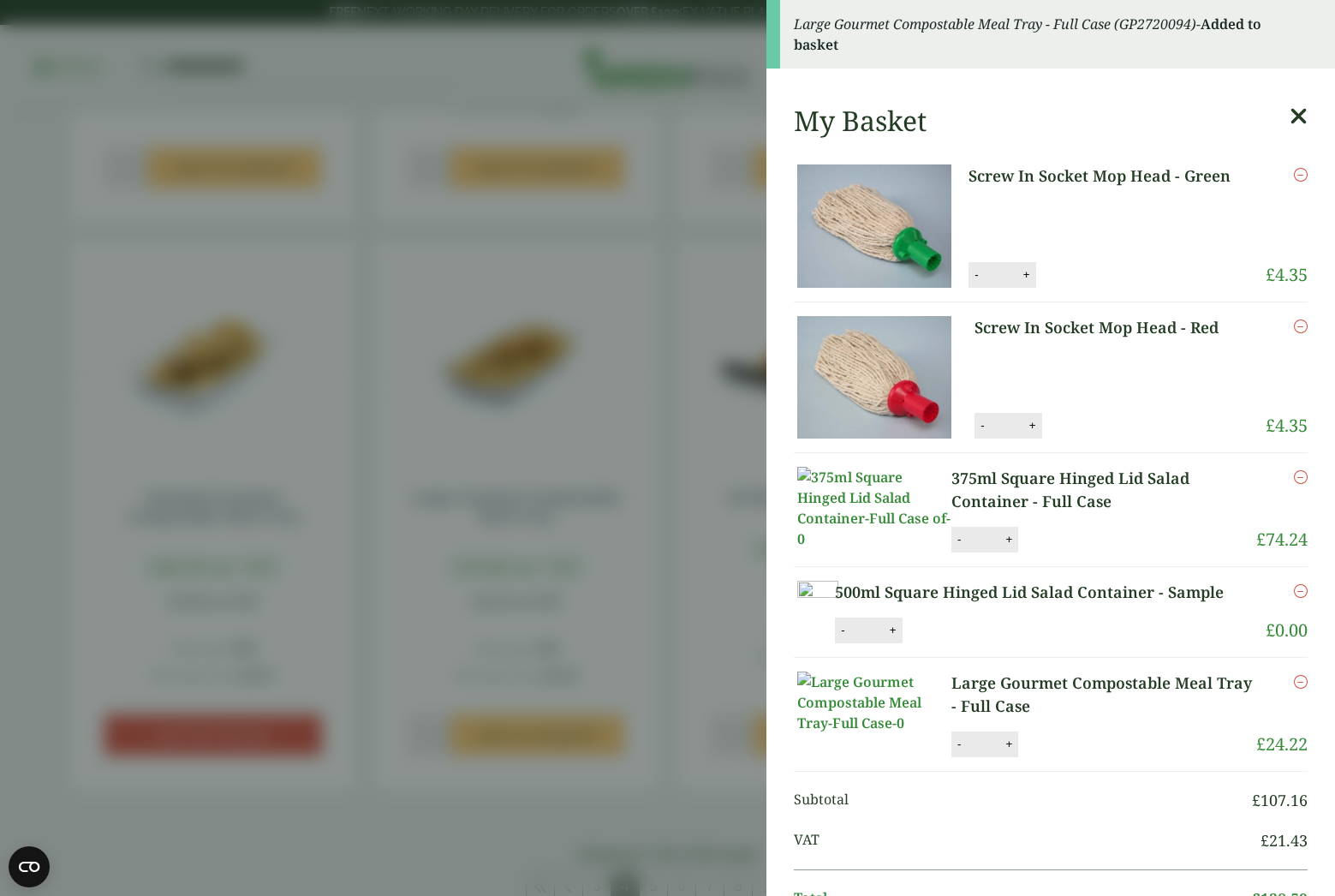
click at [1290, 120] on icon at bounding box center [1299, 117] width 18 height 24
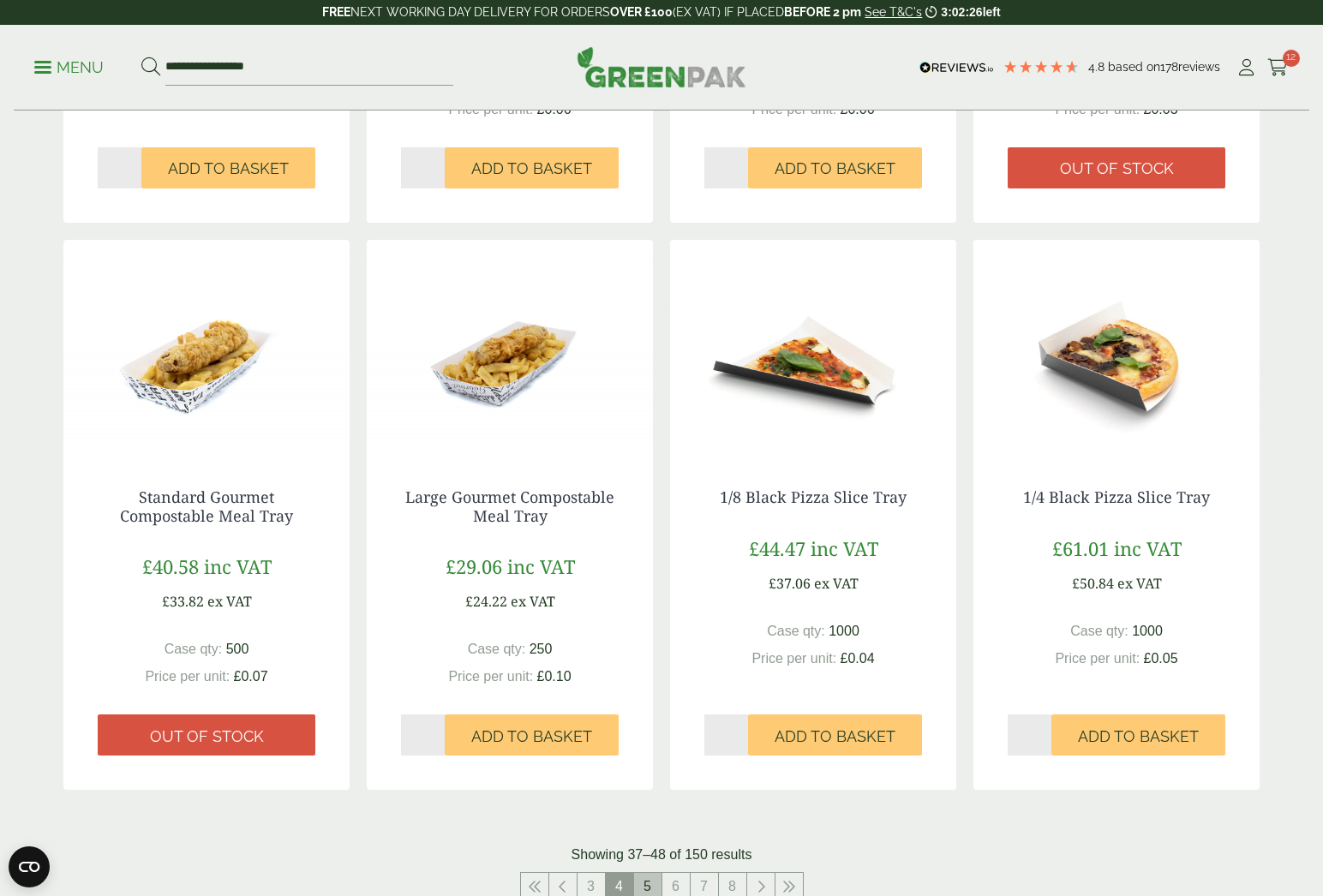
click at [646, 883] on link "5" at bounding box center [648, 886] width 28 height 28
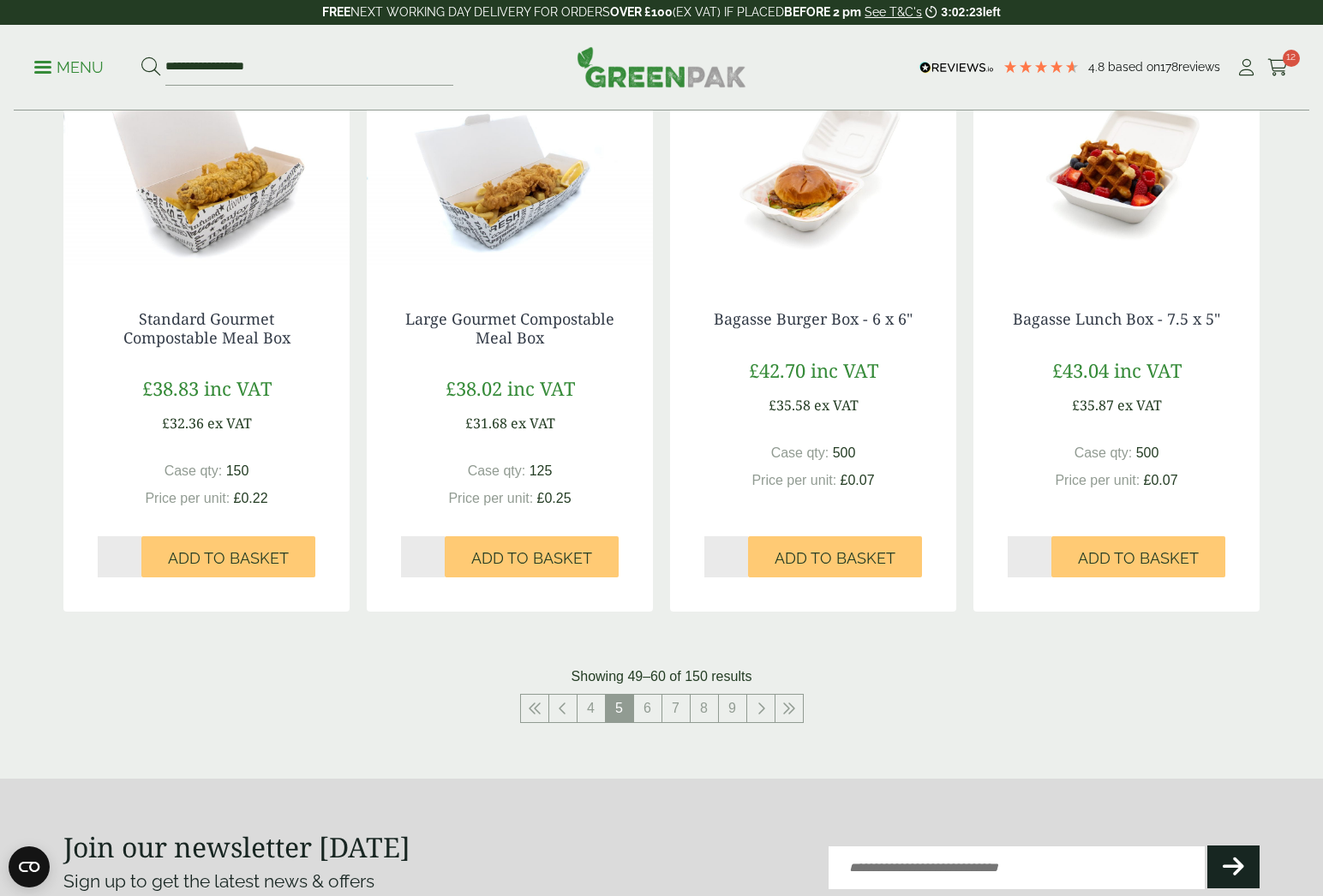
scroll to position [1597, 0]
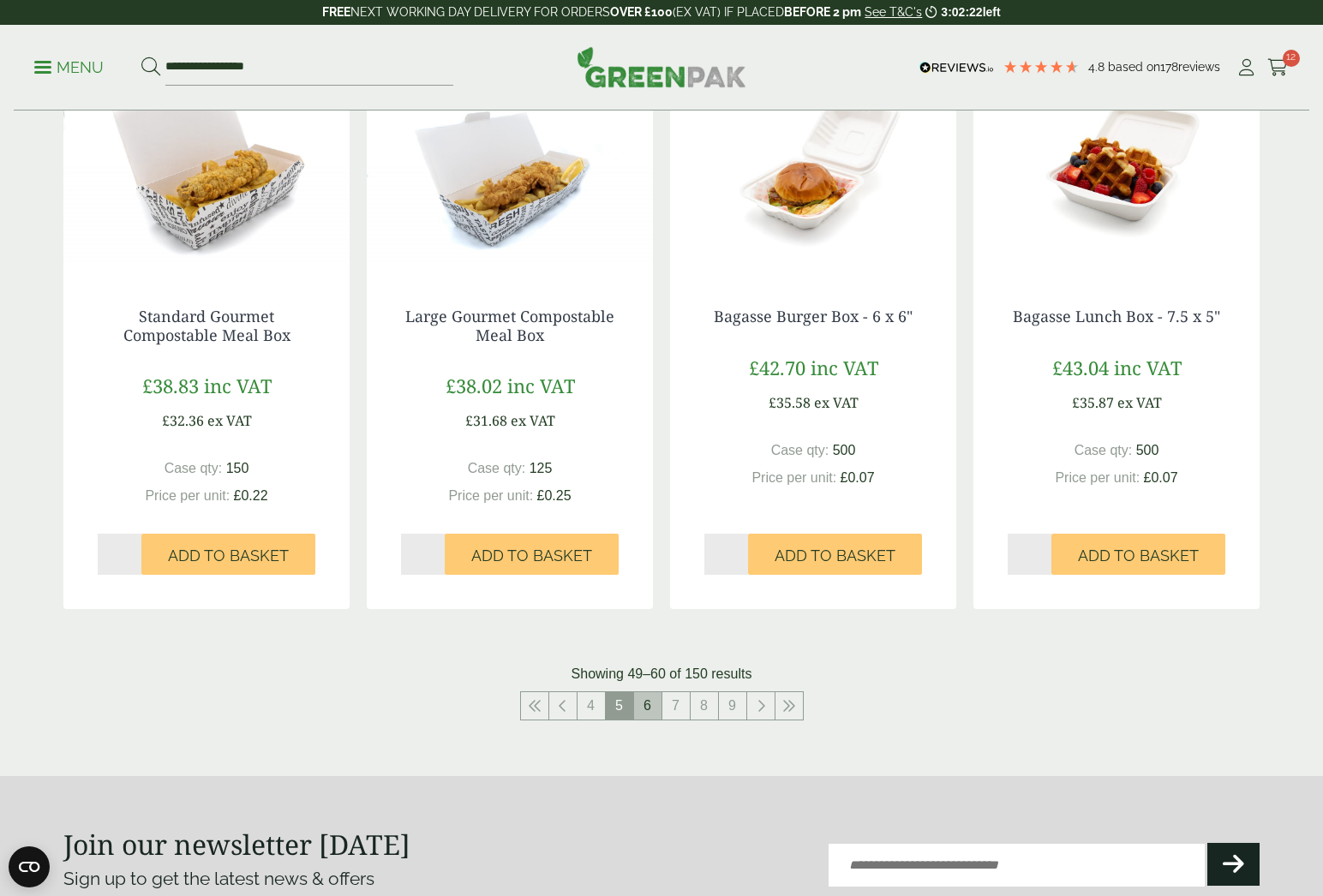
click at [649, 695] on link "6" at bounding box center [648, 706] width 28 height 28
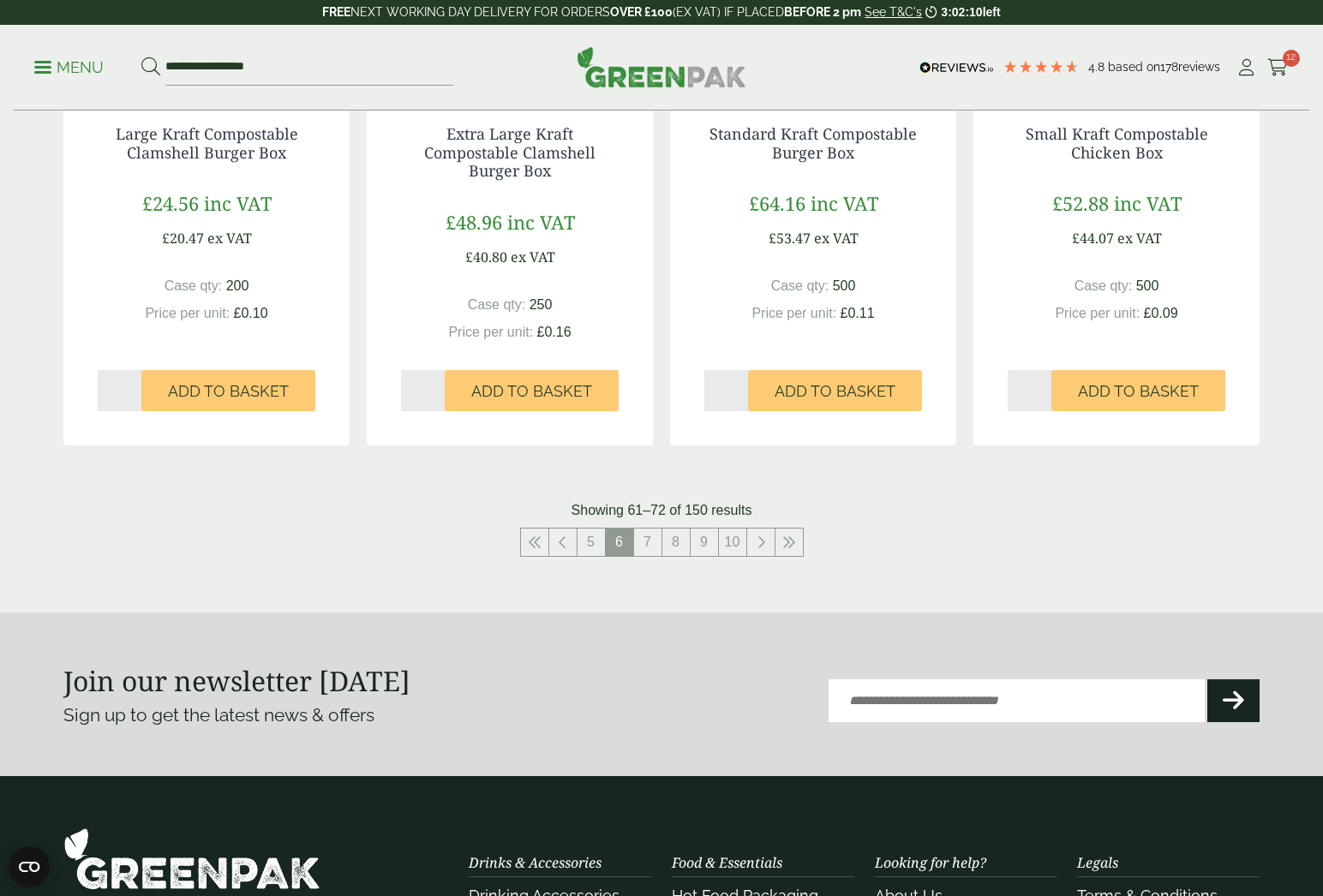
scroll to position [1780, 0]
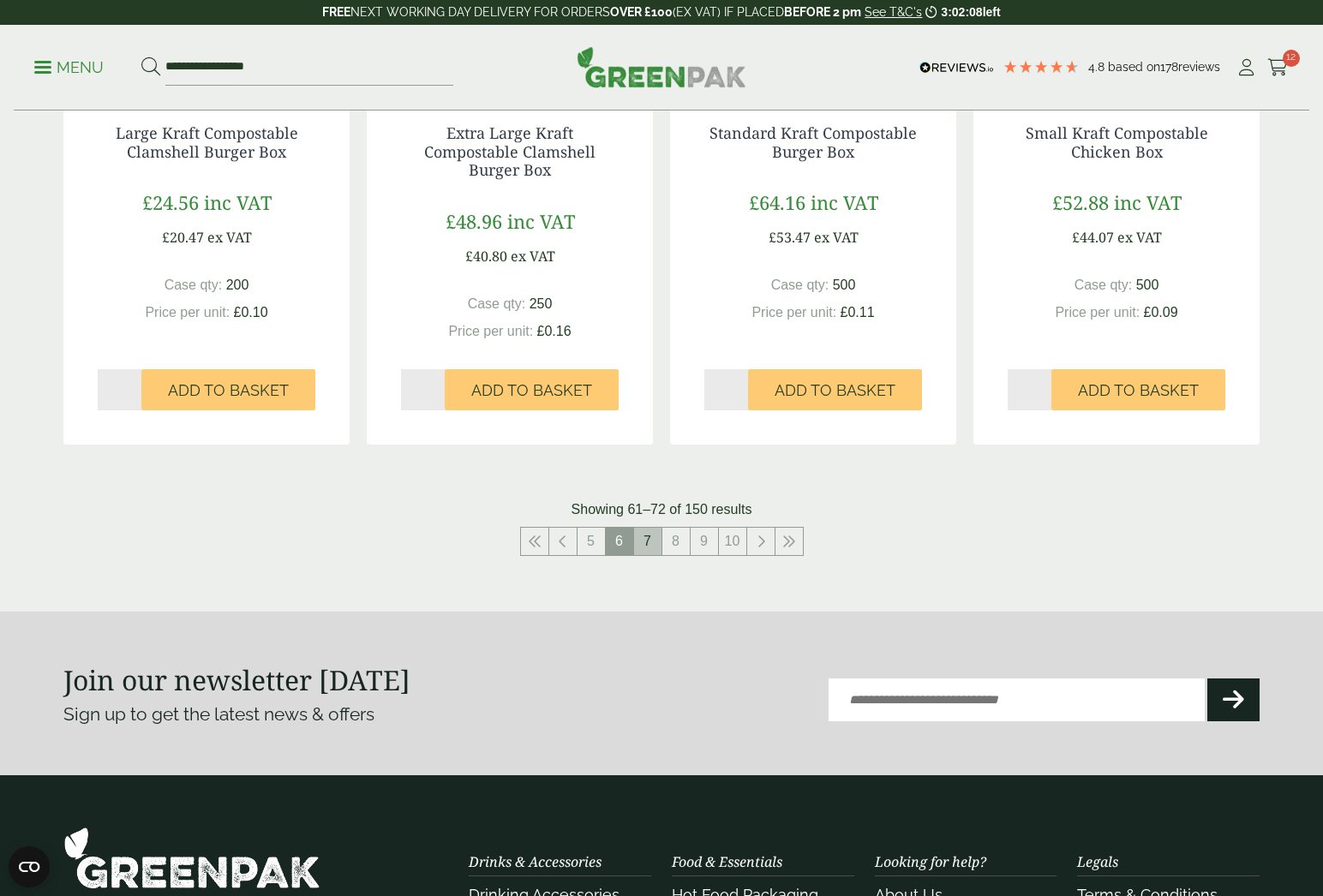
click at [651, 529] on link "7" at bounding box center [648, 542] width 28 height 28
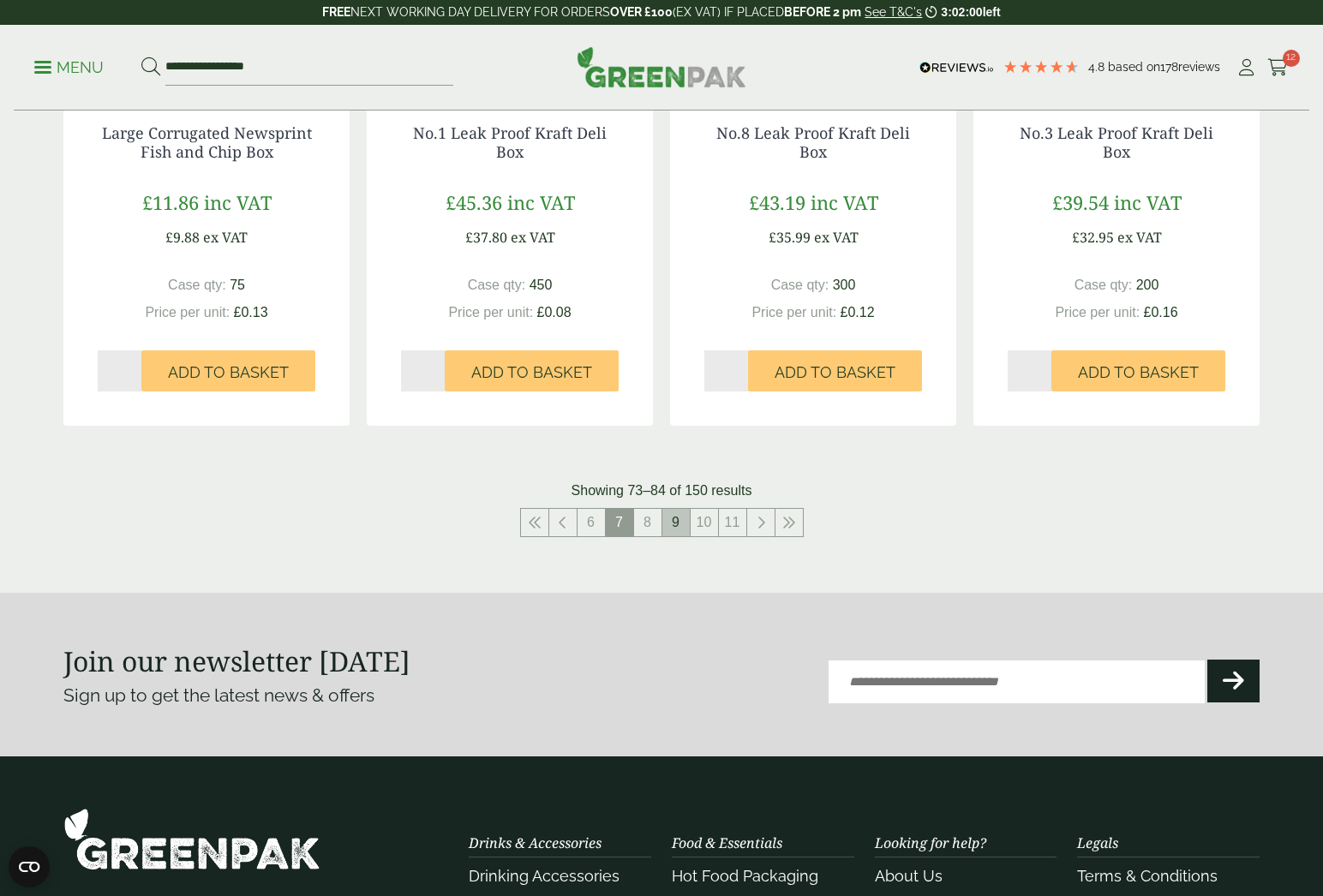
click at [676, 521] on link "9" at bounding box center [676, 523] width 28 height 28
